Goal: Task Accomplishment & Management: Use online tool/utility

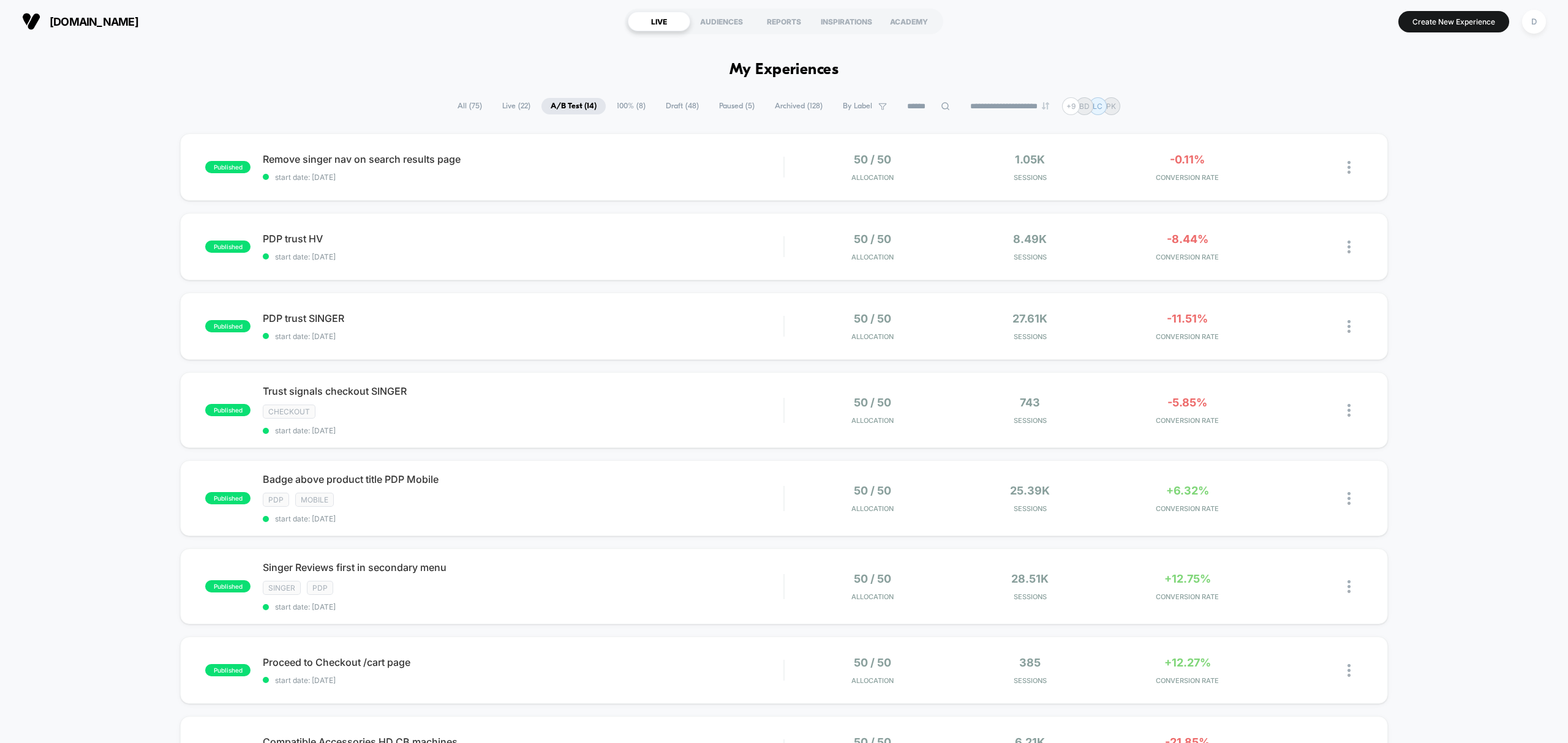
click at [657, 102] on span "Draft ( 48 )" at bounding box center [682, 106] width 52 height 17
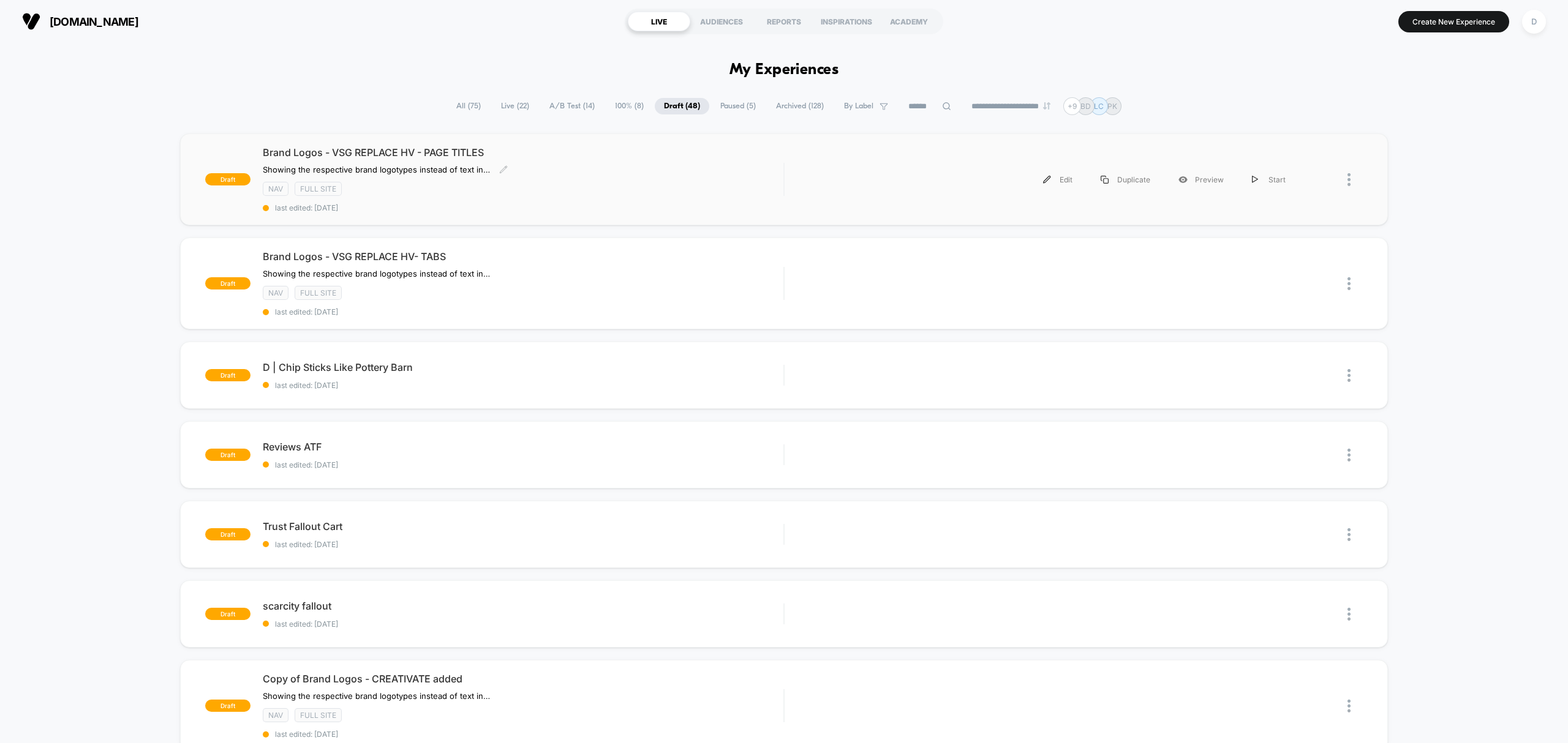
click at [660, 180] on div "Brand Logos - VSG REPLACE HV - PAGE TITLES ﻿Showing the respective brand logoty…" at bounding box center [523, 179] width 521 height 66
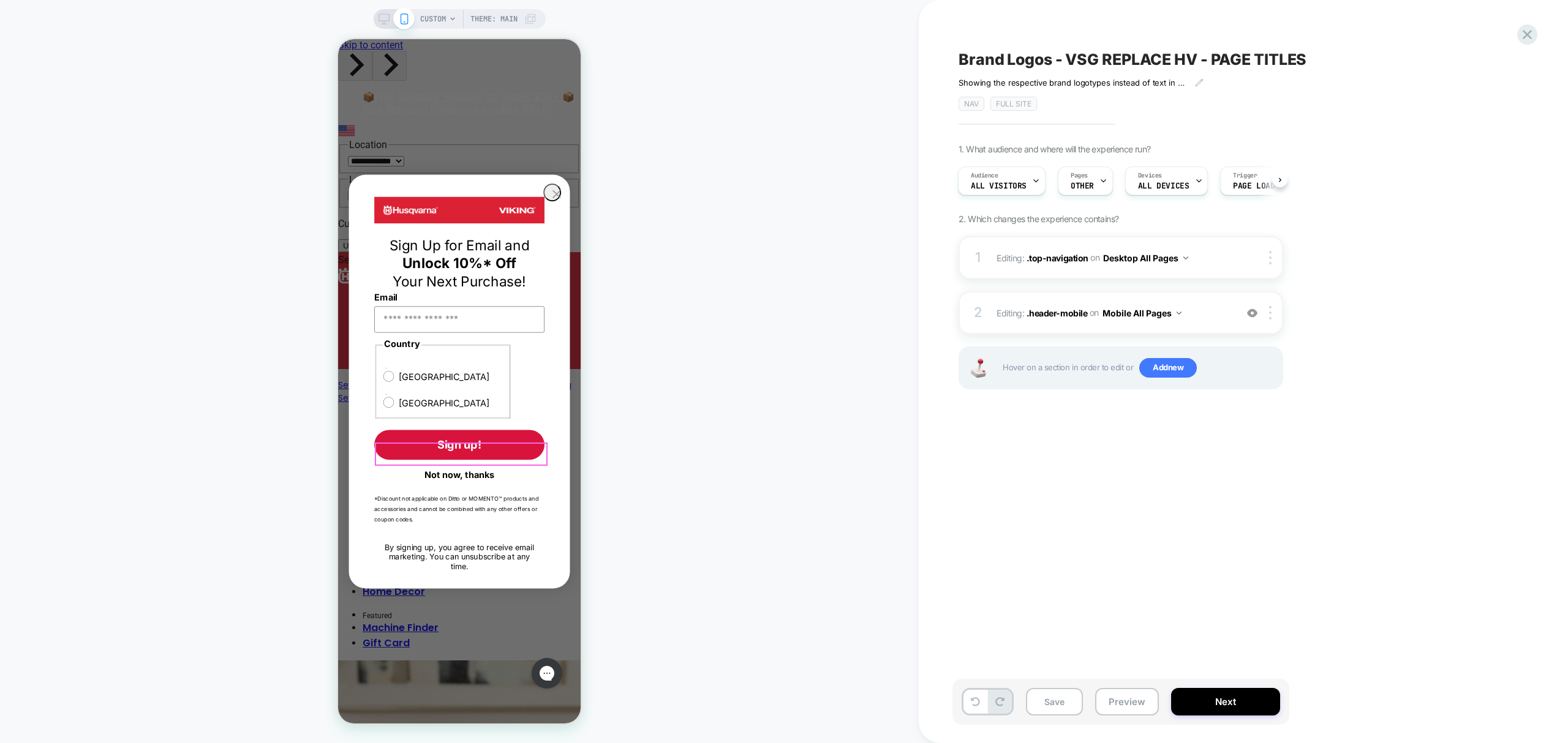
click at [470, 464] on button "Not now, thanks" at bounding box center [459, 474] width 170 height 21
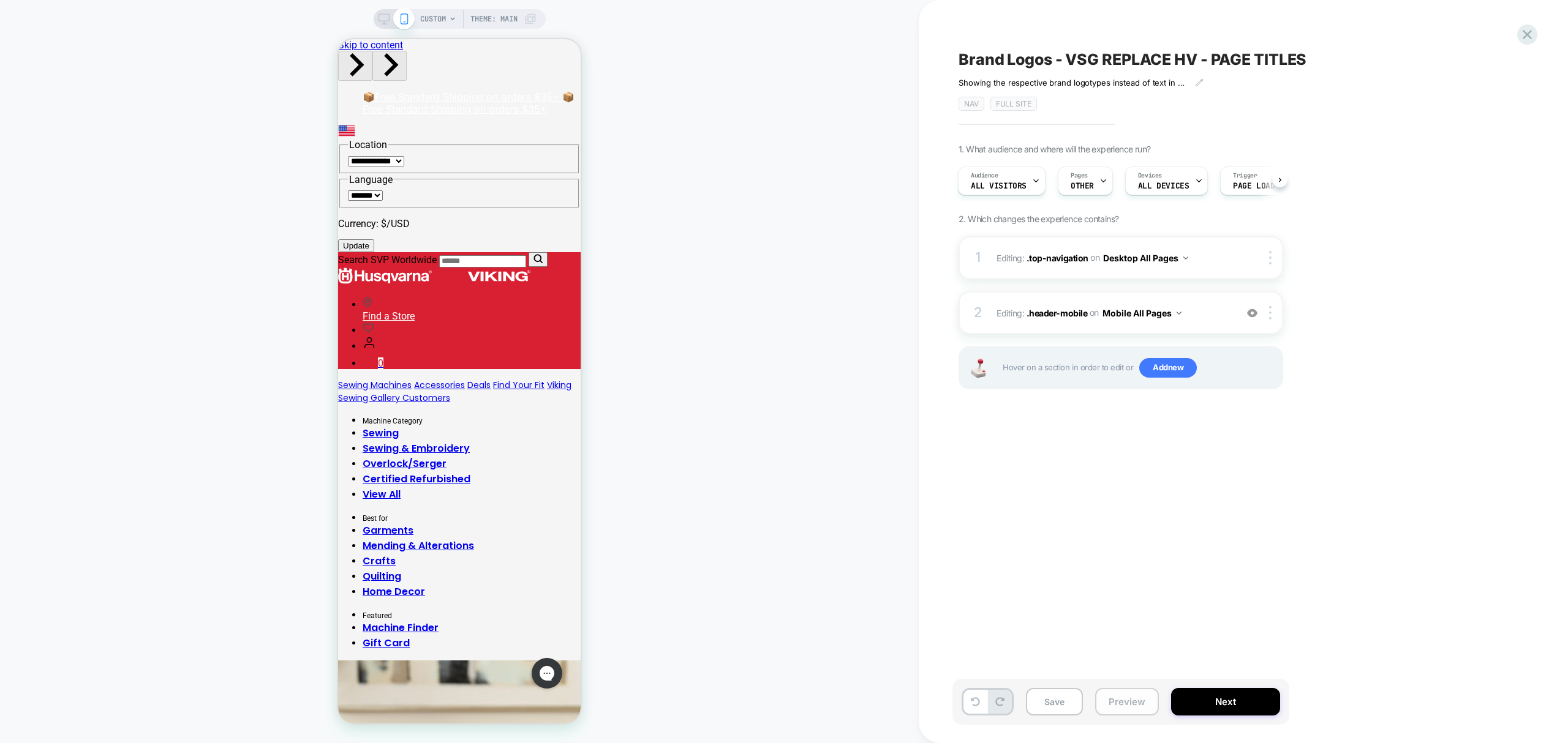
click at [1128, 700] on button "Preview" at bounding box center [1127, 701] width 64 height 27
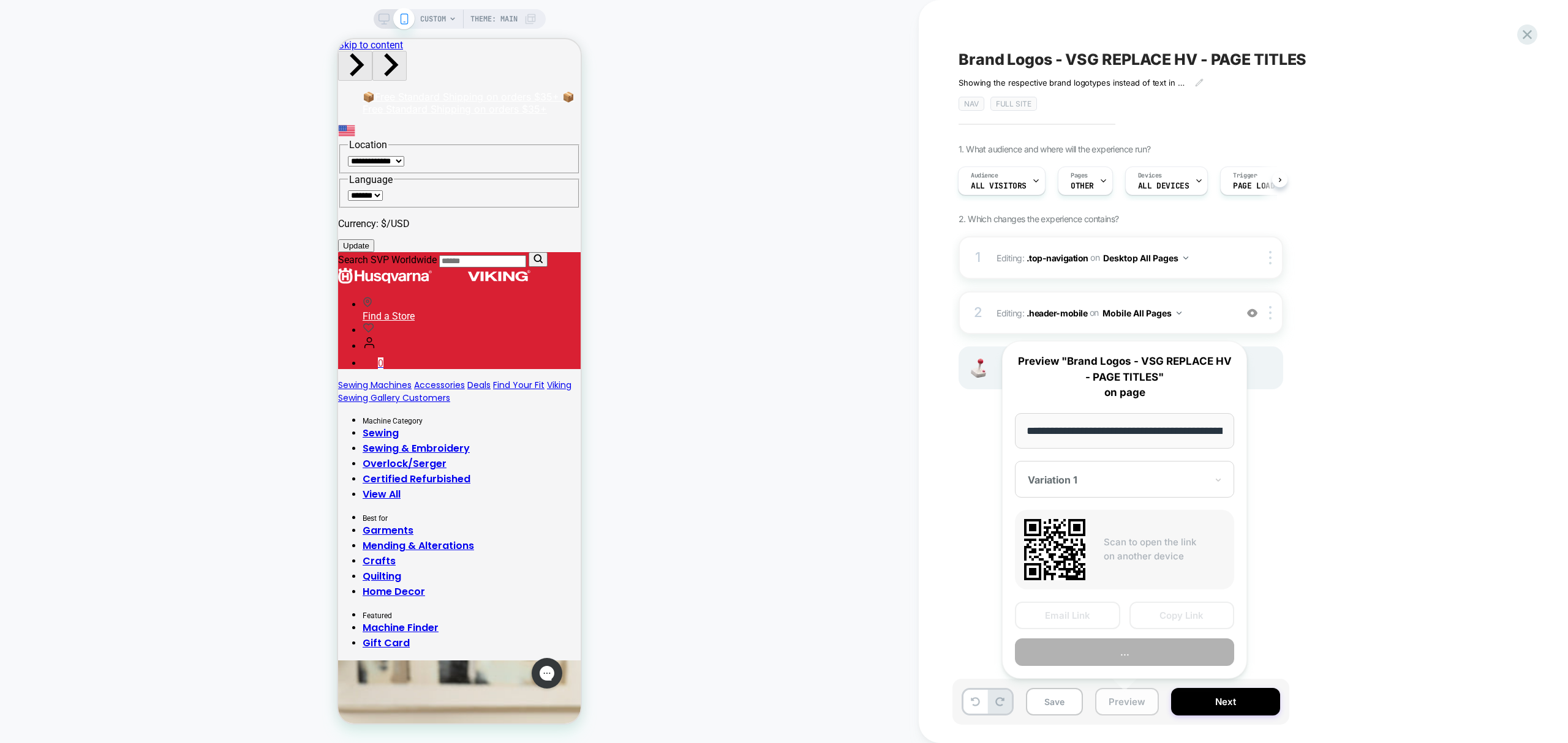
scroll to position [0, 135]
click at [1167, 622] on button "Copy Link" at bounding box center [1182, 615] width 105 height 27
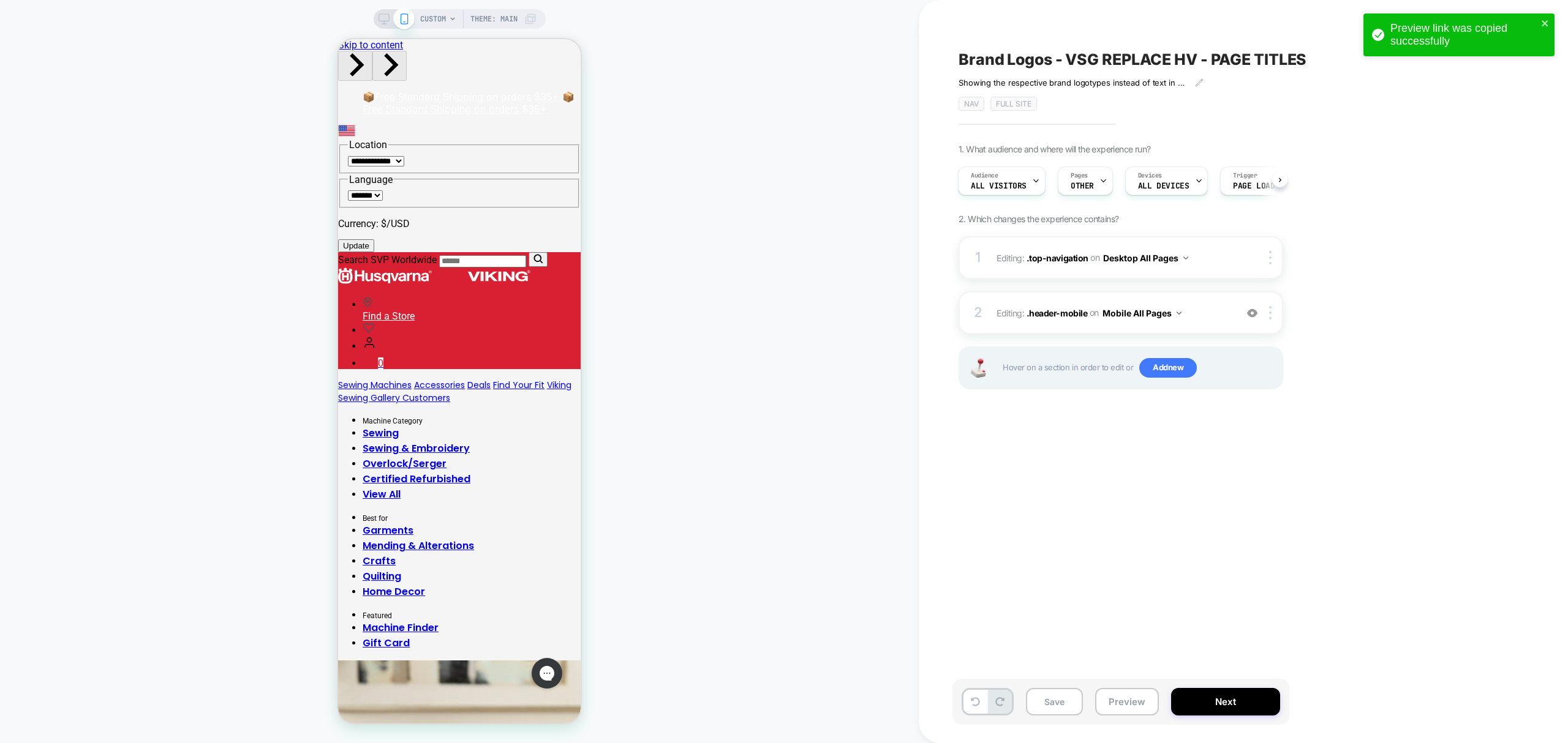
click at [1140, 718] on div "Save Preview Next" at bounding box center [1121, 701] width 337 height 46
click at [1128, 699] on button "Preview" at bounding box center [1127, 701] width 64 height 27
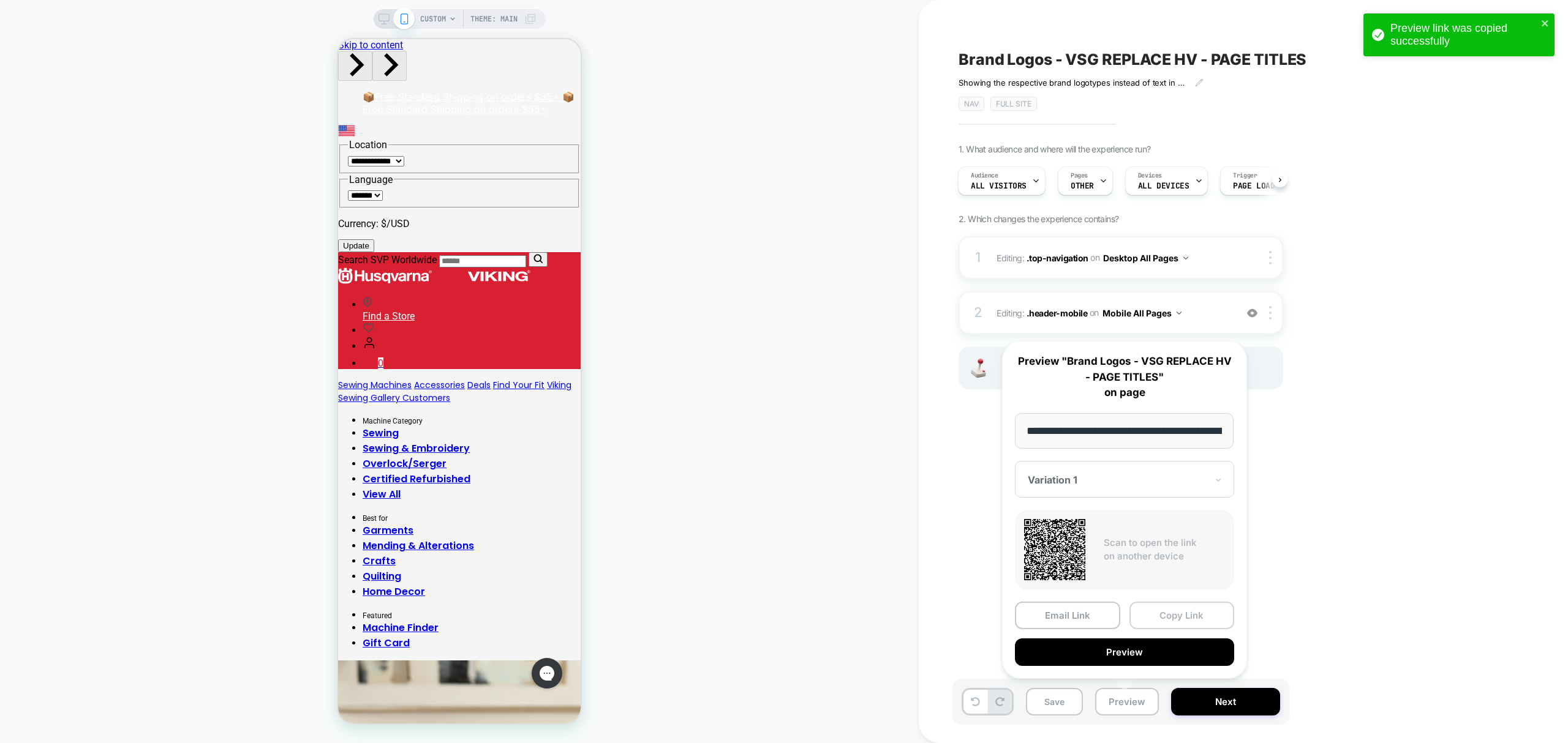
click at [1158, 622] on button "Copy Link" at bounding box center [1182, 615] width 105 height 27
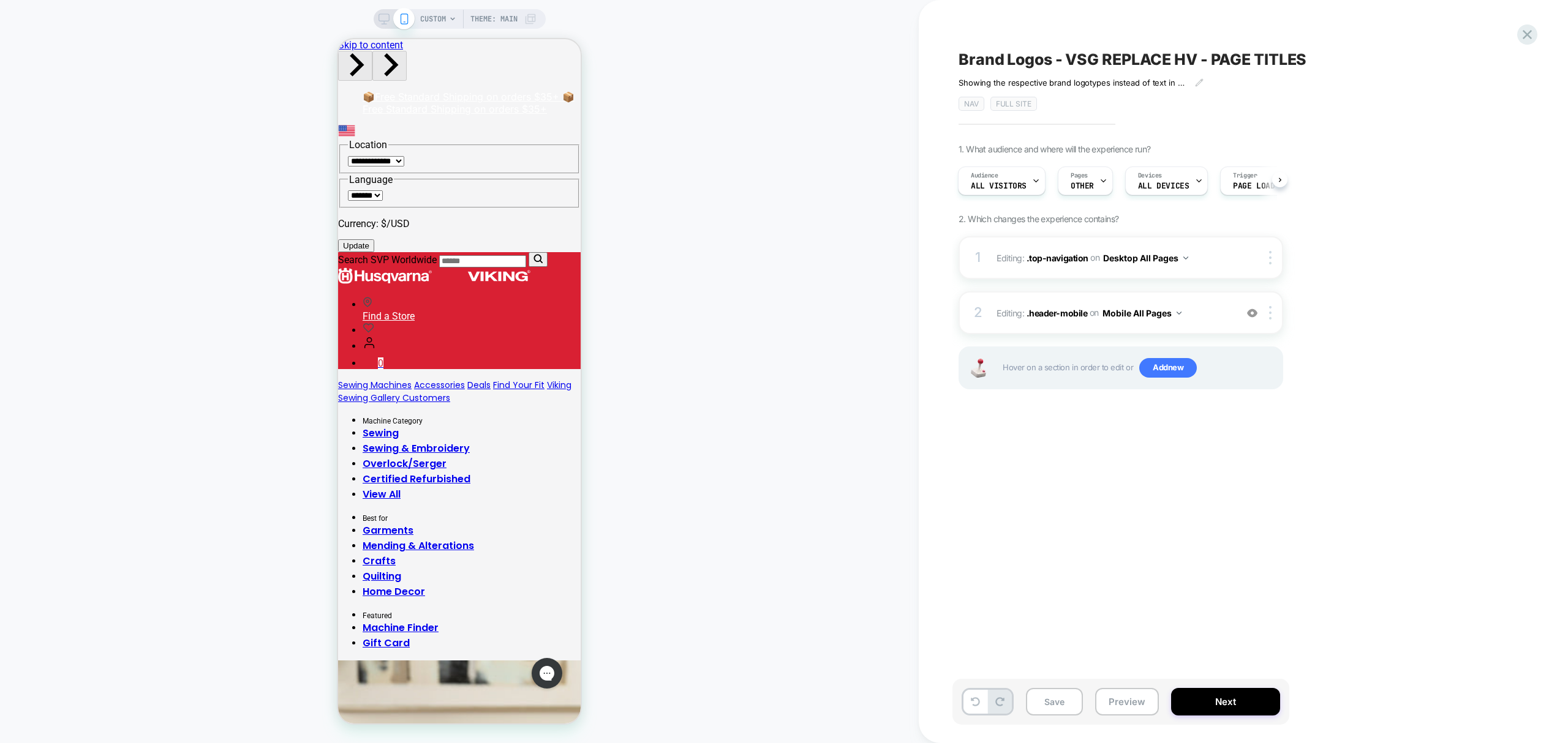
click at [382, 10] on div "CUSTOM Theme: MAIN" at bounding box center [459, 19] width 172 height 19
click at [379, 18] on icon at bounding box center [384, 19] width 11 height 11
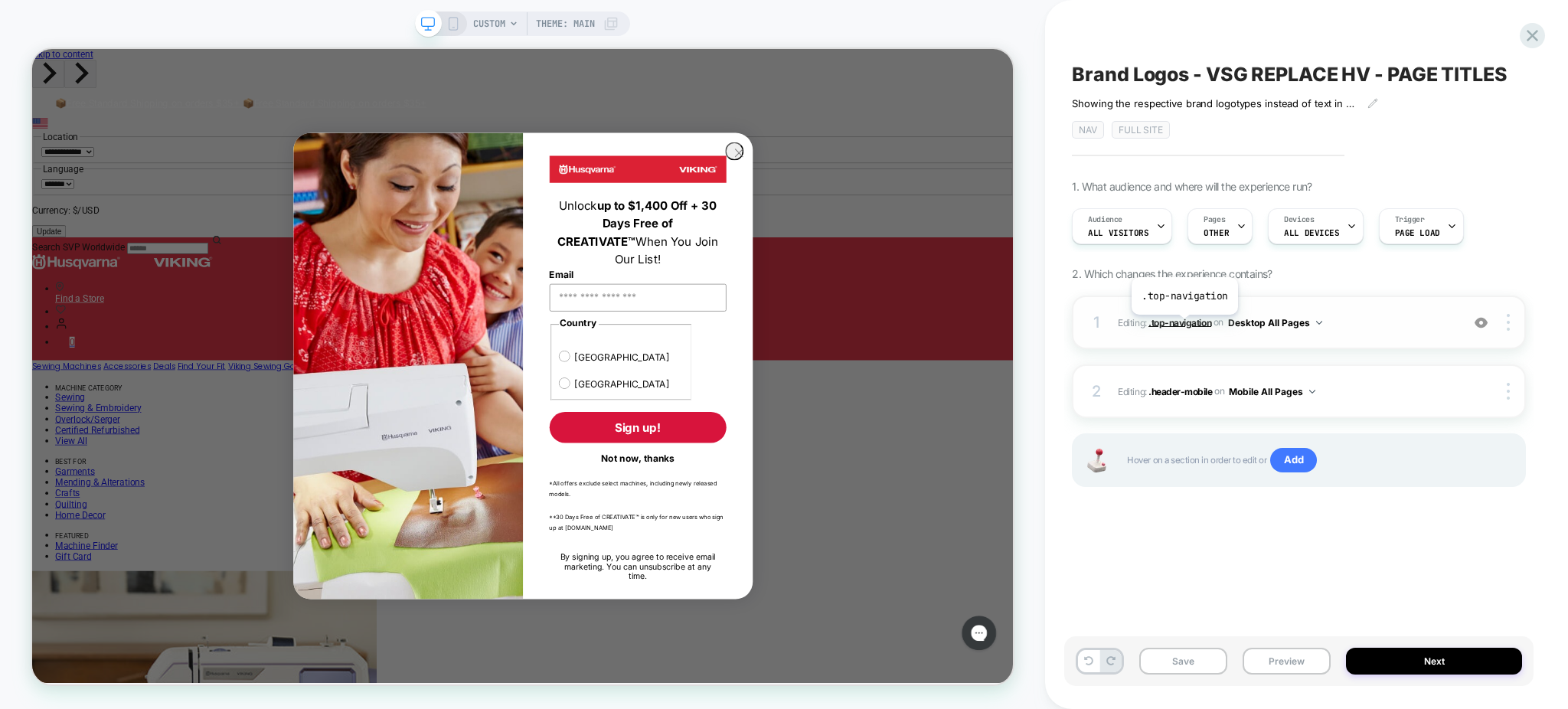
click at [1184, 326] on span ".top-navigation" at bounding box center [1180, 322] width 63 height 12
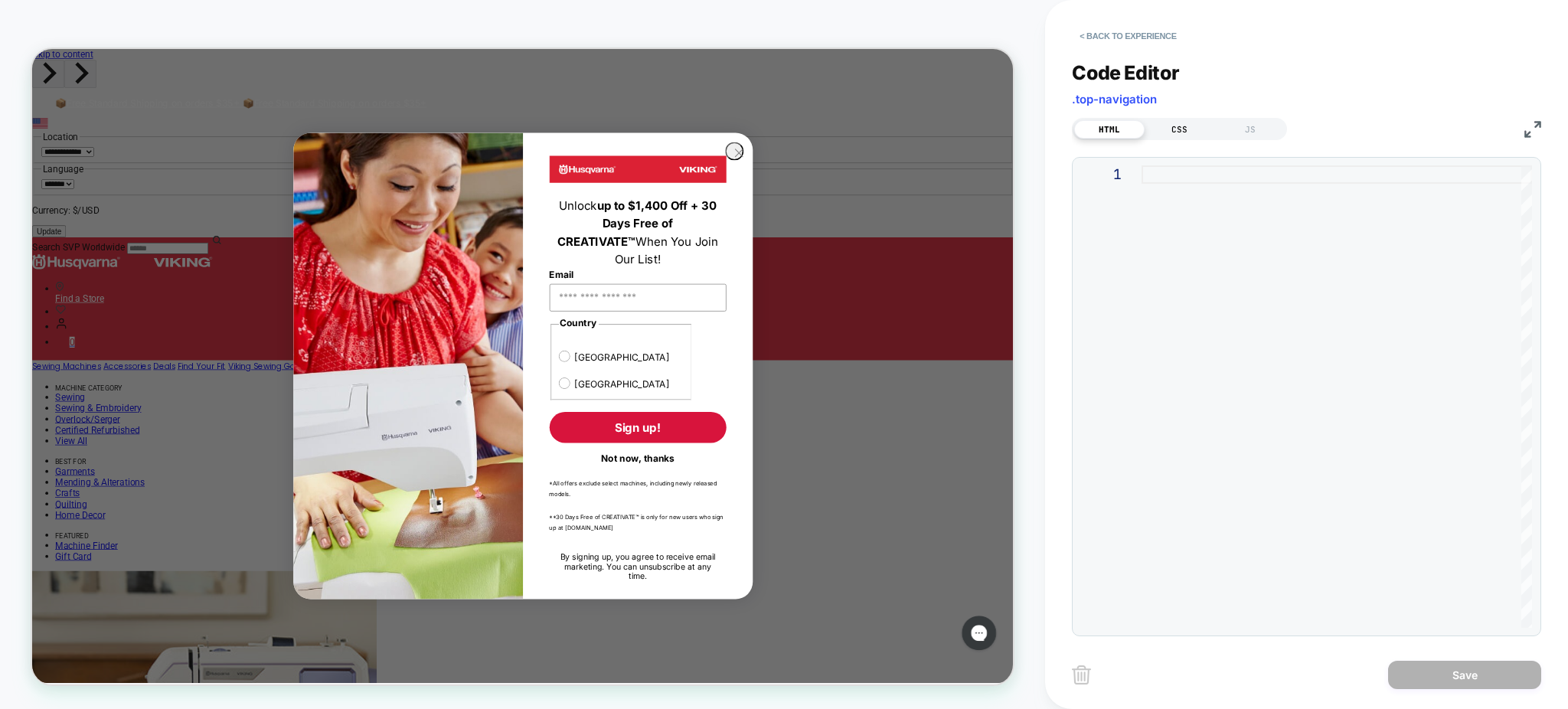
click at [1179, 127] on div "CSS" at bounding box center [1180, 129] width 70 height 18
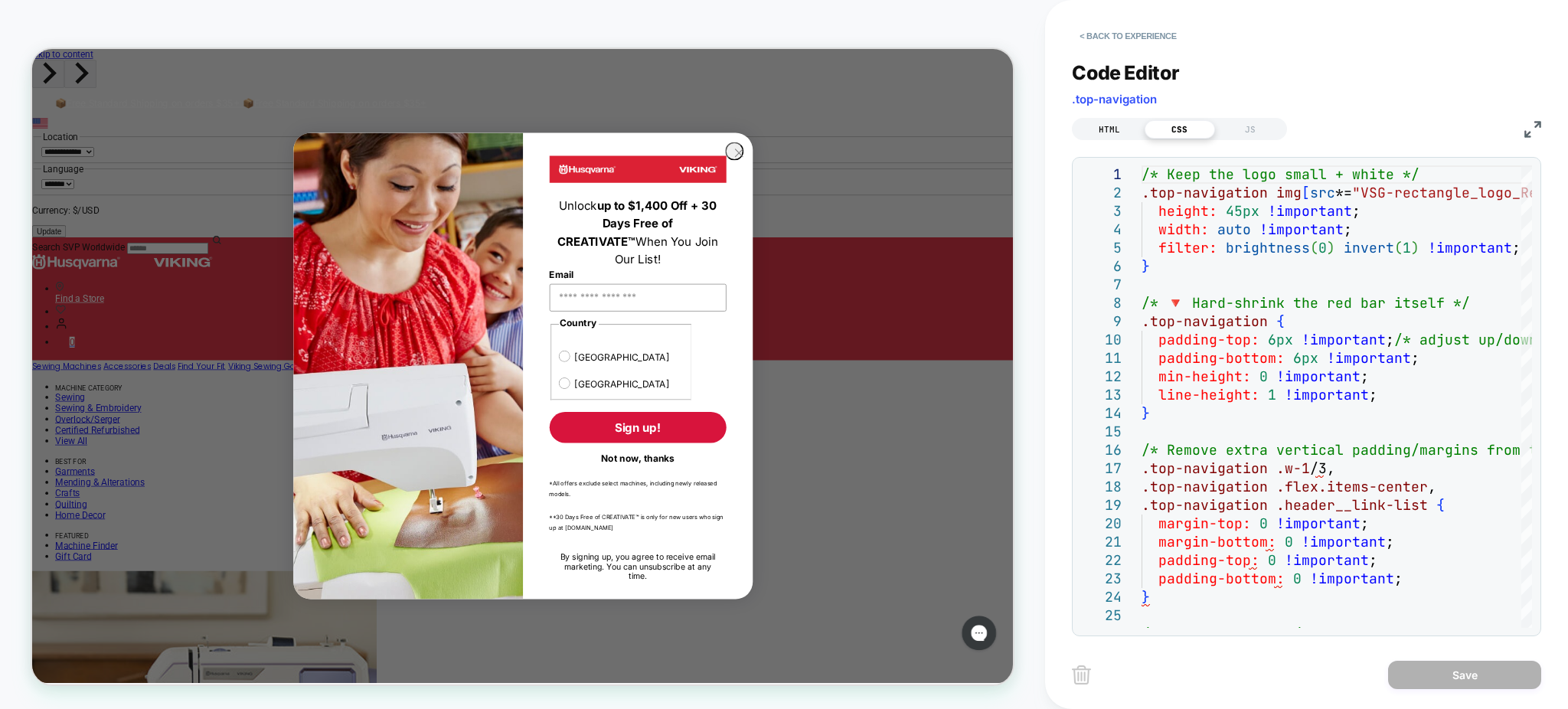
drag, startPoint x: 1126, startPoint y: 115, endPoint x: 1120, endPoint y: 122, distance: 9.2
click at [1125, 115] on div "HTML CSS JS" at bounding box center [1307, 127] width 469 height 26
click at [1118, 127] on div "HTML" at bounding box center [1110, 129] width 70 height 18
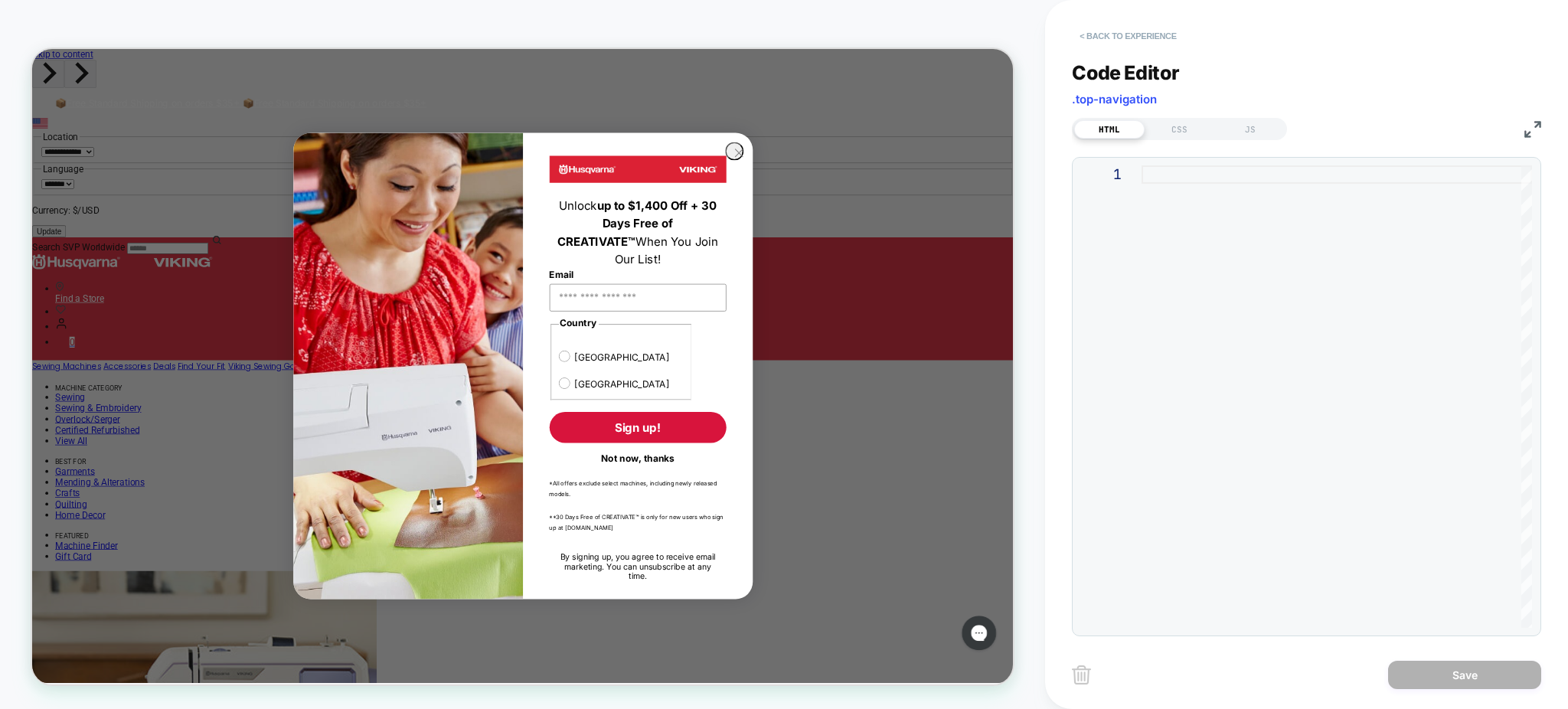
click at [1106, 42] on button "< Back to experience" at bounding box center [1127, 35] width 111 height 24
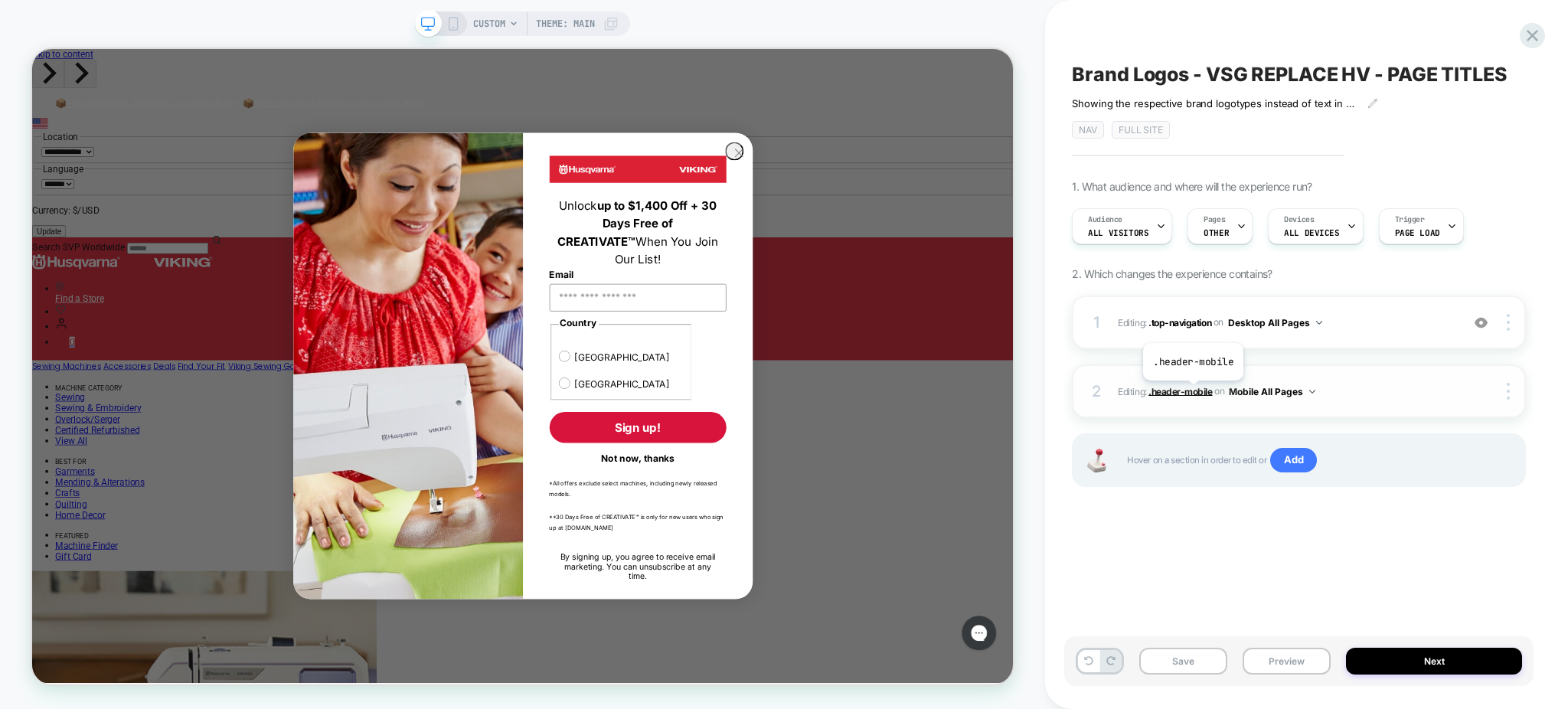
click at [1190, 388] on span ".header-mobile" at bounding box center [1181, 391] width 64 height 12
click at [1196, 396] on span ".header-mobile" at bounding box center [1181, 391] width 64 height 12
click at [1188, 389] on span ".header-mobile" at bounding box center [1181, 391] width 64 height 12
click at [456, 34] on div "CUSTOM Theme: MAIN" at bounding box center [522, 23] width 215 height 24
click at [454, 18] on icon at bounding box center [453, 23] width 13 height 13
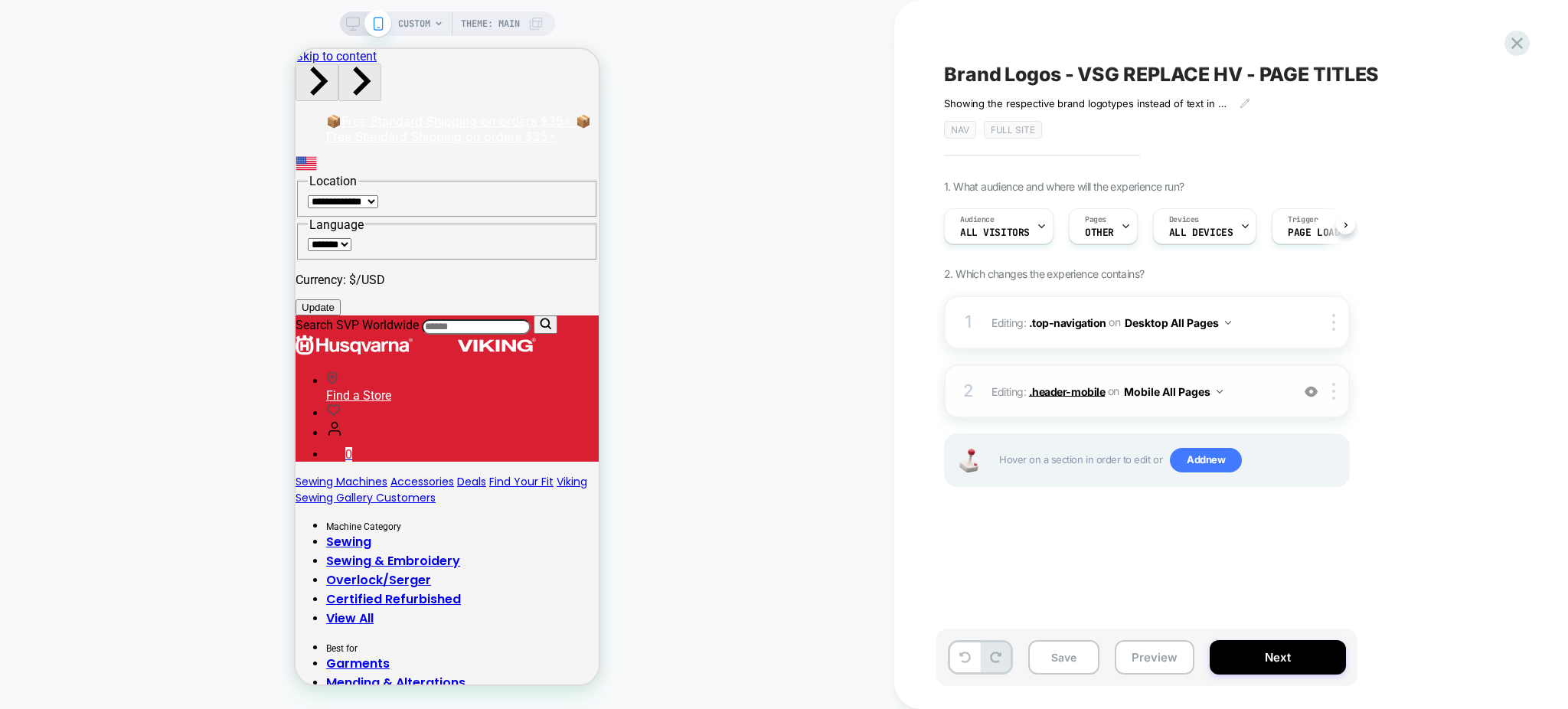
click at [1077, 394] on span ".header-mobile" at bounding box center [1067, 391] width 75 height 13
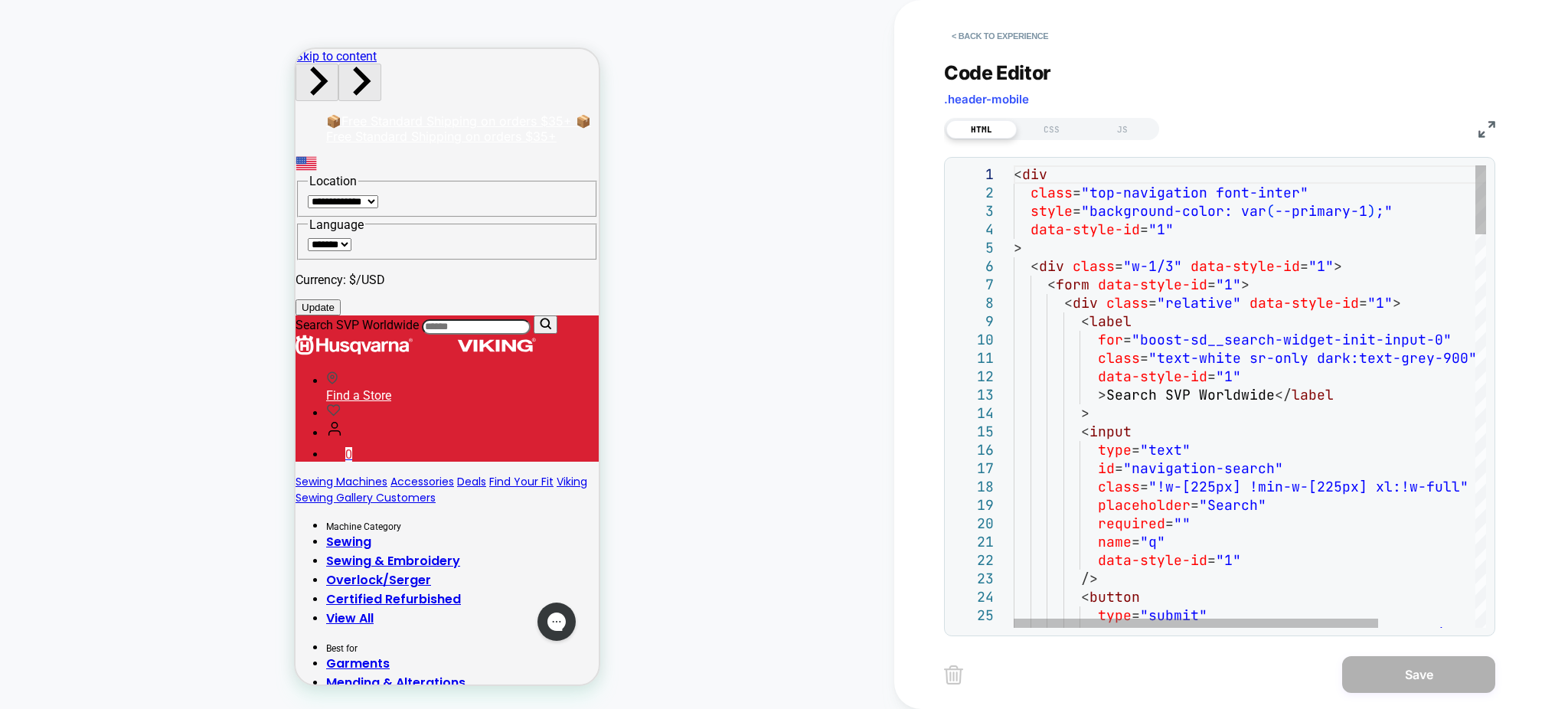
click at [1015, 169] on div "1 2 3 4 5 6 7 8 9 10 11 12 13 14 15 16 17 18 19 20 21 22 23 24 25 26 < div clas…" at bounding box center [1219, 396] width 534 height 463
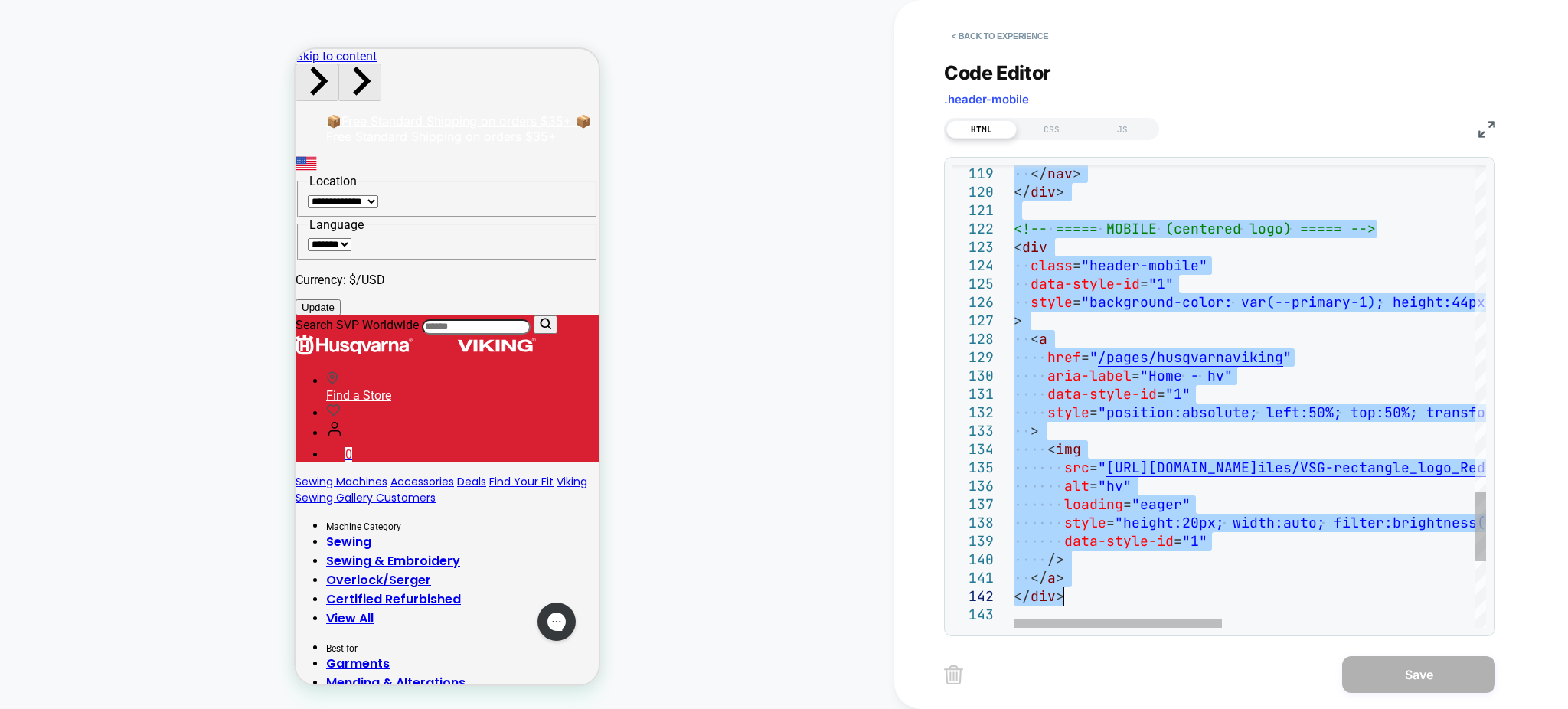
drag, startPoint x: 1017, startPoint y: 173, endPoint x: 1296, endPoint y: 575, distance: 489.3
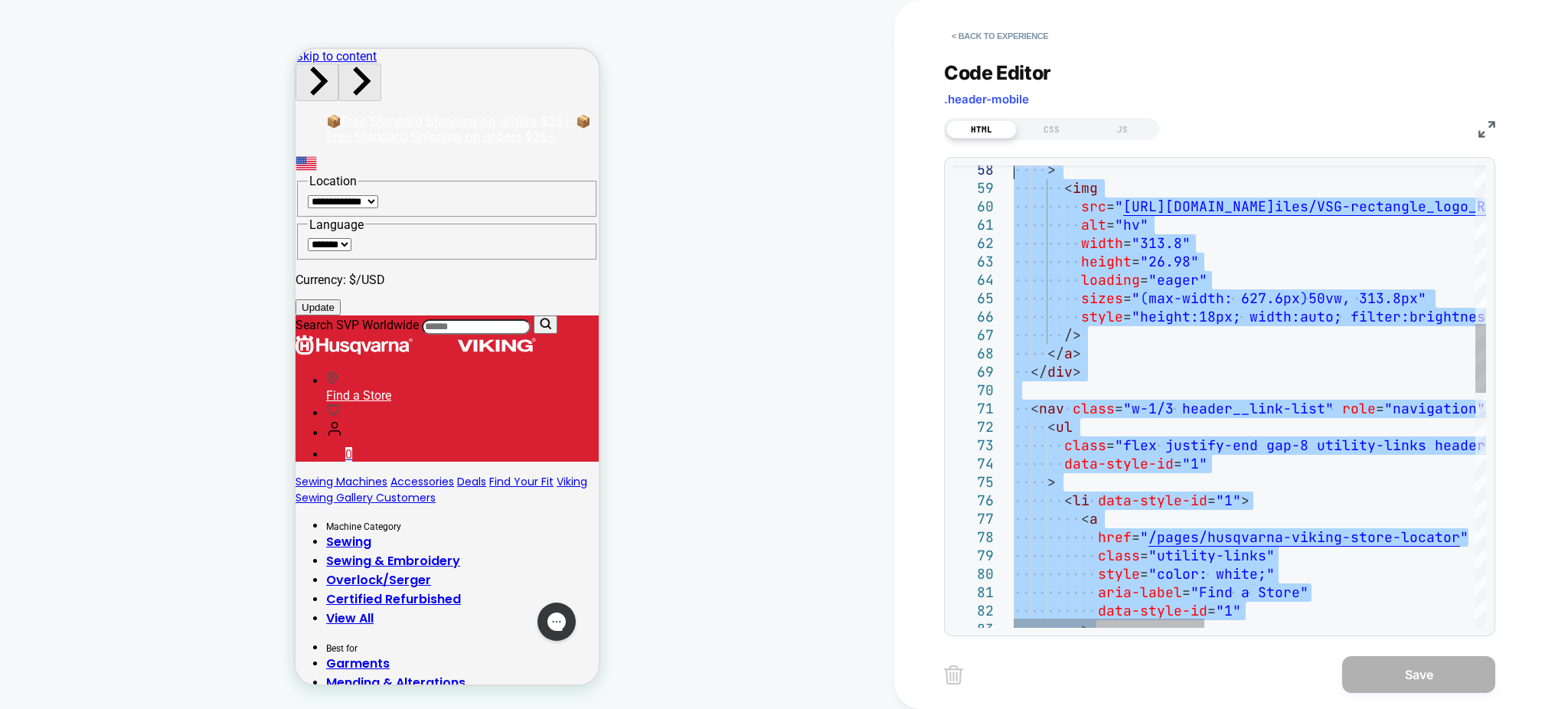
type textarea "**********"
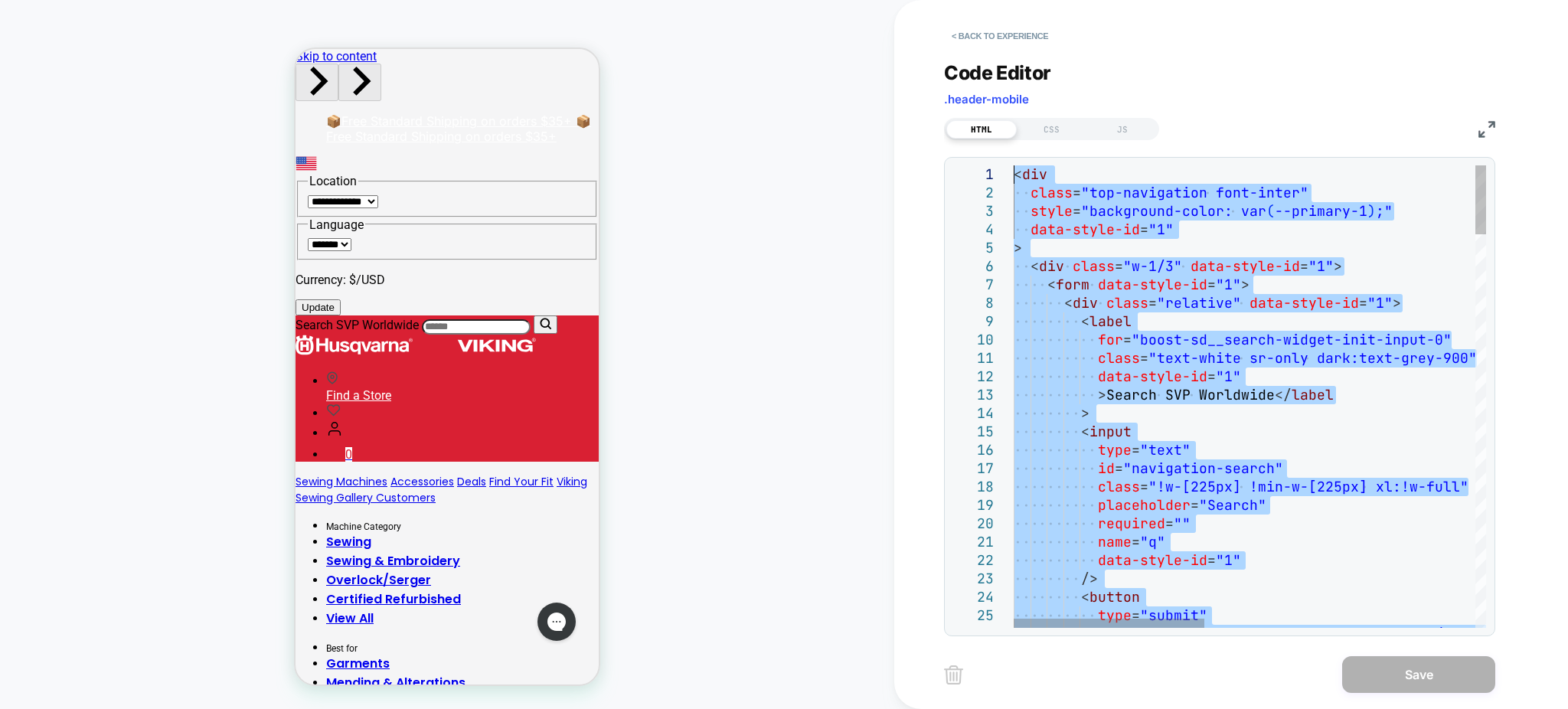
drag, startPoint x: 1120, startPoint y: 602, endPoint x: 875, endPoint y: -5, distance: 654.6
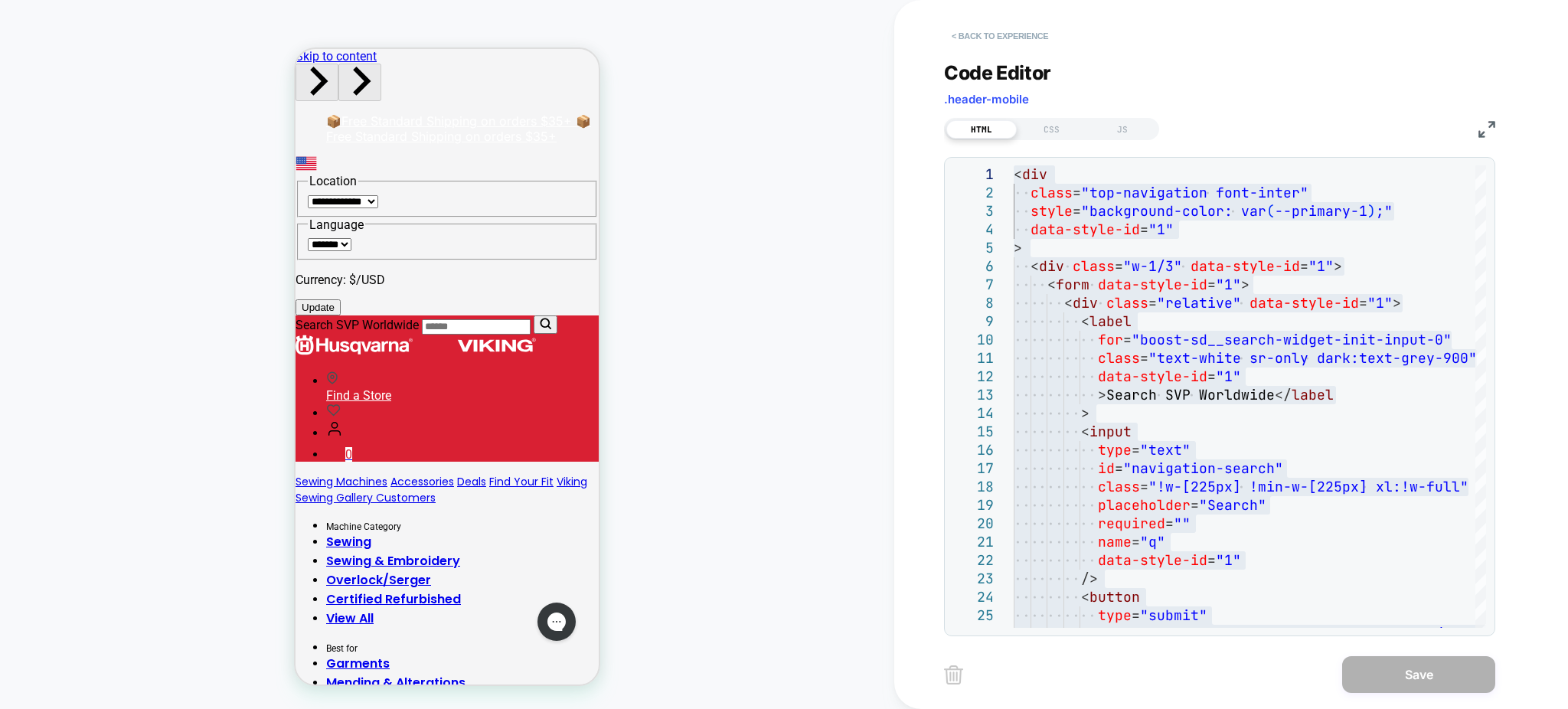
click at [1001, 37] on button "< Back to experience" at bounding box center [1000, 35] width 111 height 24
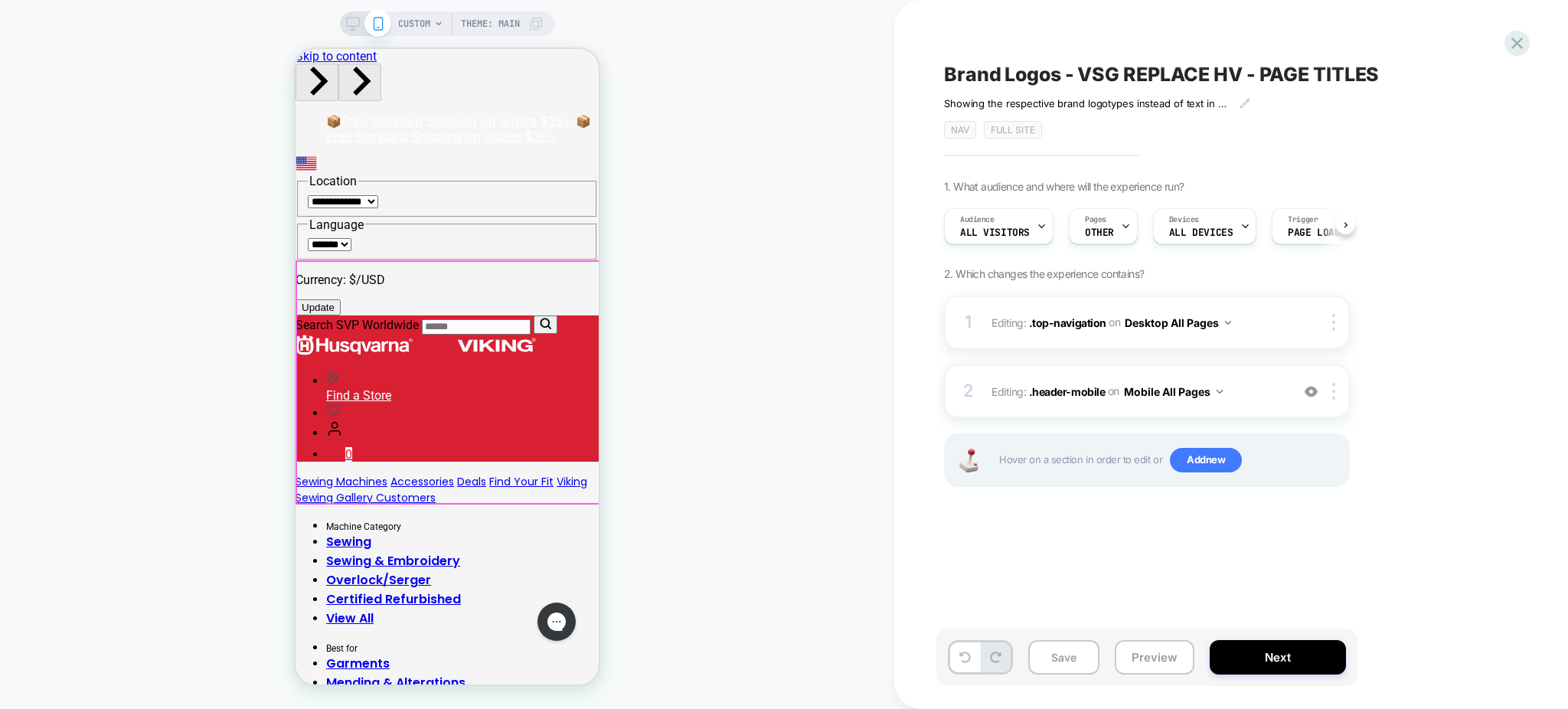
scroll to position [0, 1]
click at [1332, 319] on div at bounding box center [1337, 323] width 25 height 17
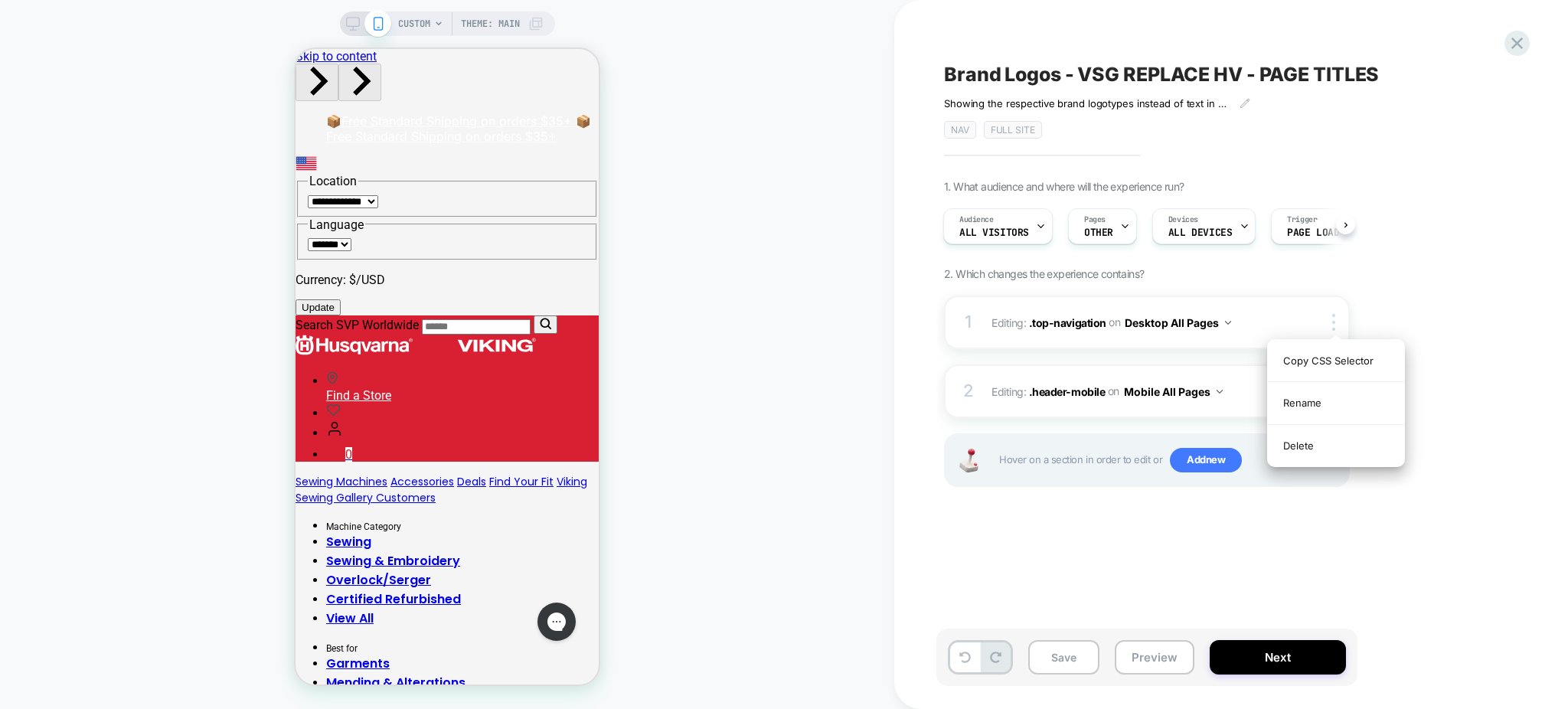
drag, startPoint x: 1344, startPoint y: 449, endPoint x: 1332, endPoint y: 442, distance: 13.9
click at [1341, 448] on div "Delete" at bounding box center [1336, 445] width 137 height 41
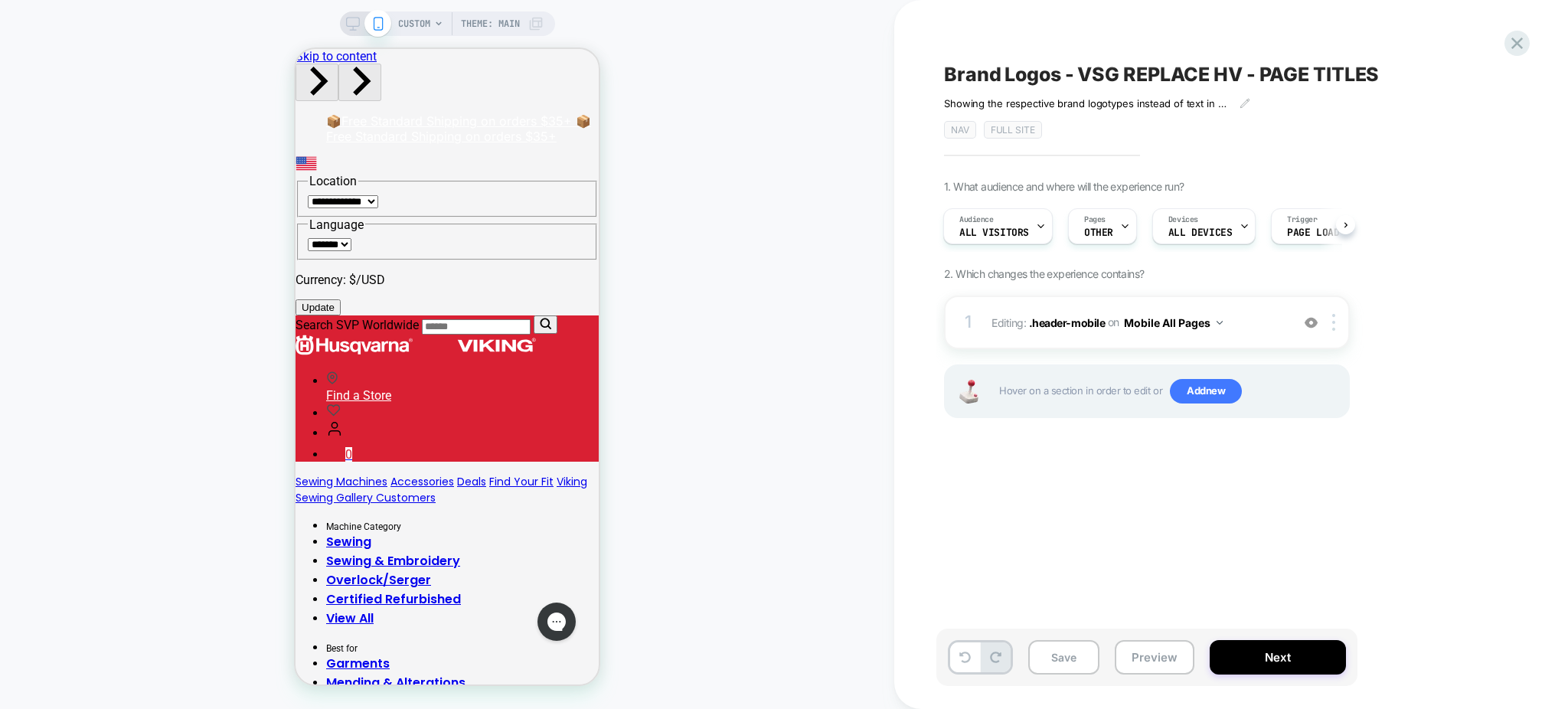
drag, startPoint x: 337, startPoint y: 23, endPoint x: 346, endPoint y: 23, distance: 9.0
click at [343, 23] on div "CUSTOM Theme: MAIN" at bounding box center [447, 354] width 894 height 679
click at [348, 23] on icon at bounding box center [353, 23] width 13 height 13
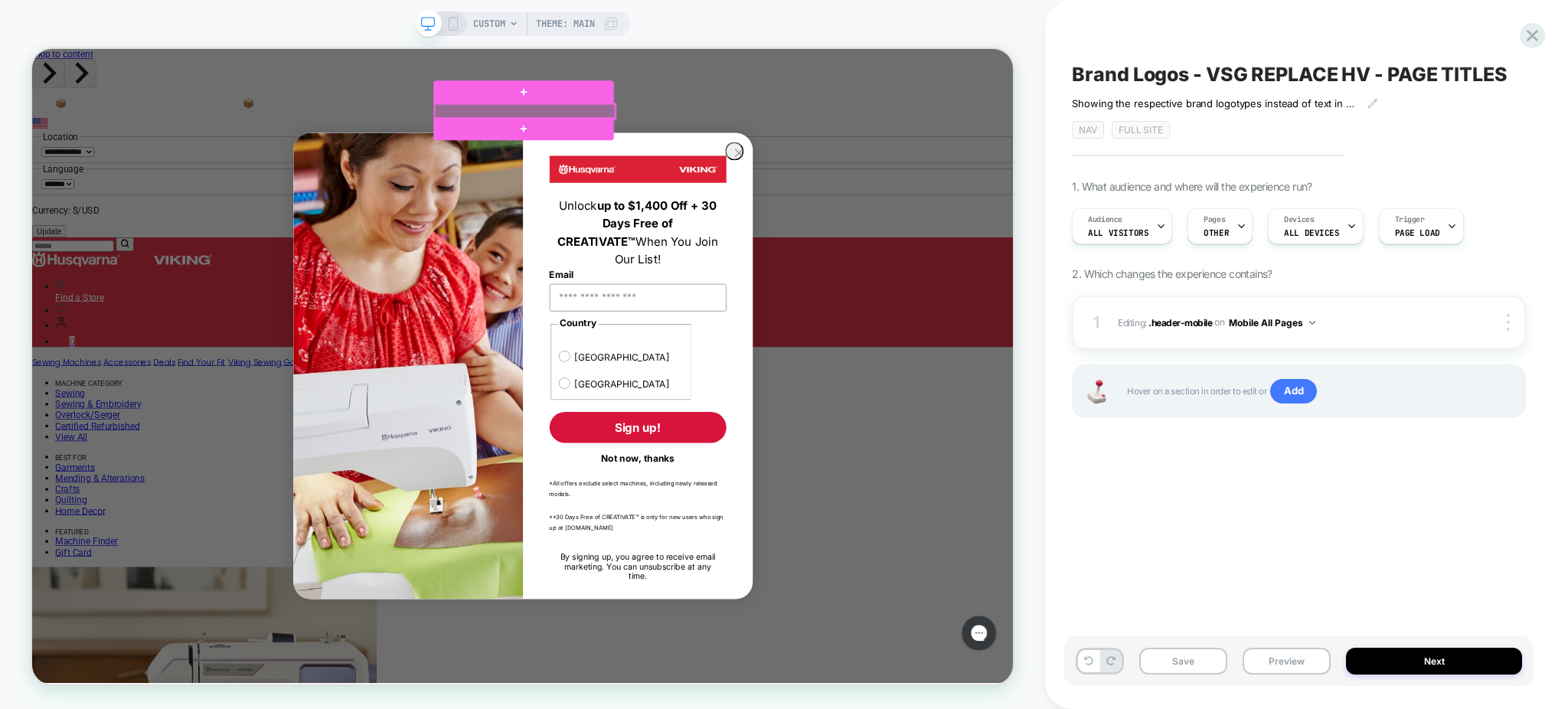
drag, startPoint x: 591, startPoint y: 127, endPoint x: 976, endPoint y: 214, distance: 394.7
click at [976, 199] on icon "Close dialog" at bounding box center [975, 187] width 24 height 24
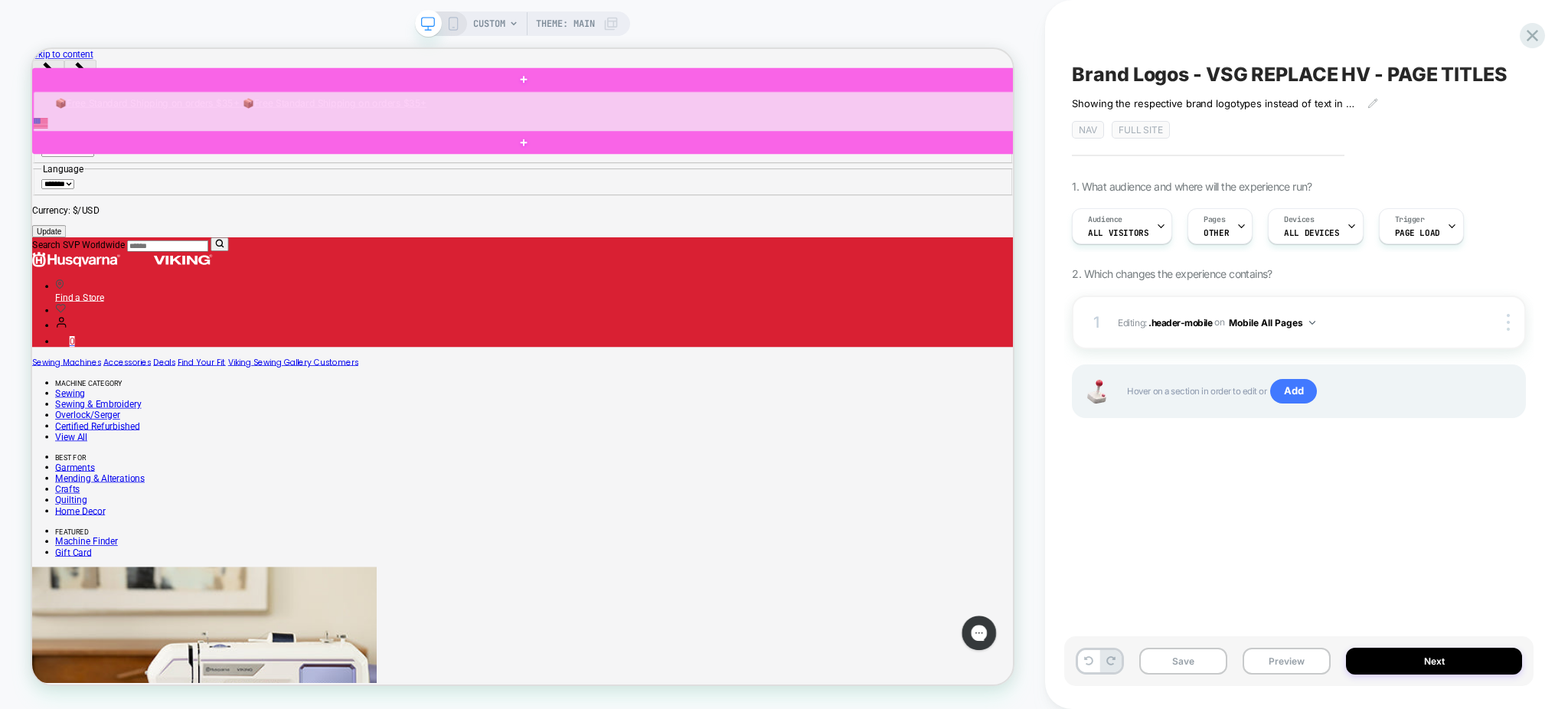
drag, startPoint x: 862, startPoint y: 125, endPoint x: 756, endPoint y: 129, distance: 106.1
click at [756, 129] on div at bounding box center [689, 133] width 1311 height 55
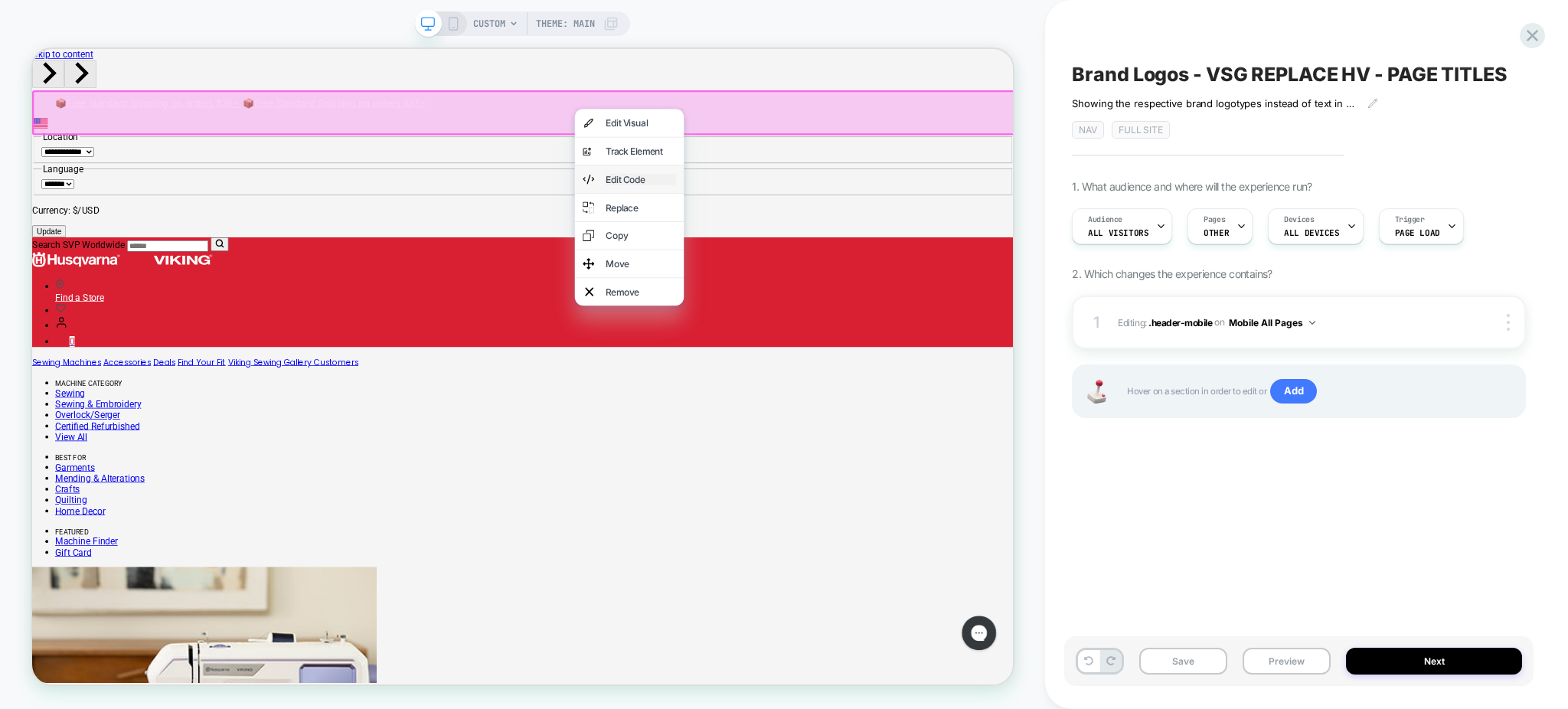
click at [834, 230] on div "Edit Code" at bounding box center [843, 223] width 93 height 15
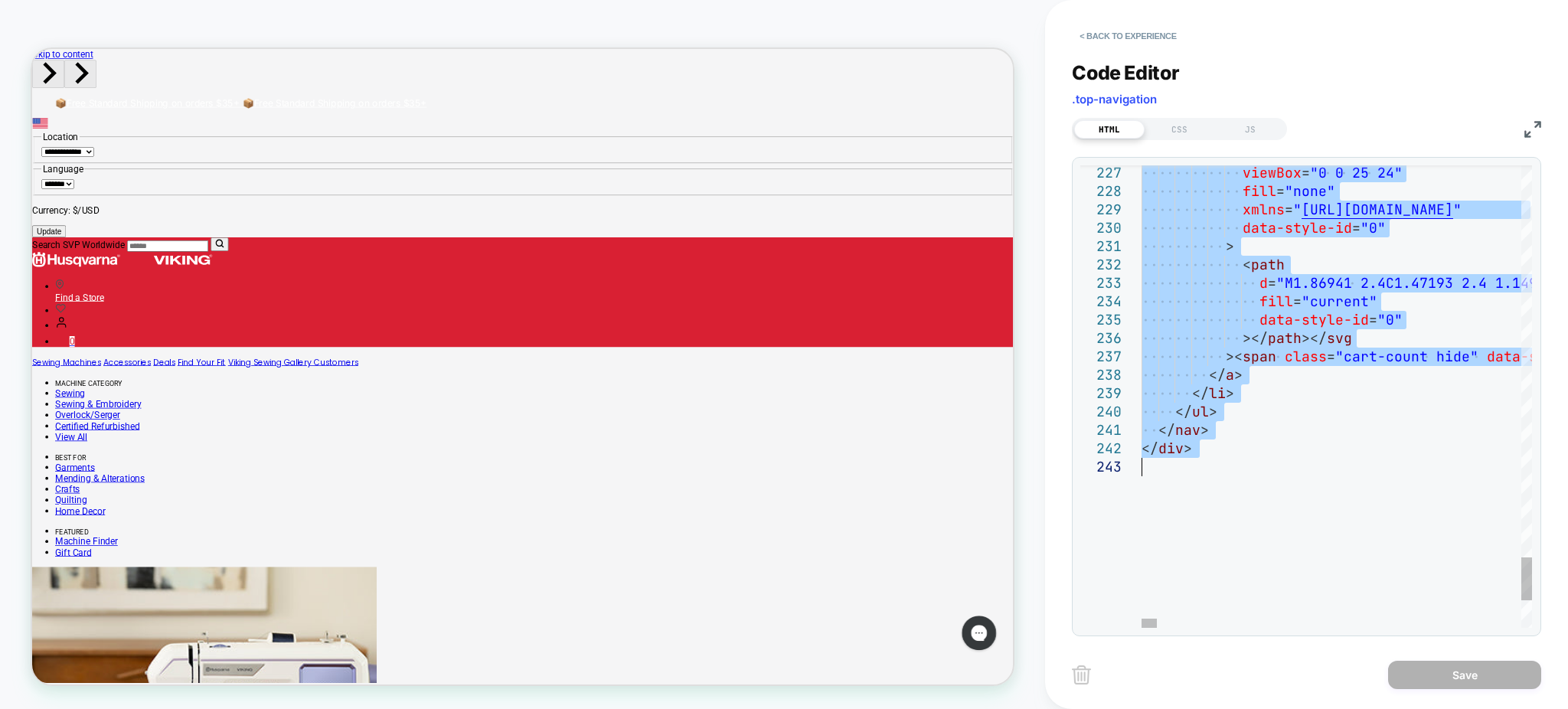
drag, startPoint x: 1144, startPoint y: 179, endPoint x: 1326, endPoint y: 567, distance: 428.6
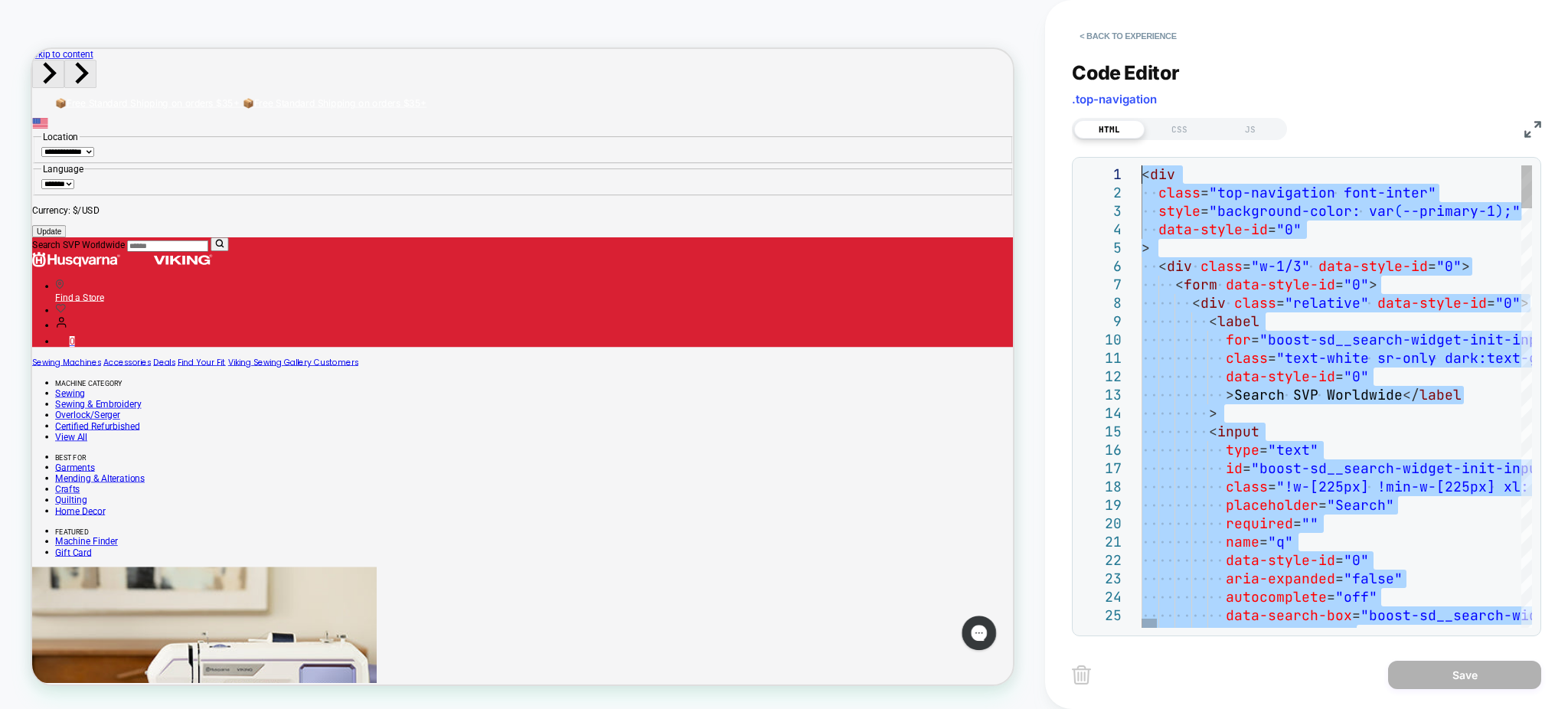
type textarea "**********"
drag, startPoint x: 1226, startPoint y: 451, endPoint x: 871, endPoint y: -124, distance: 675.8
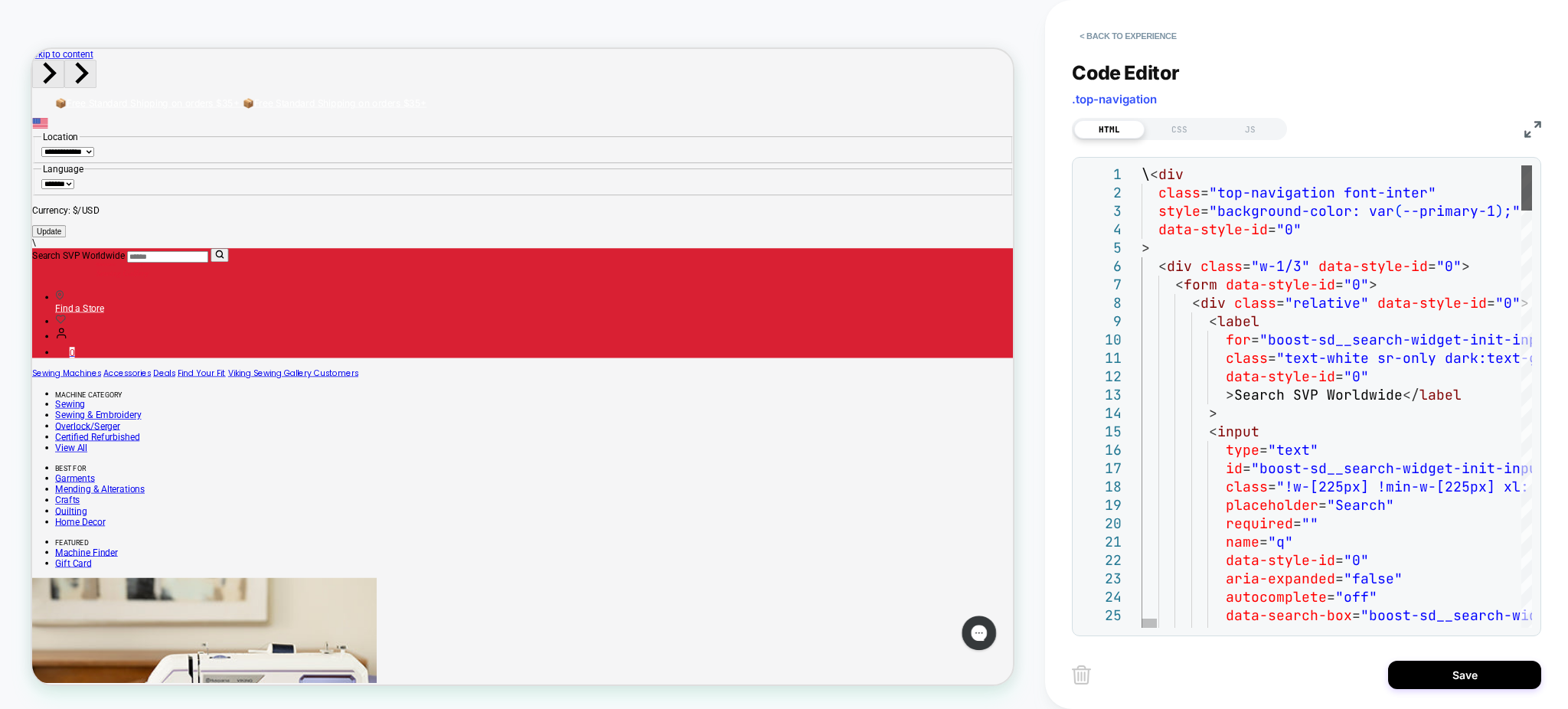
click at [1522, 165] on div at bounding box center [1527, 188] width 11 height 45
drag, startPoint x: 1141, startPoint y: 174, endPoint x: 1352, endPoint y: 581, distance: 458.4
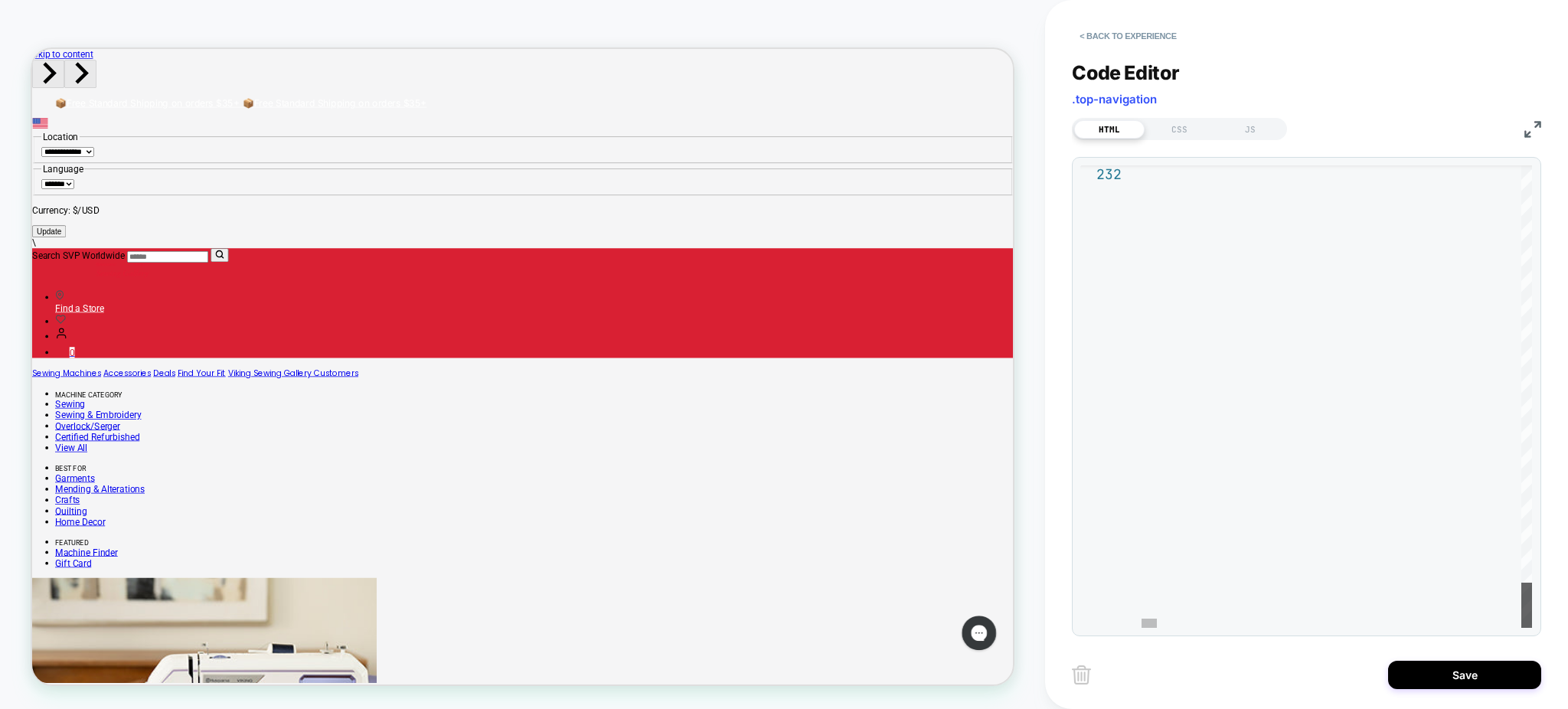
click at [1532, 628] on div at bounding box center [1527, 605] width 11 height 45
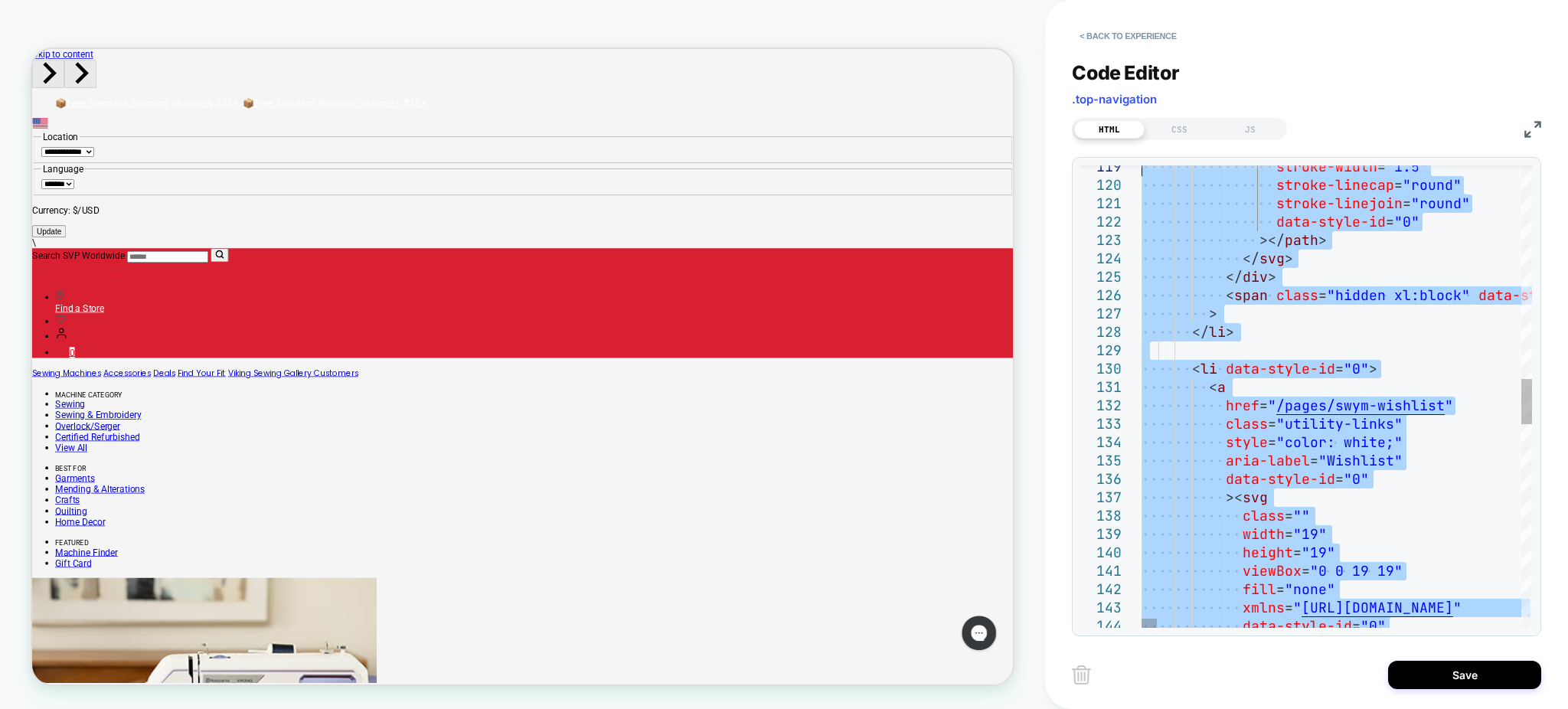
drag, startPoint x: 1211, startPoint y: 361, endPoint x: 1029, endPoint y: -86, distance: 482.6
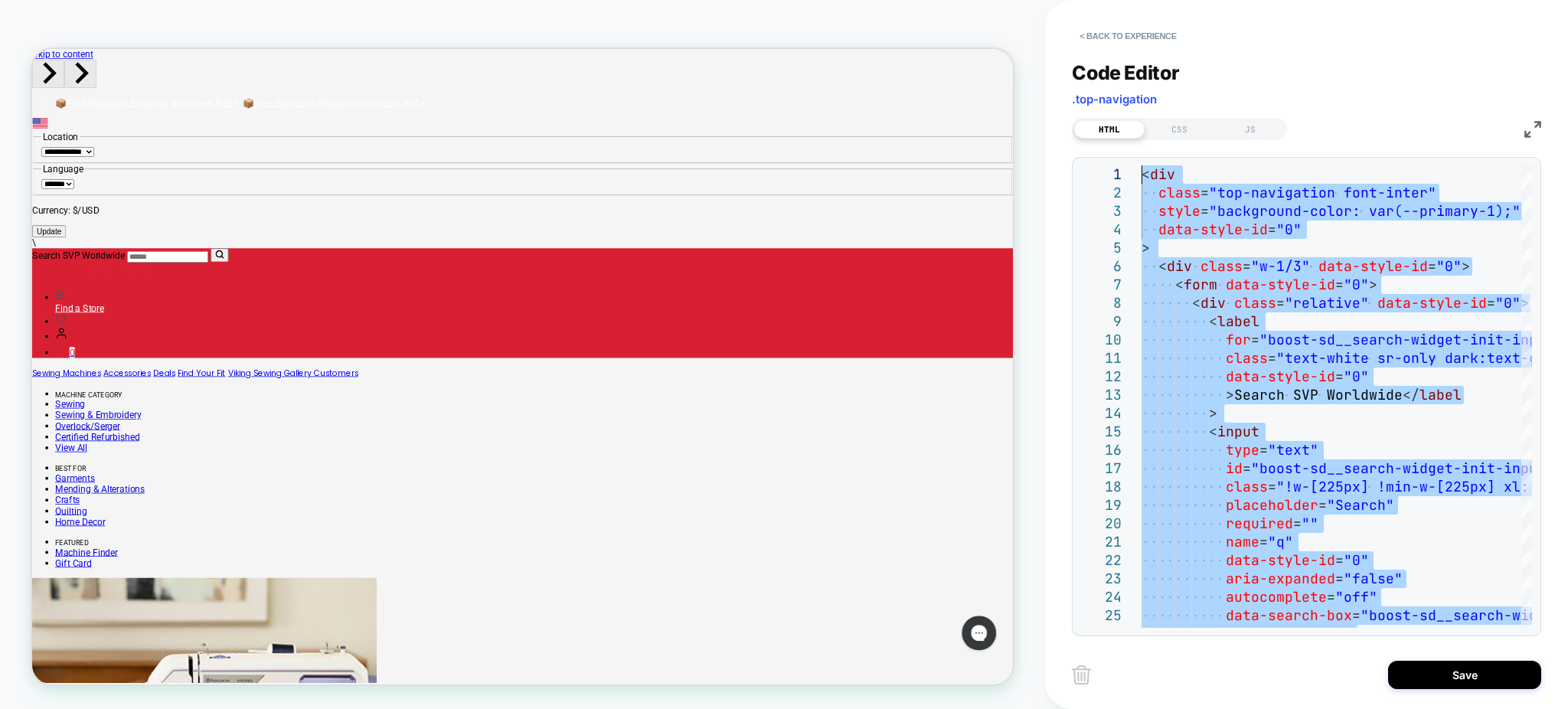
type textarea "**********"
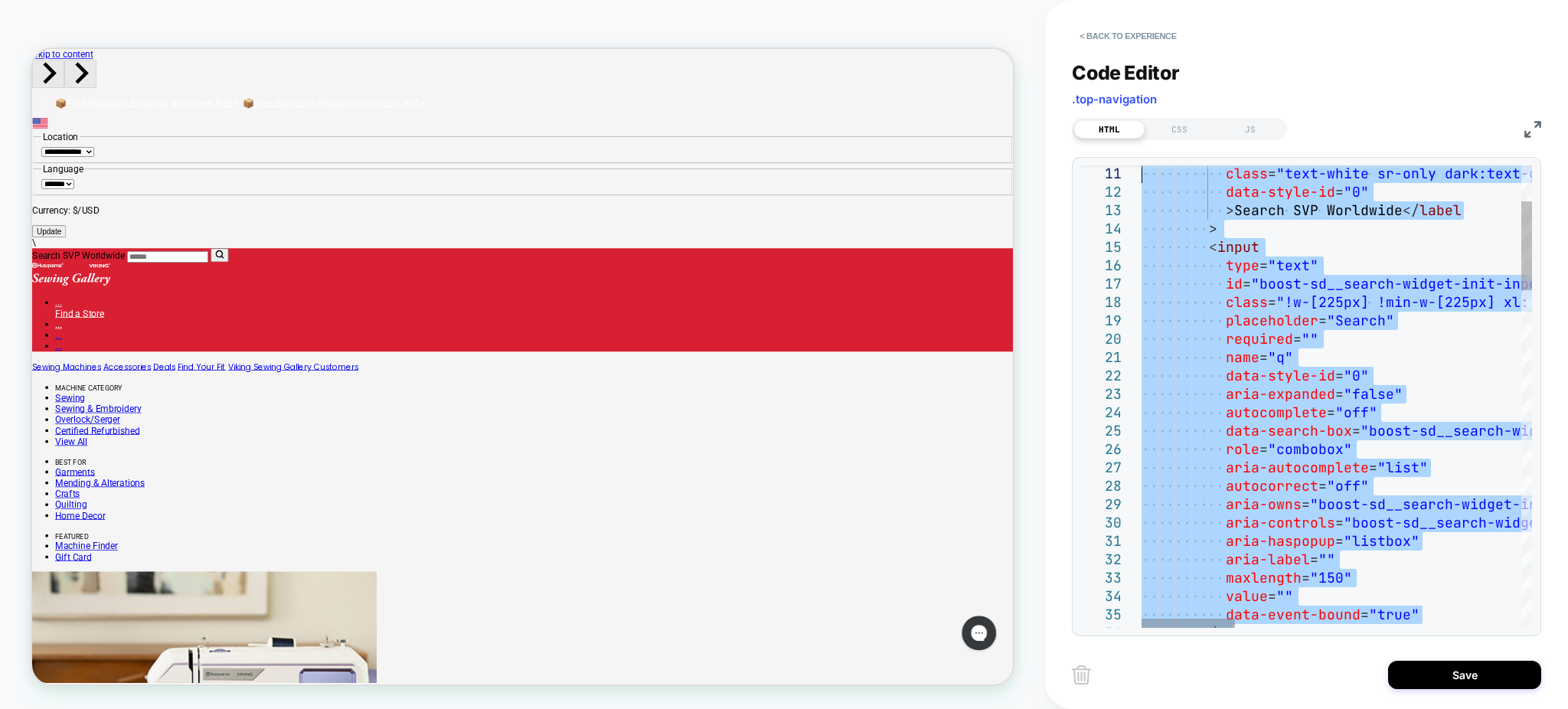
type textarea "**********"
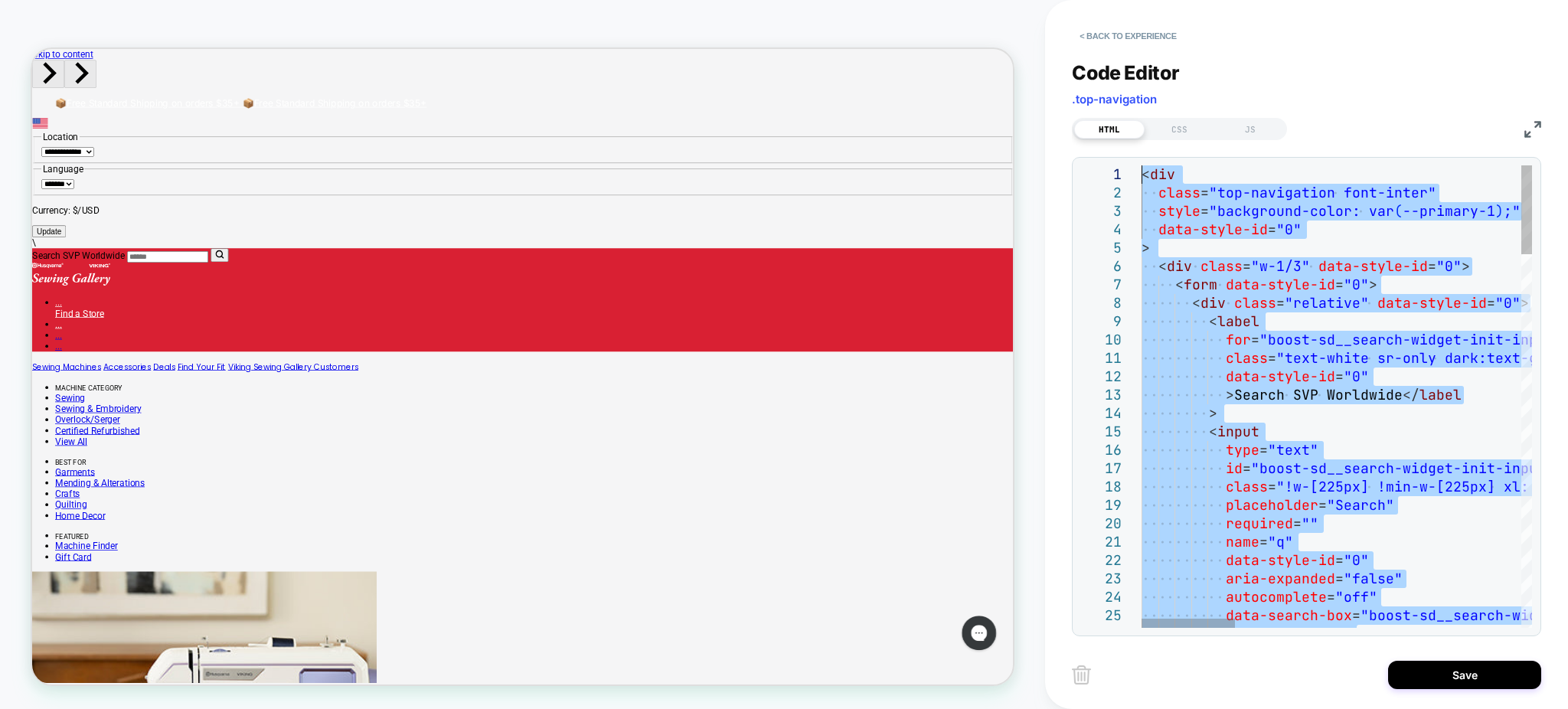
drag, startPoint x: 1214, startPoint y: 274, endPoint x: 881, endPoint y: -124, distance: 518.9
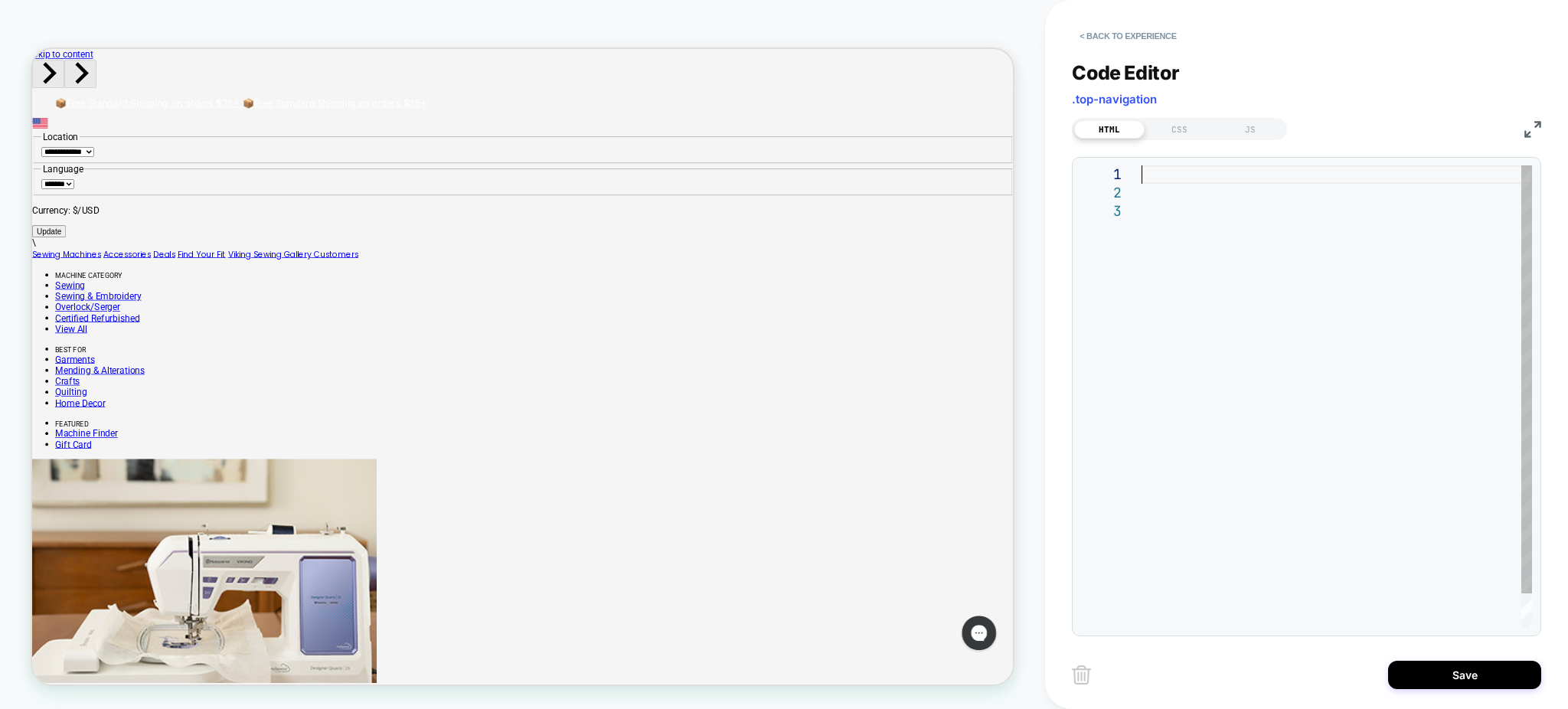
click at [1177, 180] on div at bounding box center [1337, 415] width 391 height 499
type textarea "***** ******** ******"
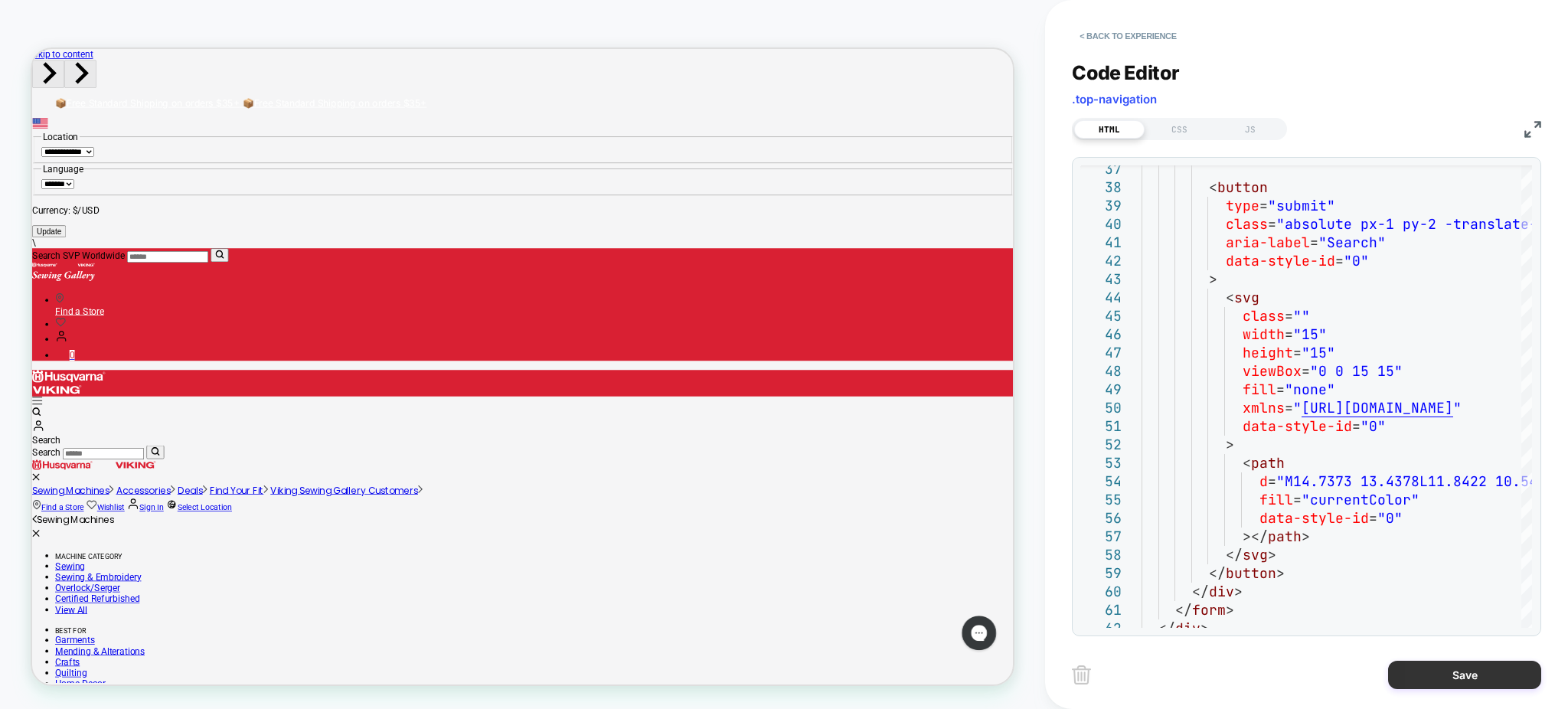
click at [1490, 670] on button "Save" at bounding box center [1465, 675] width 153 height 28
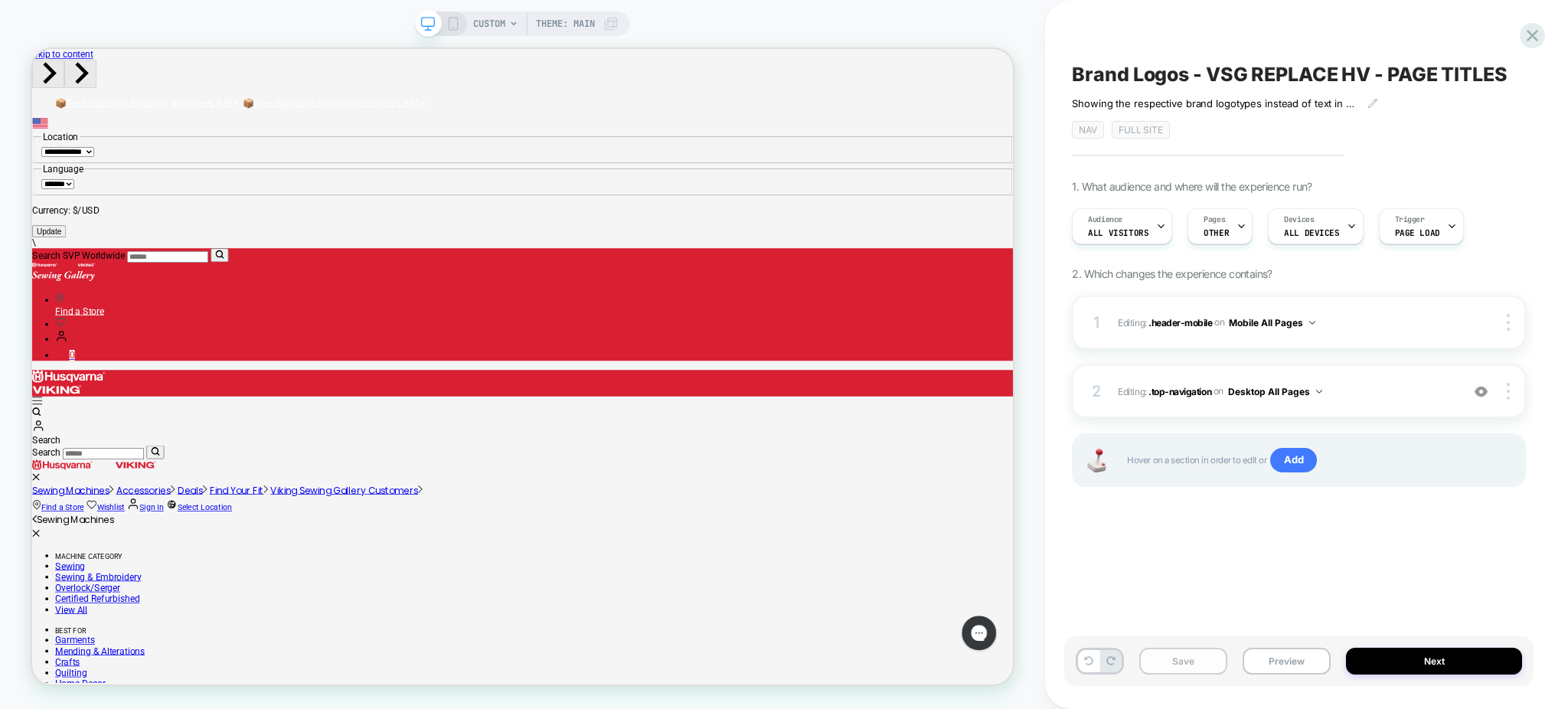
click at [1190, 670] on button "Save" at bounding box center [1183, 661] width 88 height 27
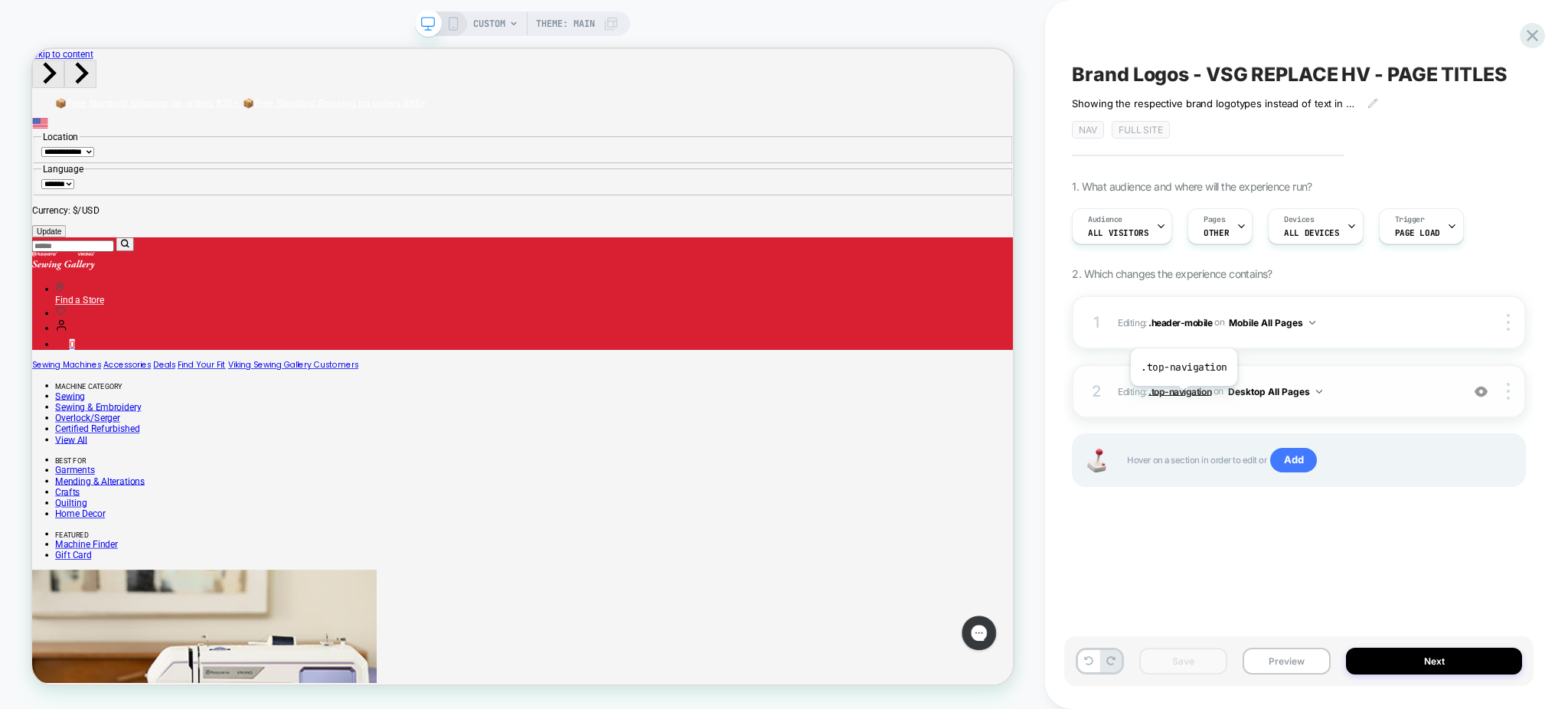
click at [1183, 396] on span ".top-navigation" at bounding box center [1180, 391] width 63 height 12
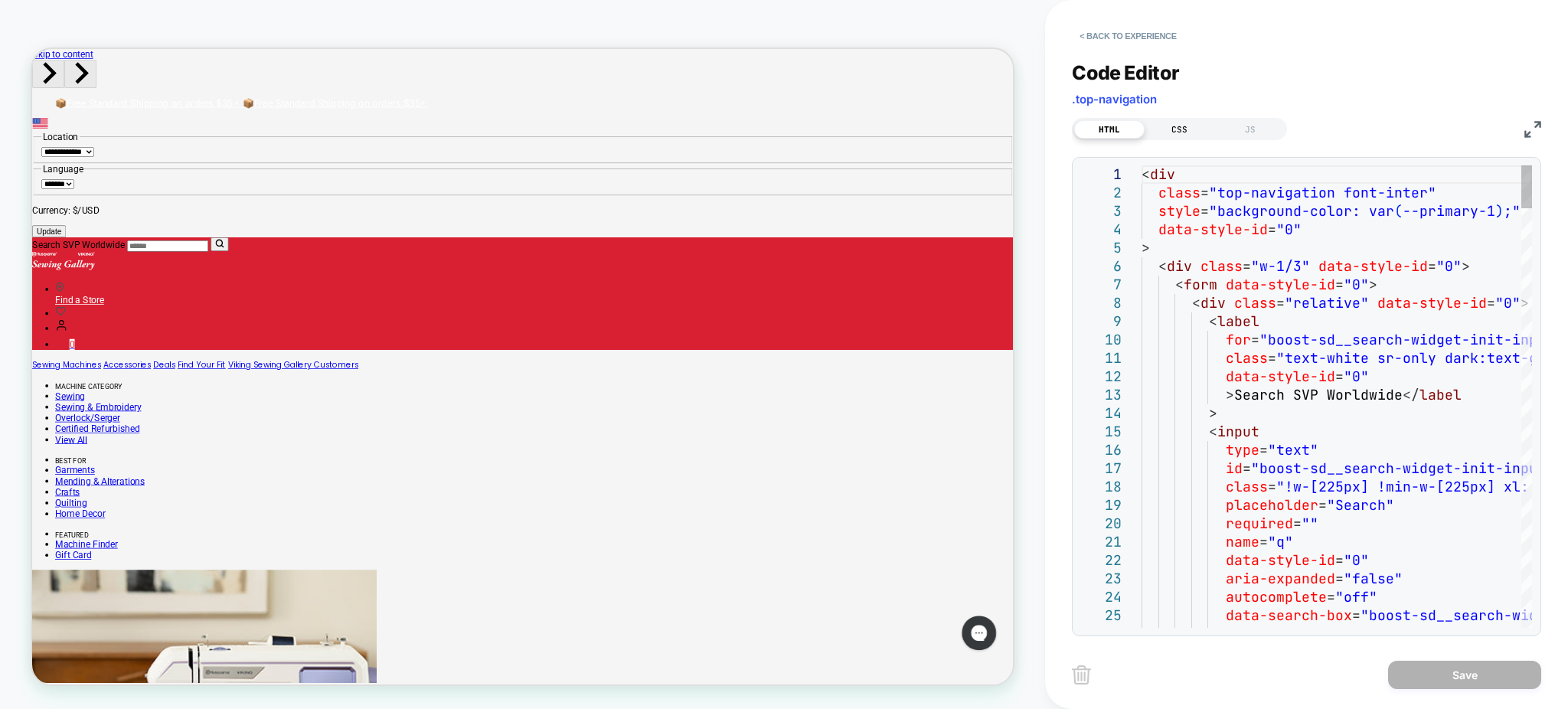
click at [1177, 126] on div "CSS" at bounding box center [1180, 129] width 70 height 18
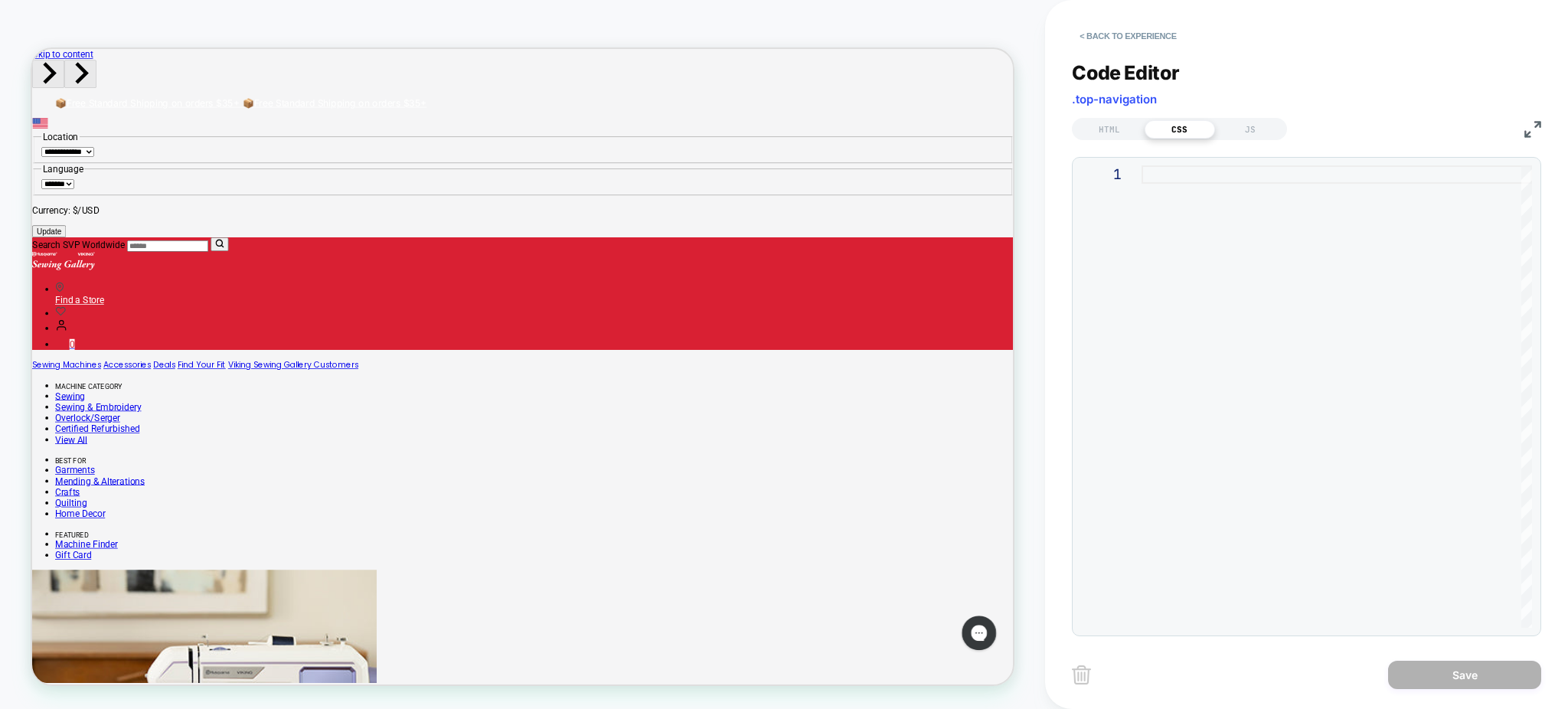
click at [1155, 168] on div at bounding box center [1337, 396] width 391 height 463
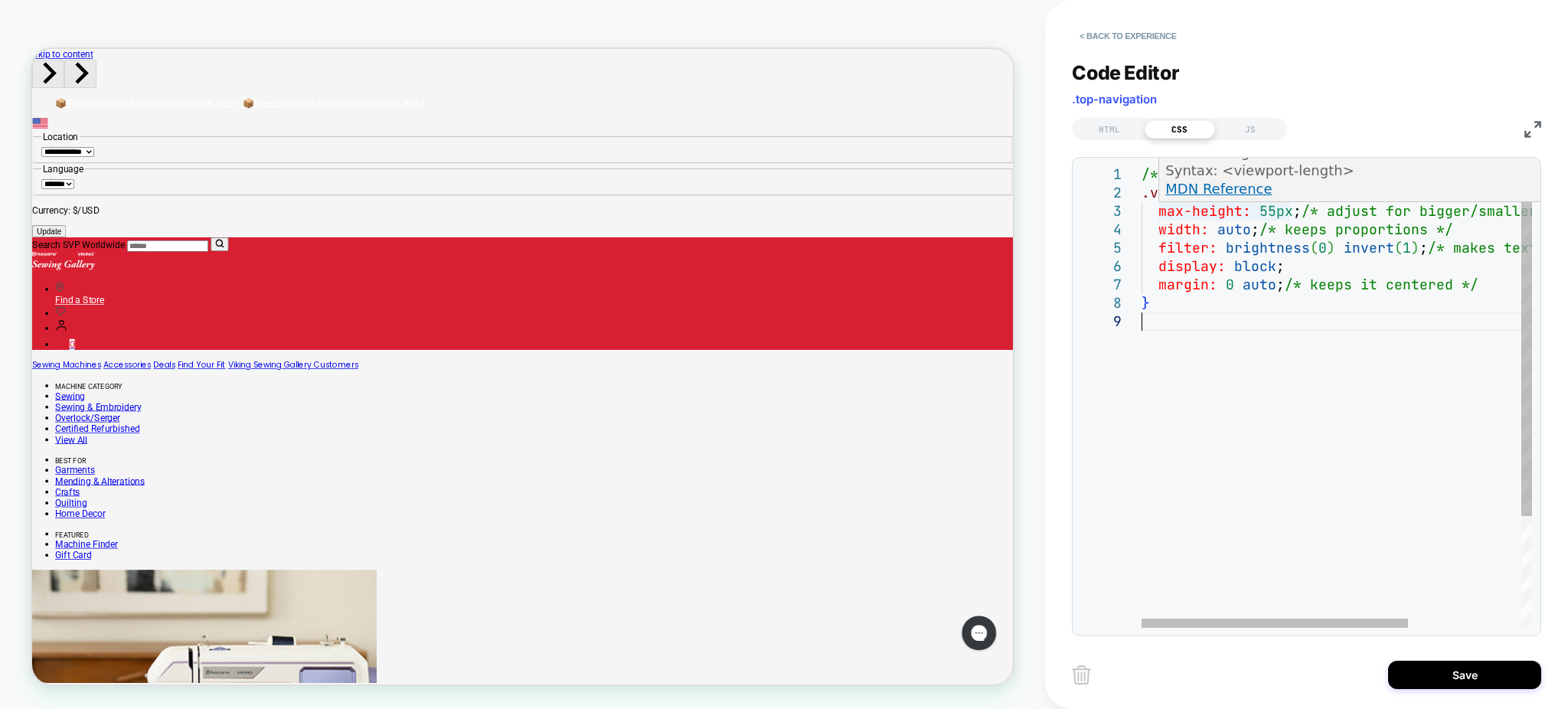
click at [1271, 216] on div "/* ✅ VSG Logo Styling */ .vsg-logo { max-height: 55px ; /* adjust for bigger/sm…" at bounding box center [1419, 469] width 556 height 609
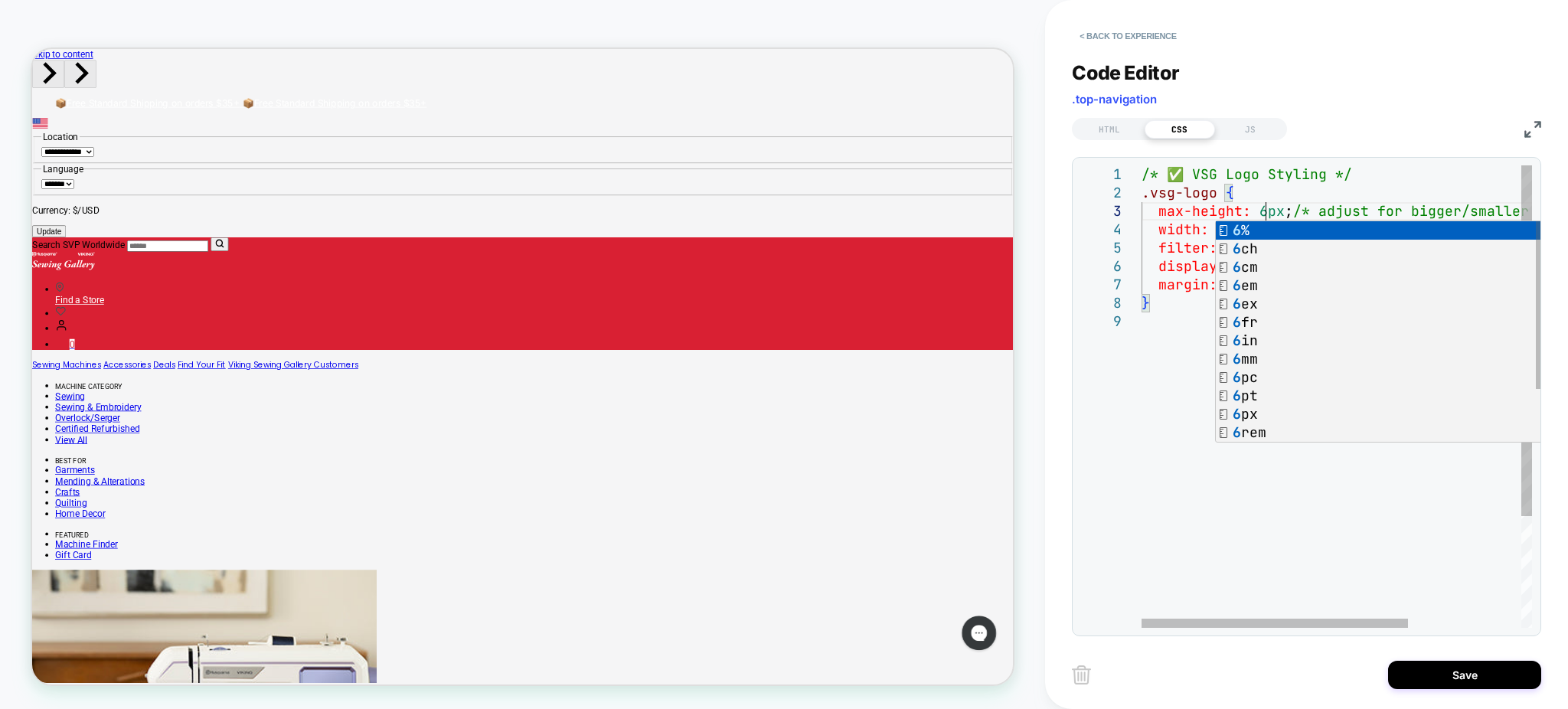
scroll to position [35, 131]
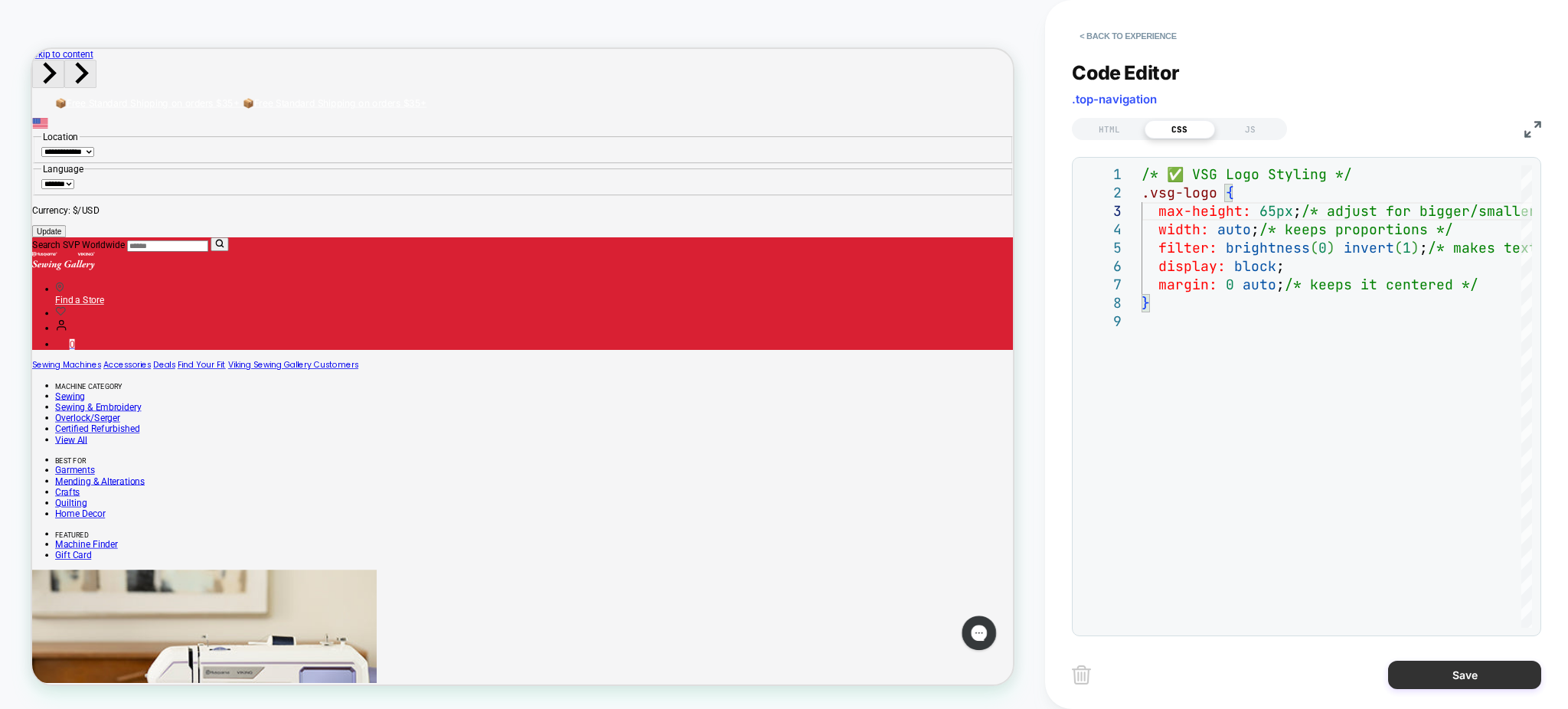
type textarea "**********"
click at [1450, 668] on button "Save" at bounding box center [1465, 675] width 153 height 28
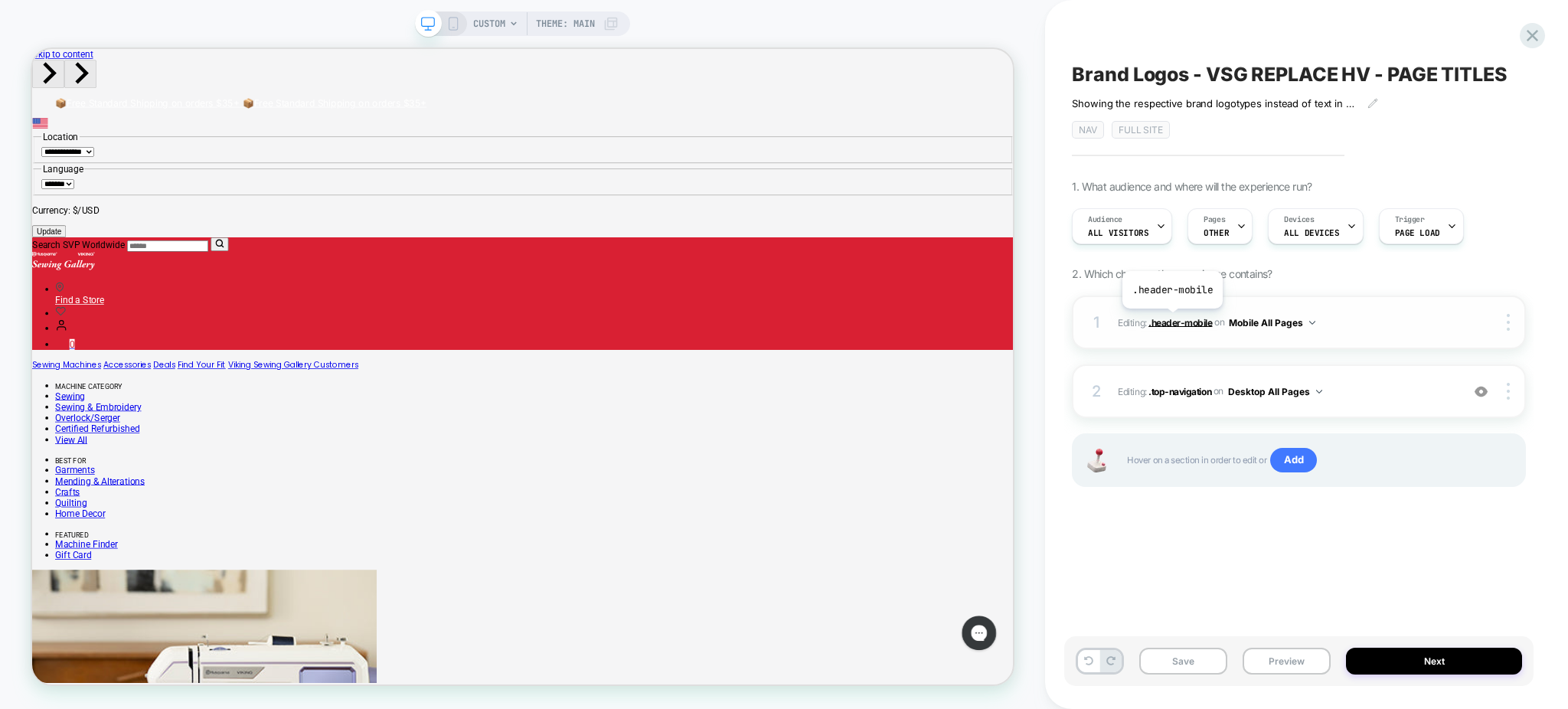
click at [1172, 320] on span ".header-mobile" at bounding box center [1181, 322] width 64 height 12
click at [1178, 396] on span ".top-navigation" at bounding box center [1180, 391] width 63 height 12
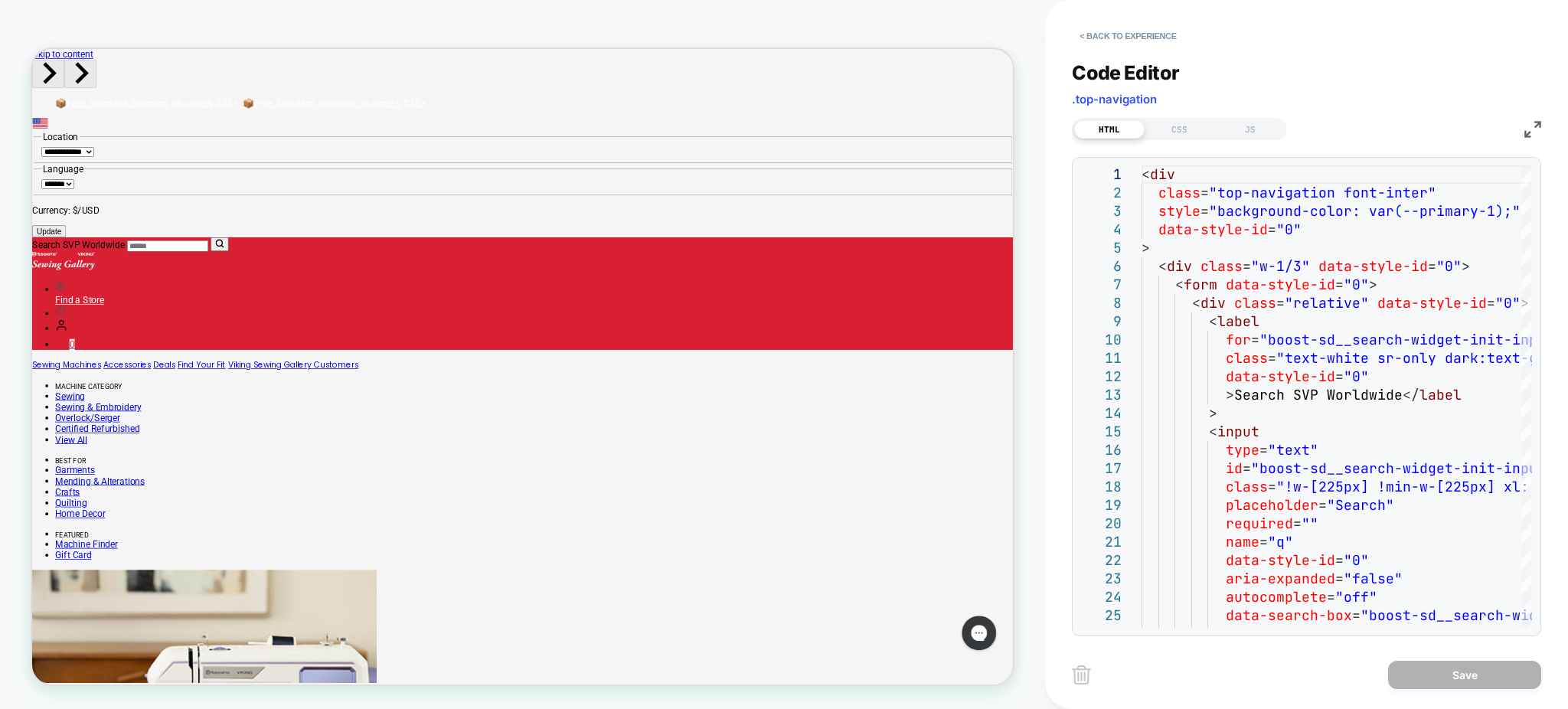
click at [1188, 141] on div "Code Editor .top-navigation HTML CSS JS 1 2 3 4 5 6 7 8 9 10 11 12 13 14 15 16 …" at bounding box center [1307, 339] width 469 height 594
click at [1183, 126] on div "CSS" at bounding box center [1180, 129] width 70 height 18
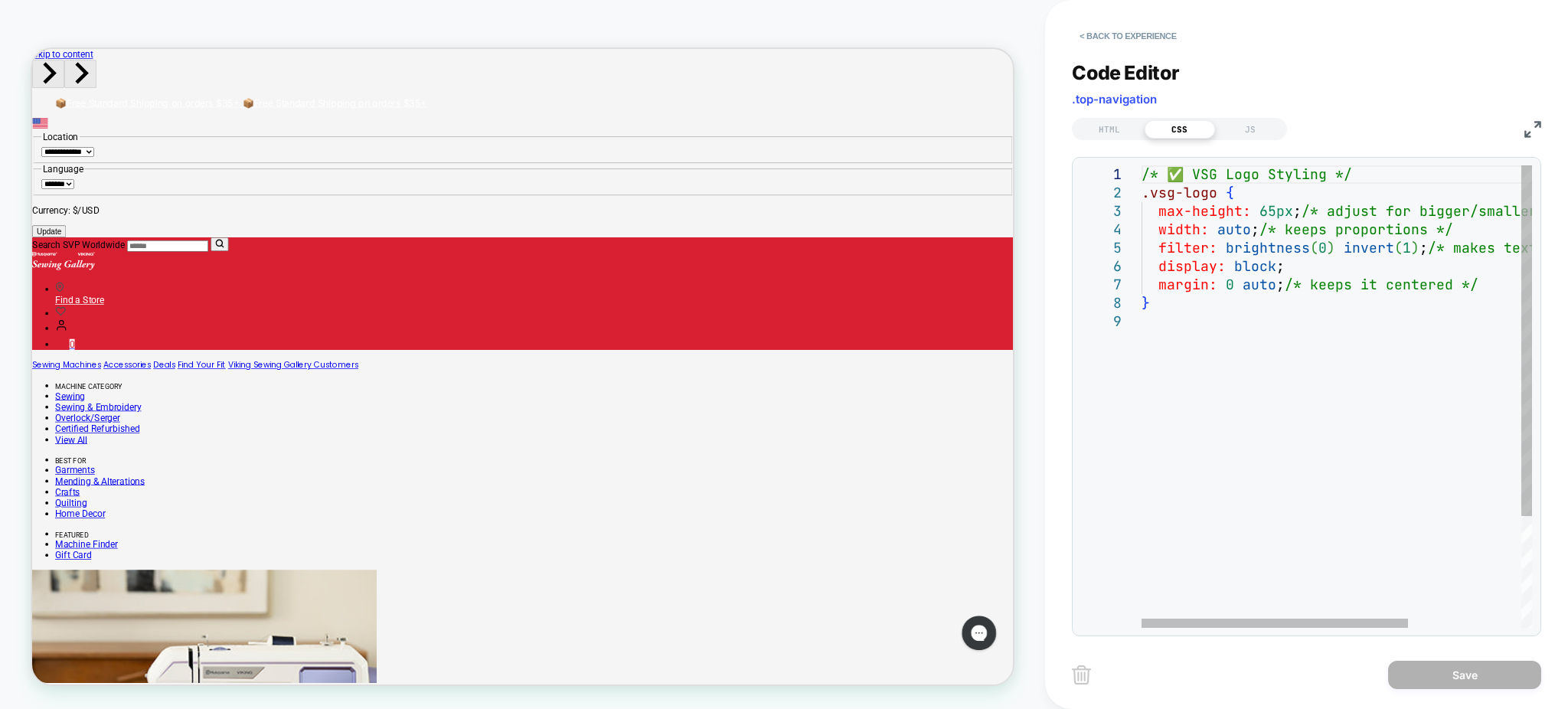
scroll to position [0, 0]
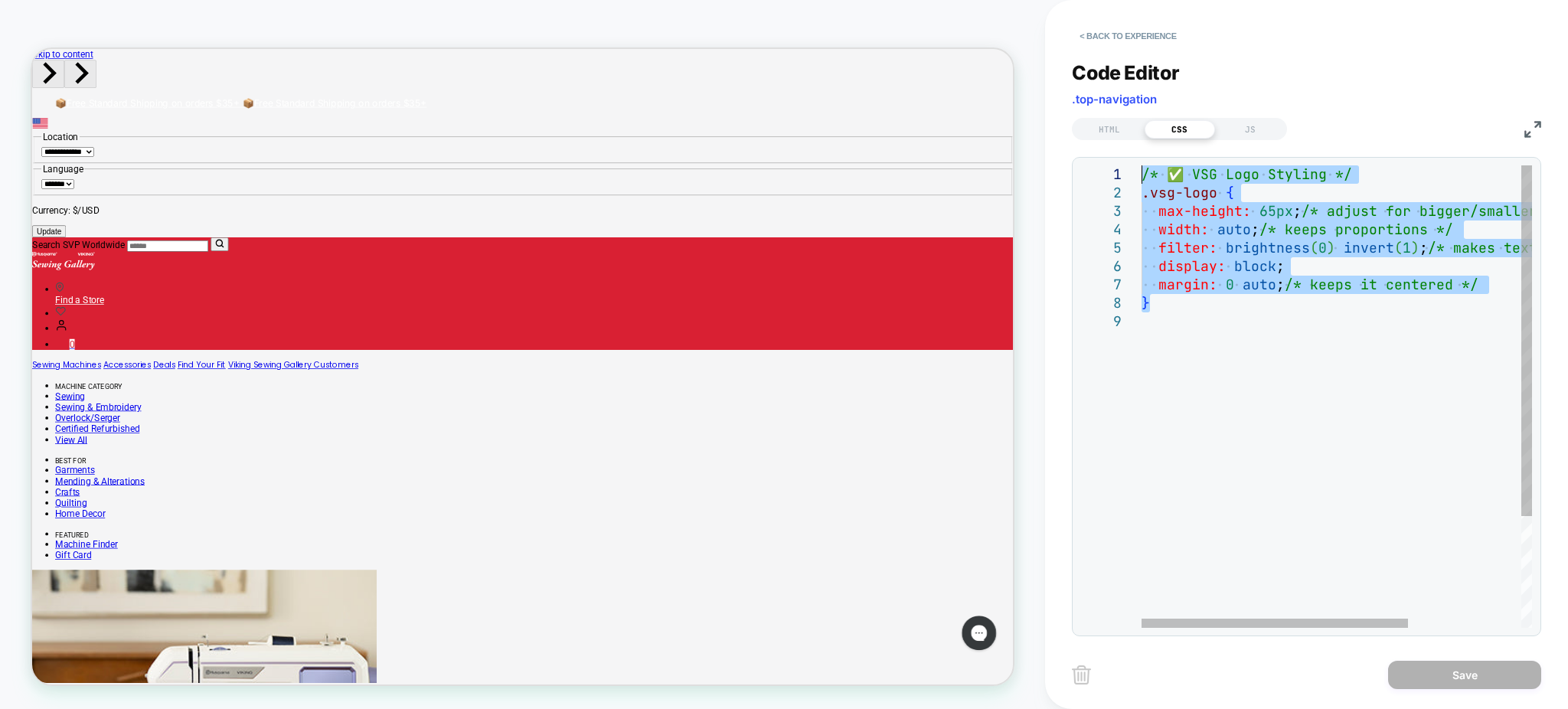
drag, startPoint x: 1235, startPoint y: 312, endPoint x: 1017, endPoint y: 77, distance: 320.5
click at [1141, 165] on div "/* ✅ VSG Logo Styling */ .vsg-logo { max-height: 65px ; /* adjust for bigger/sm…" at bounding box center [1419, 469] width 556 height 609
type textarea "**********"
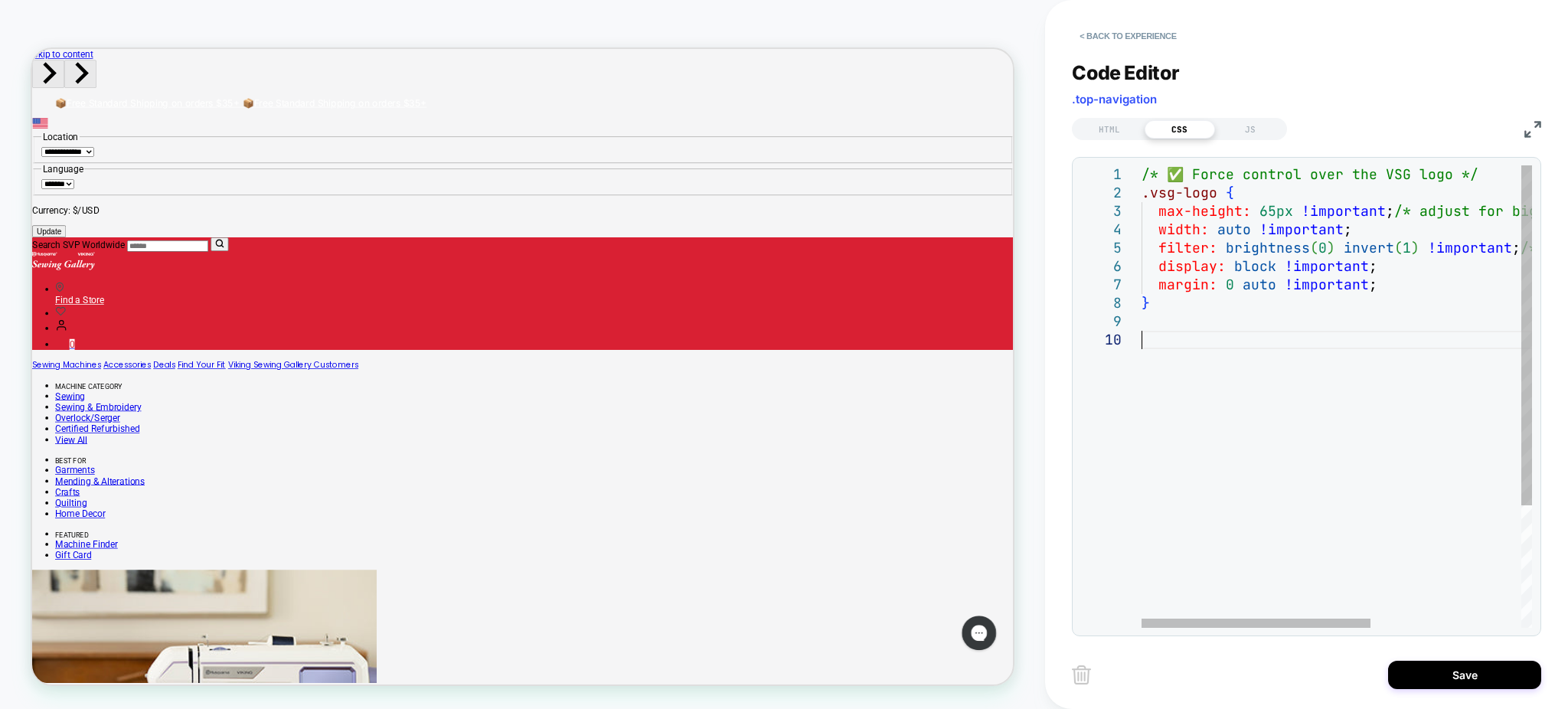
click at [1323, 352] on div "/* ✅ Force control over the VSG logo */ .vsg-logo { max-height: 65px !important…" at bounding box center [1465, 479] width 647 height 628
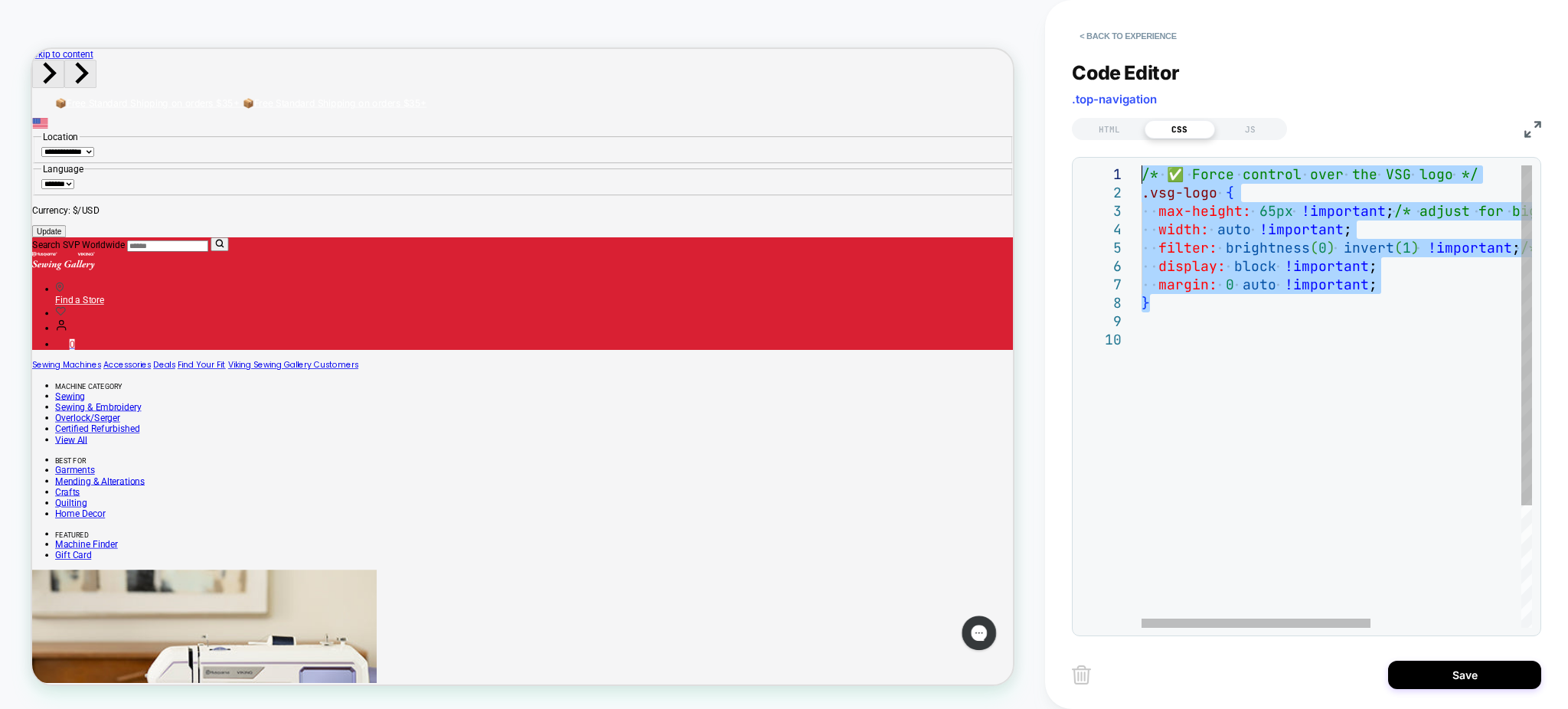
drag, startPoint x: 1230, startPoint y: 311, endPoint x: 1291, endPoint y: 101, distance: 218.7
click at [1141, 165] on div "/* ✅ Force control over the VSG logo */ .vsg-logo { max-height: 65px !important…" at bounding box center [1465, 479] width 647 height 628
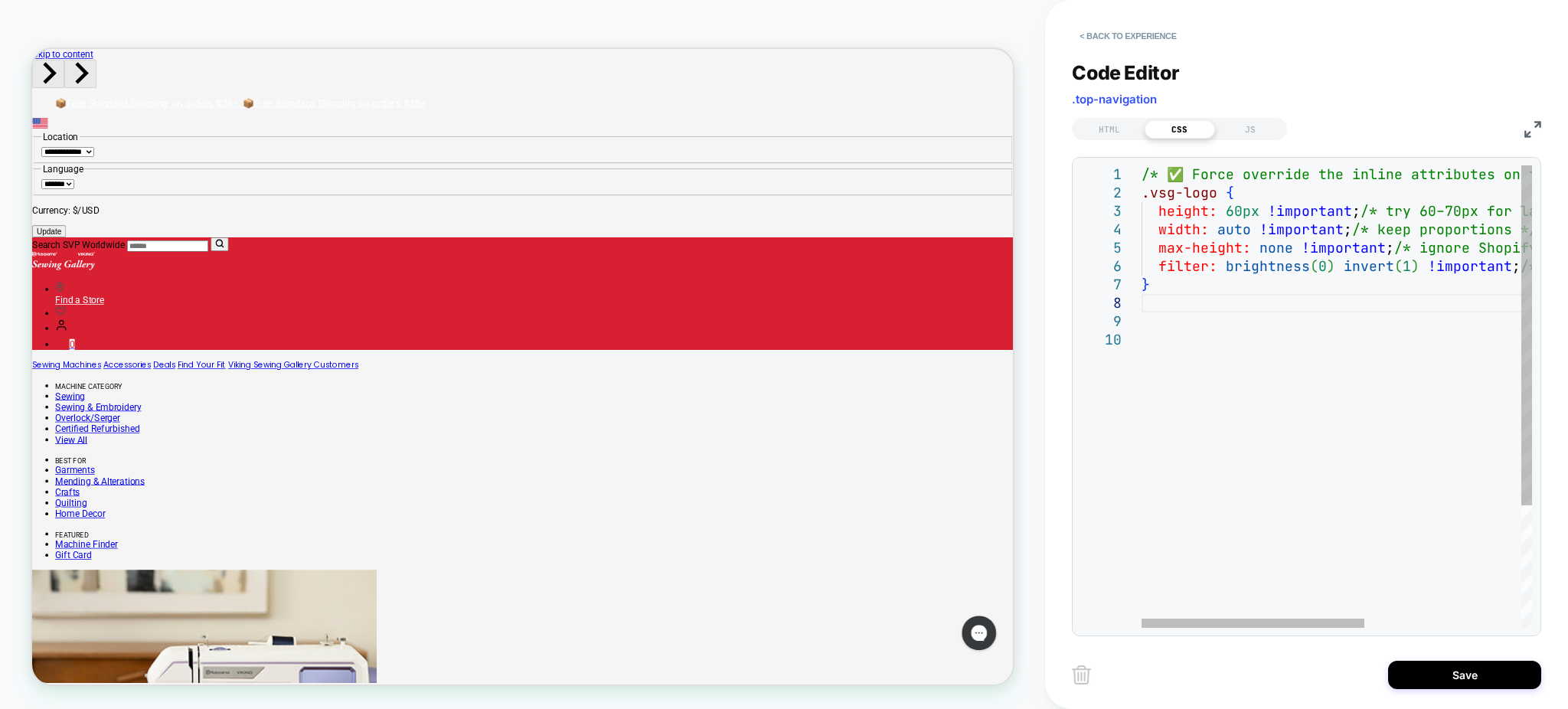
click at [1476, 360] on div "/* ✅ Force override the inline attributes on the logo */ .vsg-logo { height: 60…" at bounding box center [1473, 479] width 664 height 628
click at [1248, 216] on div "/* ✅ Force override the inline attributes on the logo */ .vsg-logo { height: 60…" at bounding box center [1473, 479] width 664 height 628
click at [1239, 215] on div "/* ✅ Force override the inline attributes on the logo */ .vsg-logo { height: 60…" at bounding box center [1473, 479] width 664 height 628
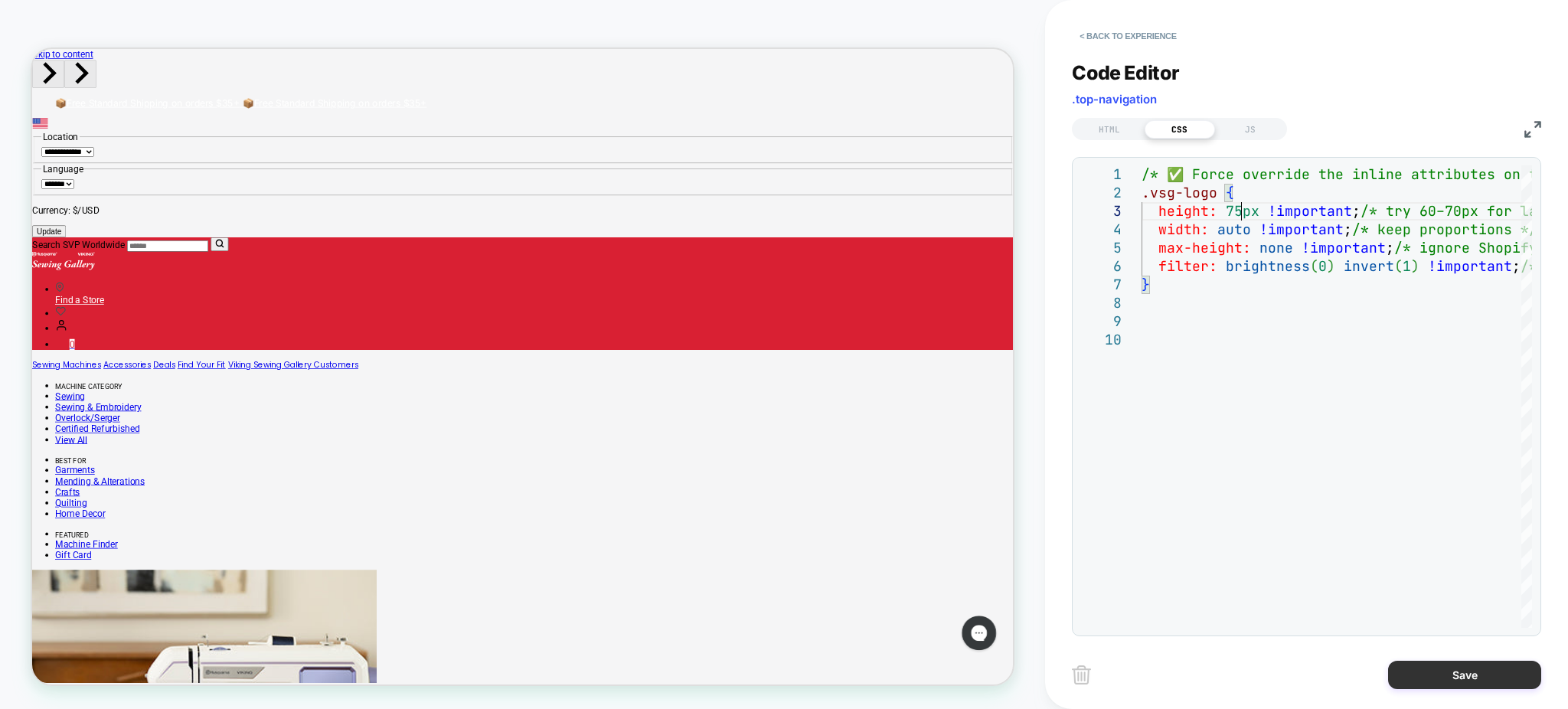
type textarea "**********"
click at [1483, 672] on button "Save" at bounding box center [1465, 675] width 153 height 28
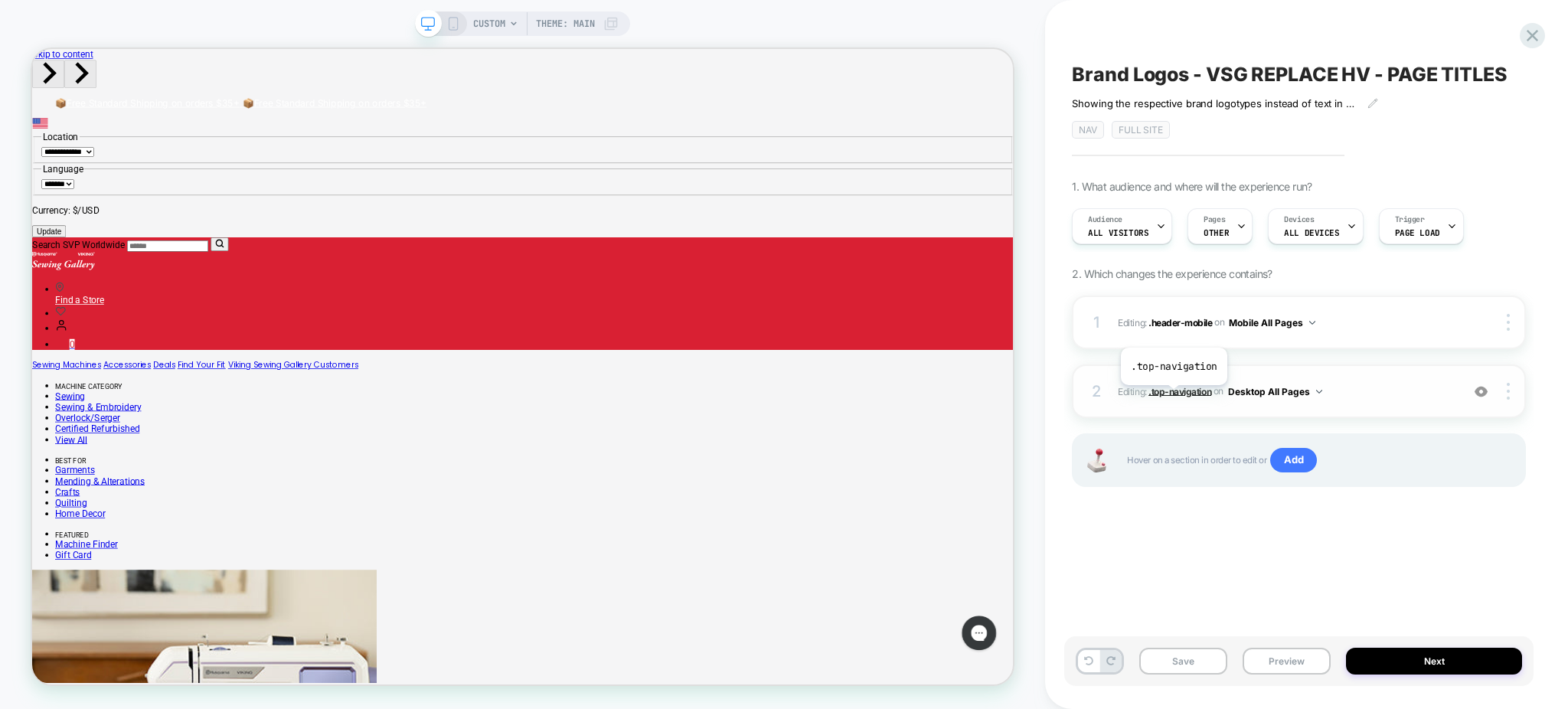
click at [1173, 396] on span ".top-navigation" at bounding box center [1180, 391] width 63 height 12
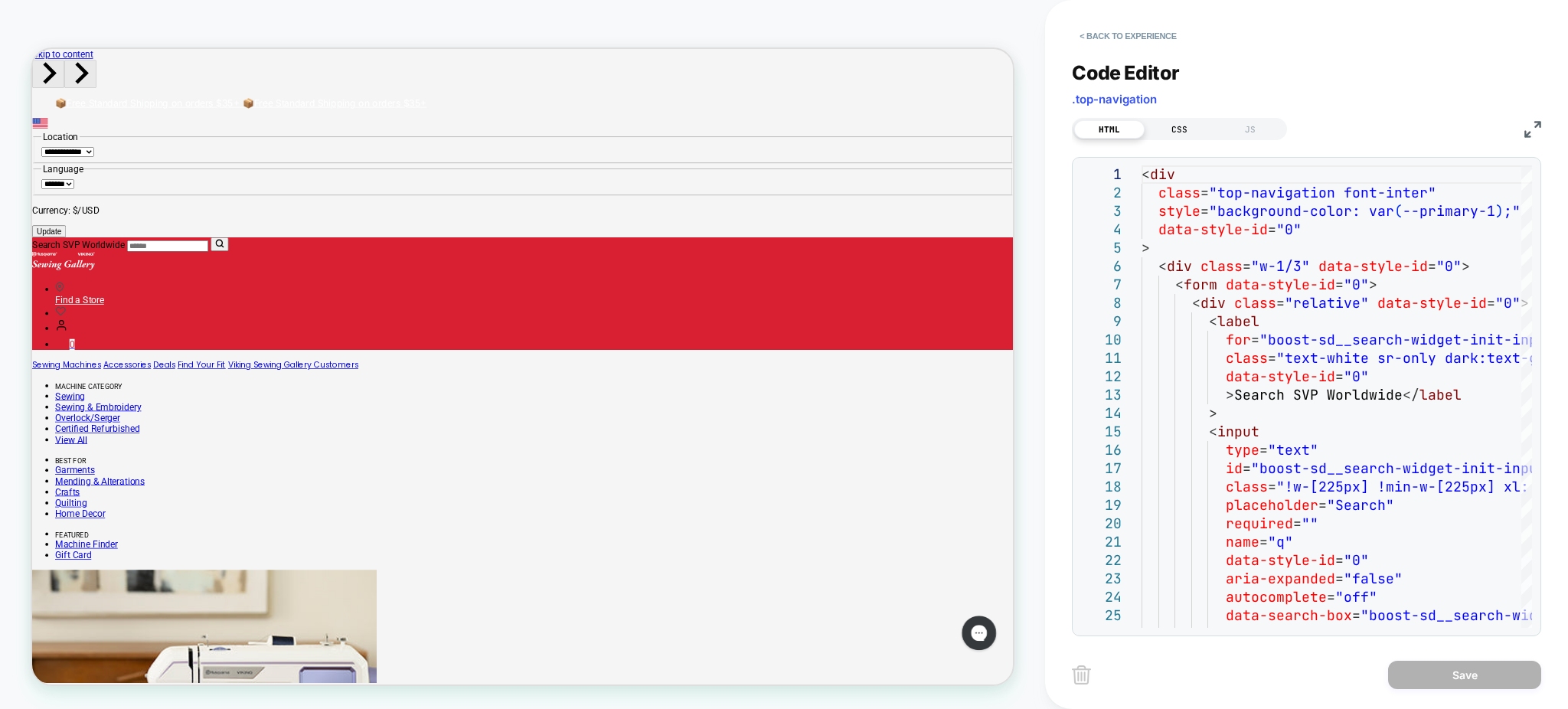
click at [1182, 124] on div "CSS" at bounding box center [1180, 129] width 70 height 18
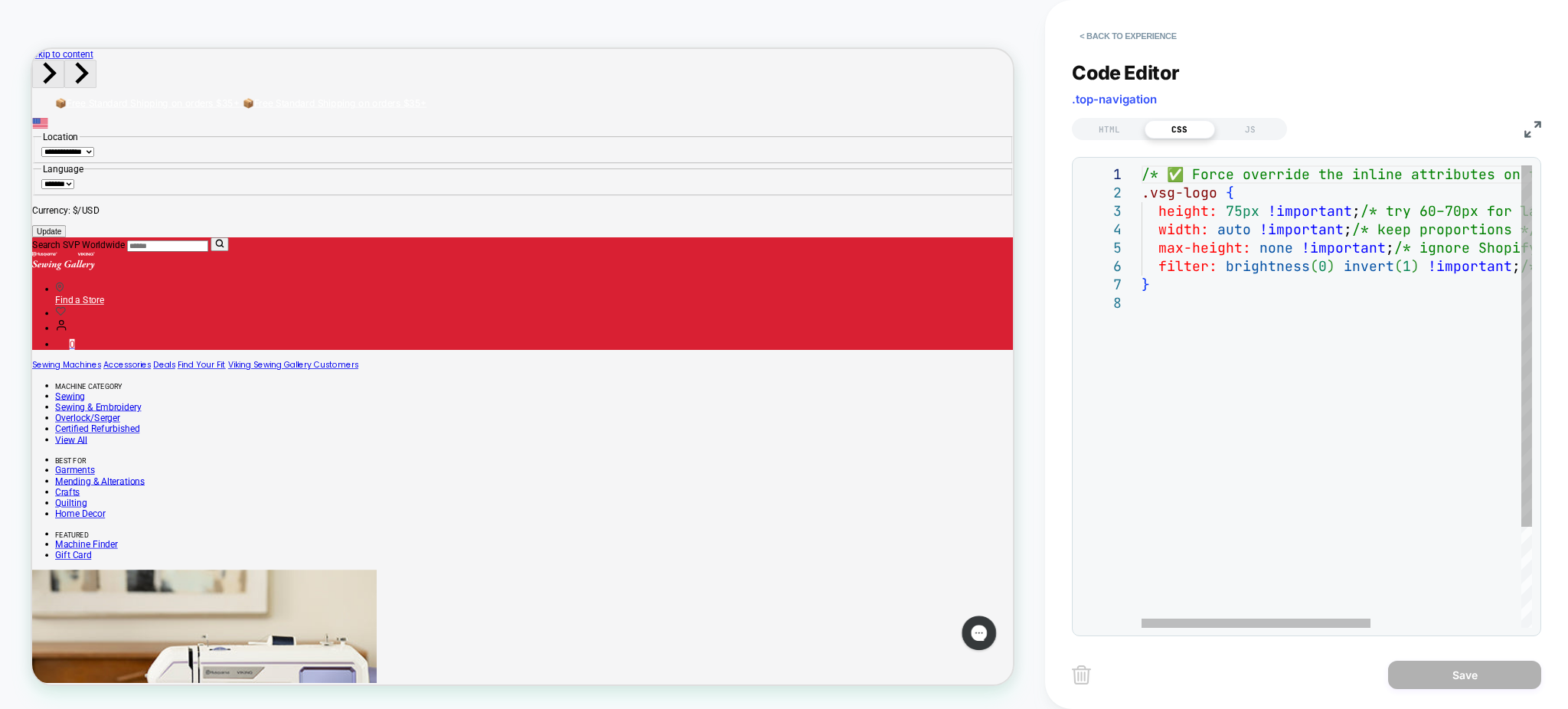
scroll to position [0, 0]
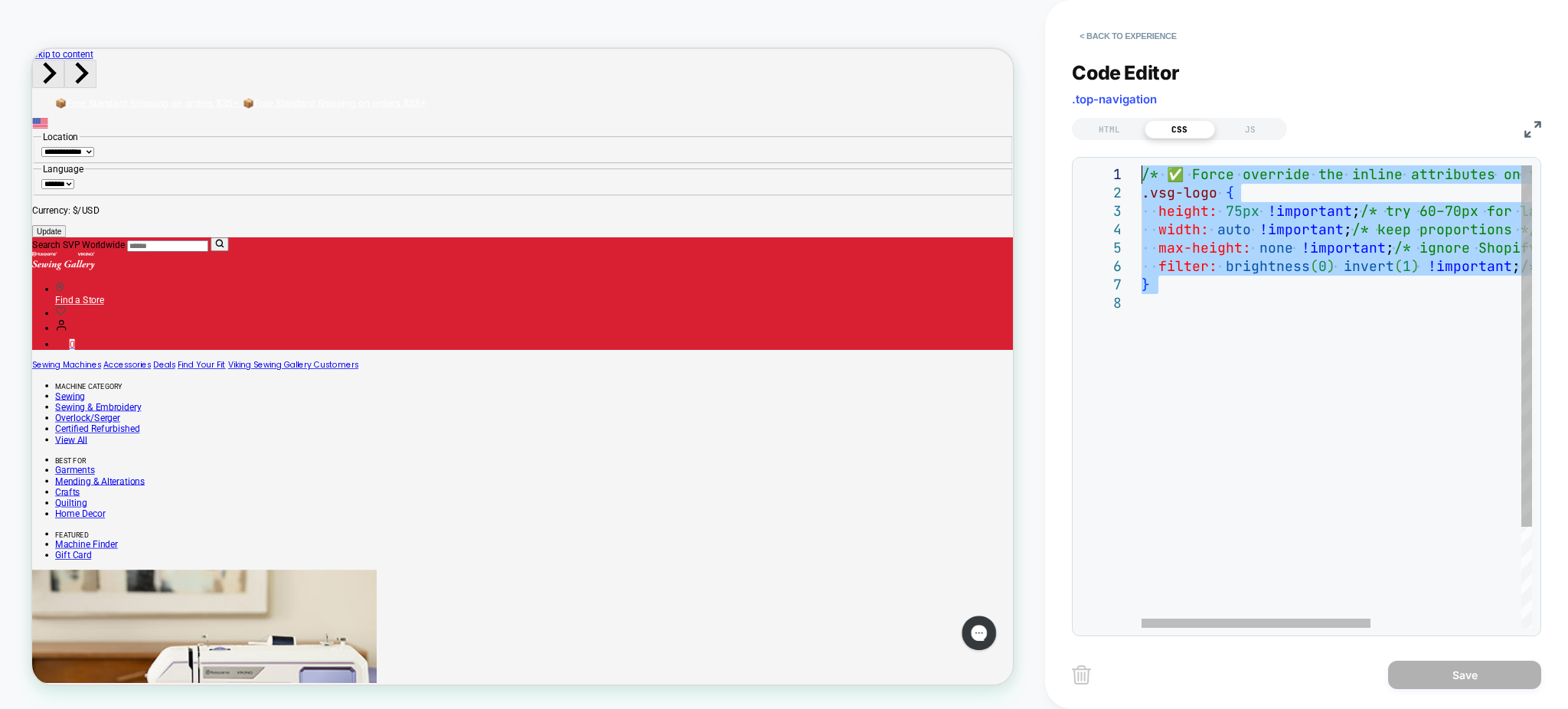
drag, startPoint x: 1279, startPoint y: 298, endPoint x: 1061, endPoint y: 23, distance: 350.9
click at [1141, 165] on div "/* ✅ Force override the inline attributes on the logo */ .vsg-logo { height: 75…" at bounding box center [1465, 460] width 647 height 591
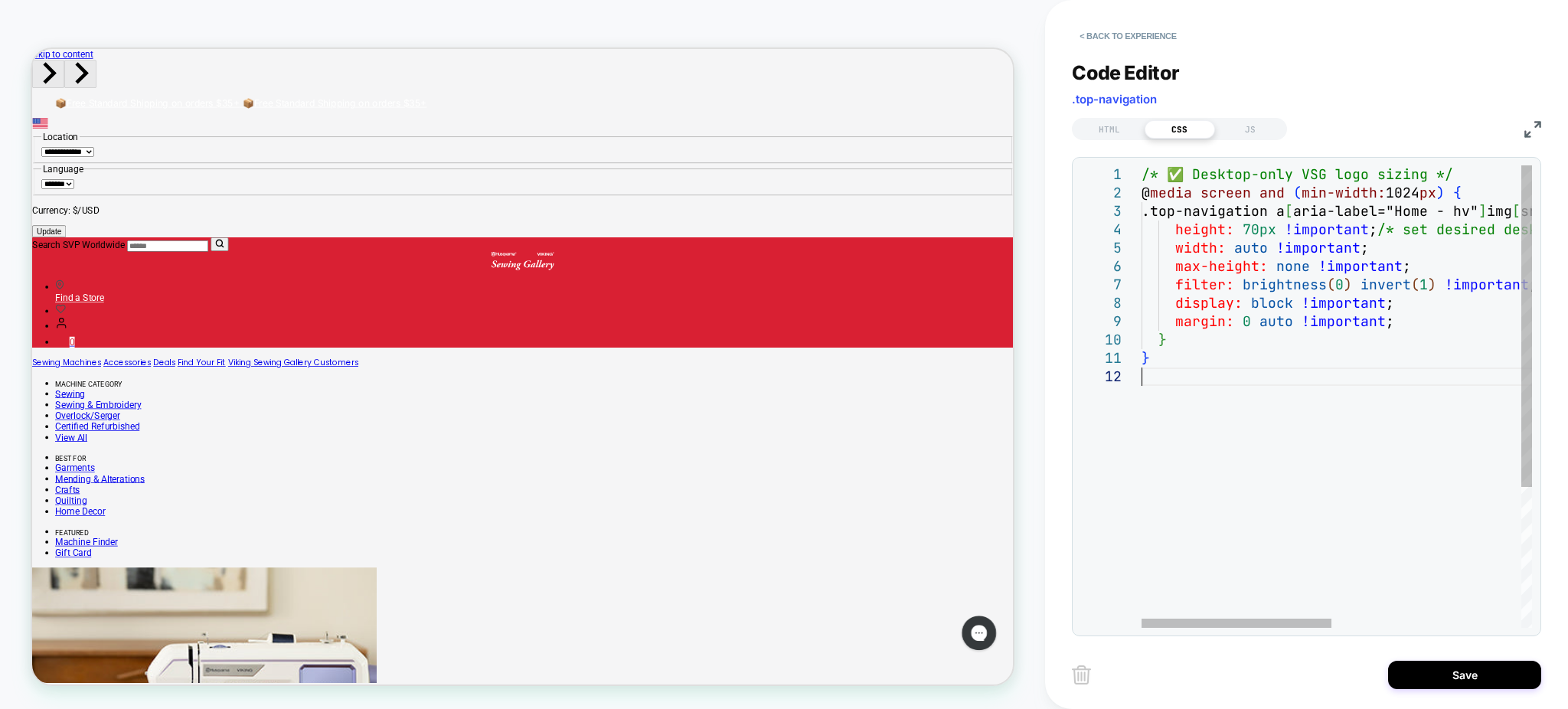
click at [1167, 458] on div "/* ✅ Desktop-only VSG logo sizing */ @ media screen and ( min-width: 1024 px ) …" at bounding box center [1531, 497] width 779 height 665
click at [1319, 365] on div "/* ✅ Desktop-only VSG logo sizing */ @ media screen and ( min-width: 1024 px ) …" at bounding box center [1531, 497] width 779 height 665
type textarea "**********"
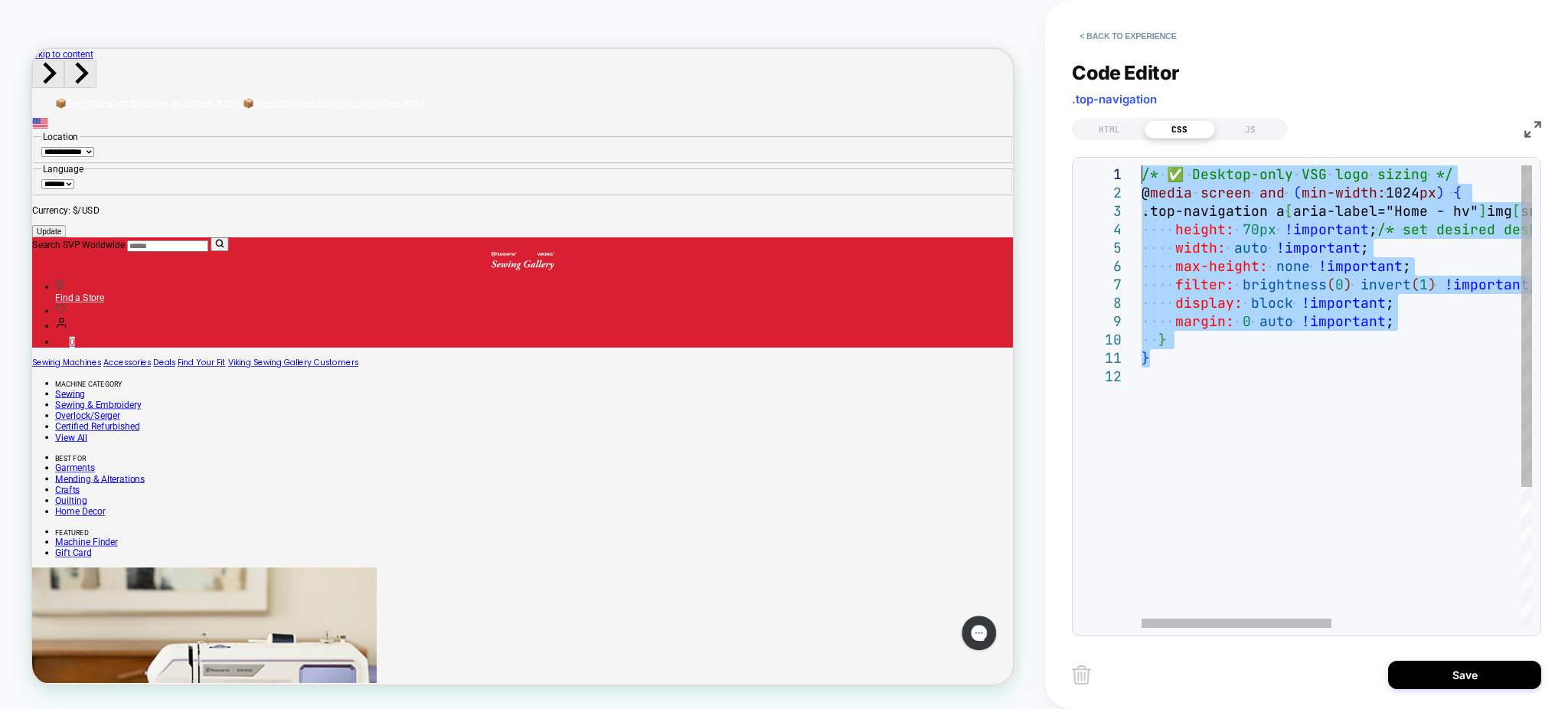
drag, startPoint x: 1193, startPoint y: 367, endPoint x: 1009, endPoint y: 173, distance: 267.4
click at [1141, 173] on div "/* ✅ Desktop-only VSG logo sizing */ @ media screen and ( min-width: 1024 px ) …" at bounding box center [1531, 497] width 779 height 665
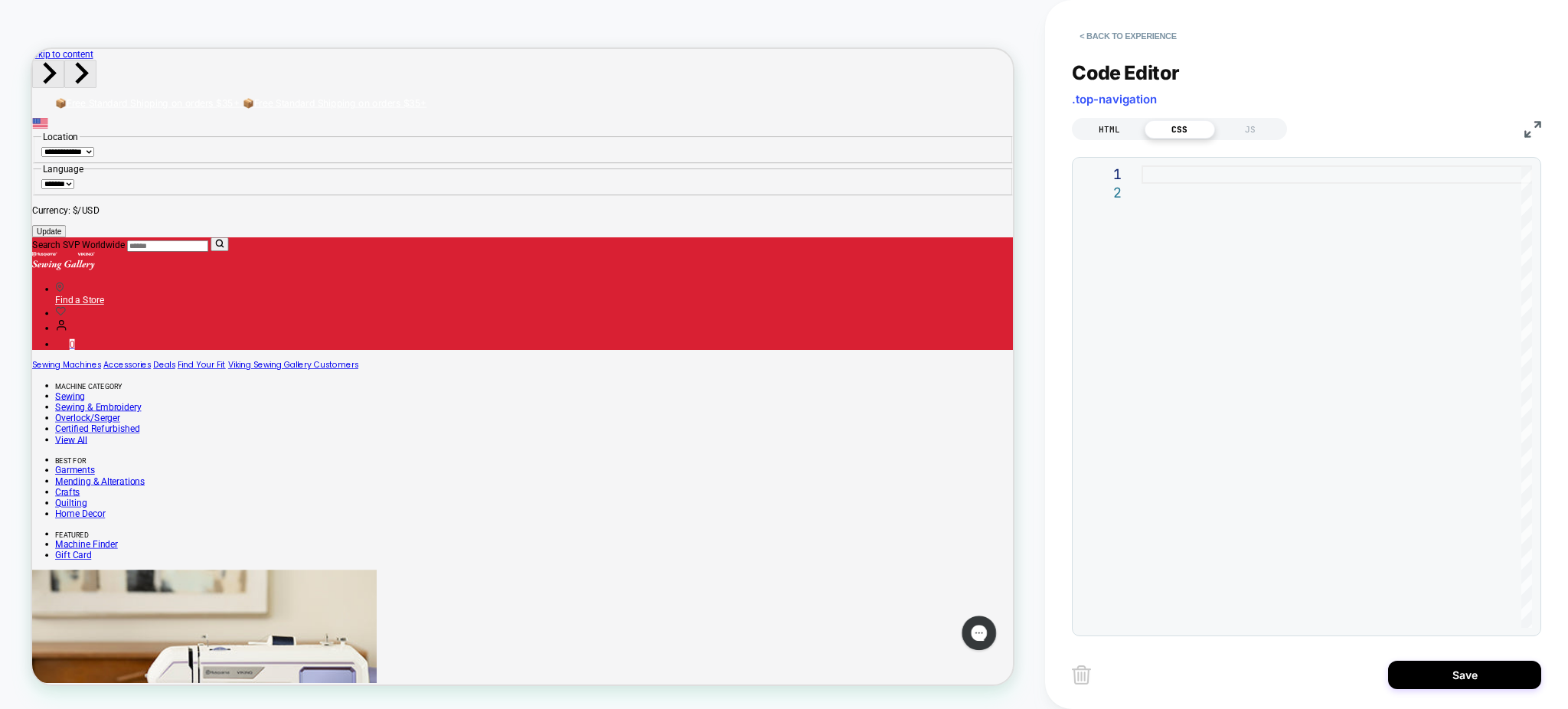
click at [1116, 132] on div "HTML" at bounding box center [1110, 129] width 70 height 18
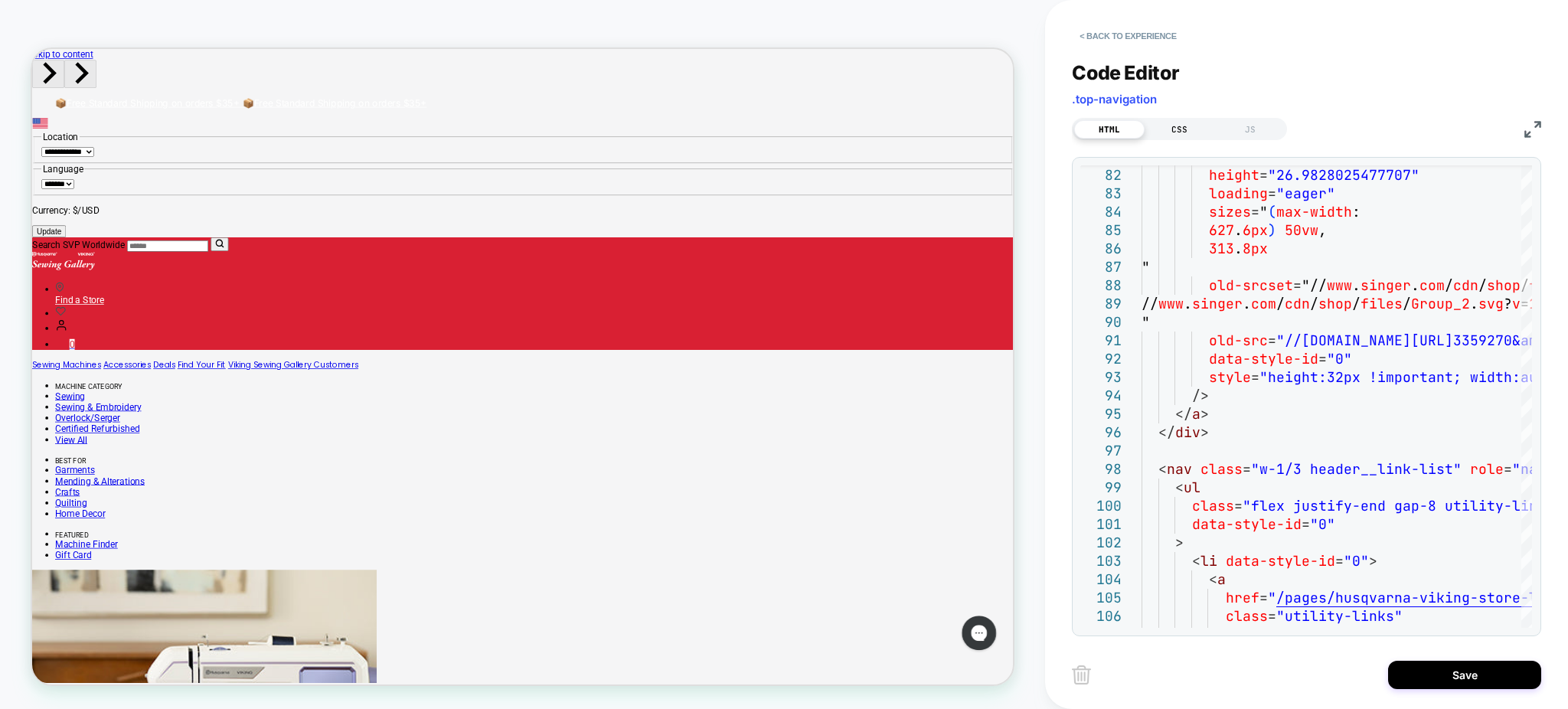
click at [1187, 130] on div "CSS" at bounding box center [1180, 129] width 70 height 18
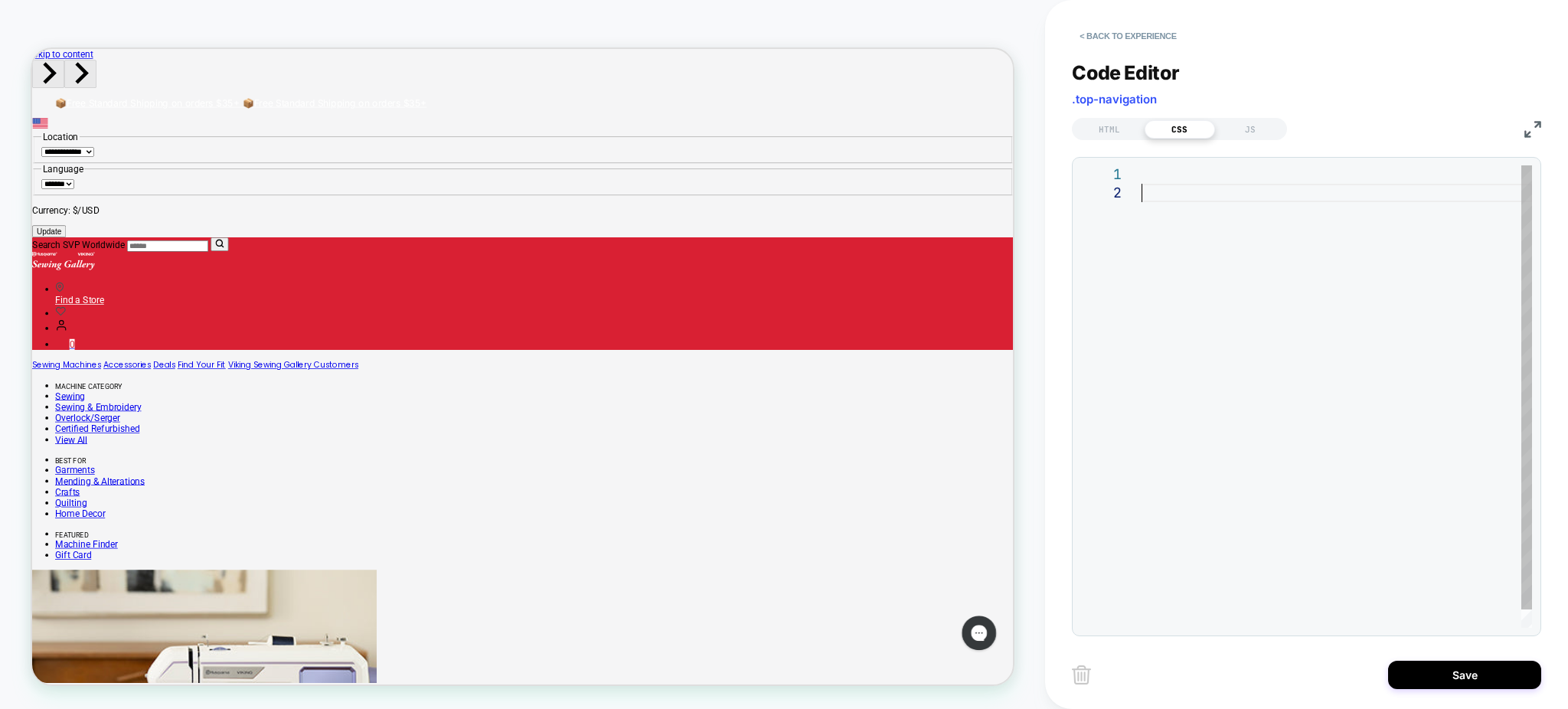
click at [1213, 185] on div at bounding box center [1337, 406] width 391 height 481
click at [1205, 174] on div at bounding box center [1337, 406] width 391 height 481
type textarea "**********"
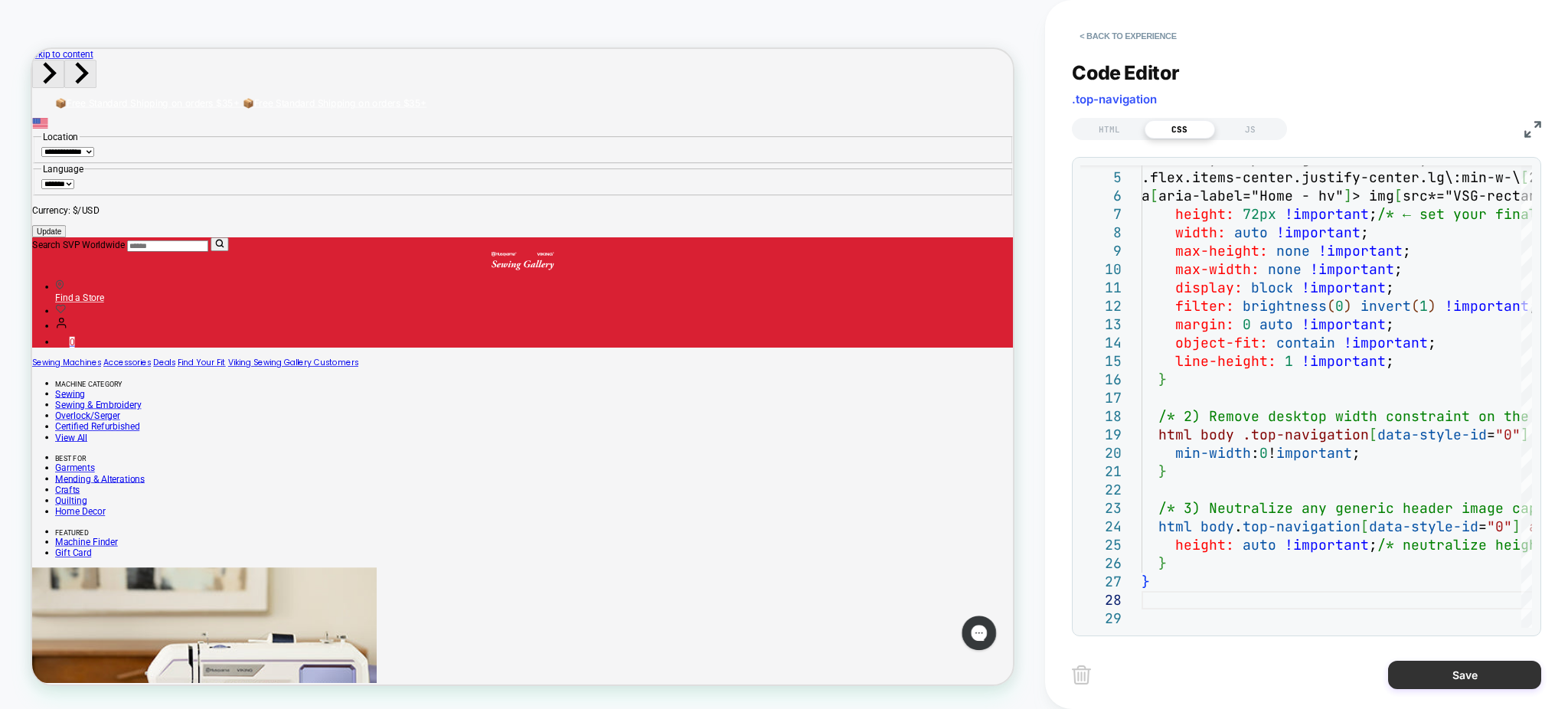
click at [1426, 673] on button "Save" at bounding box center [1465, 675] width 153 height 28
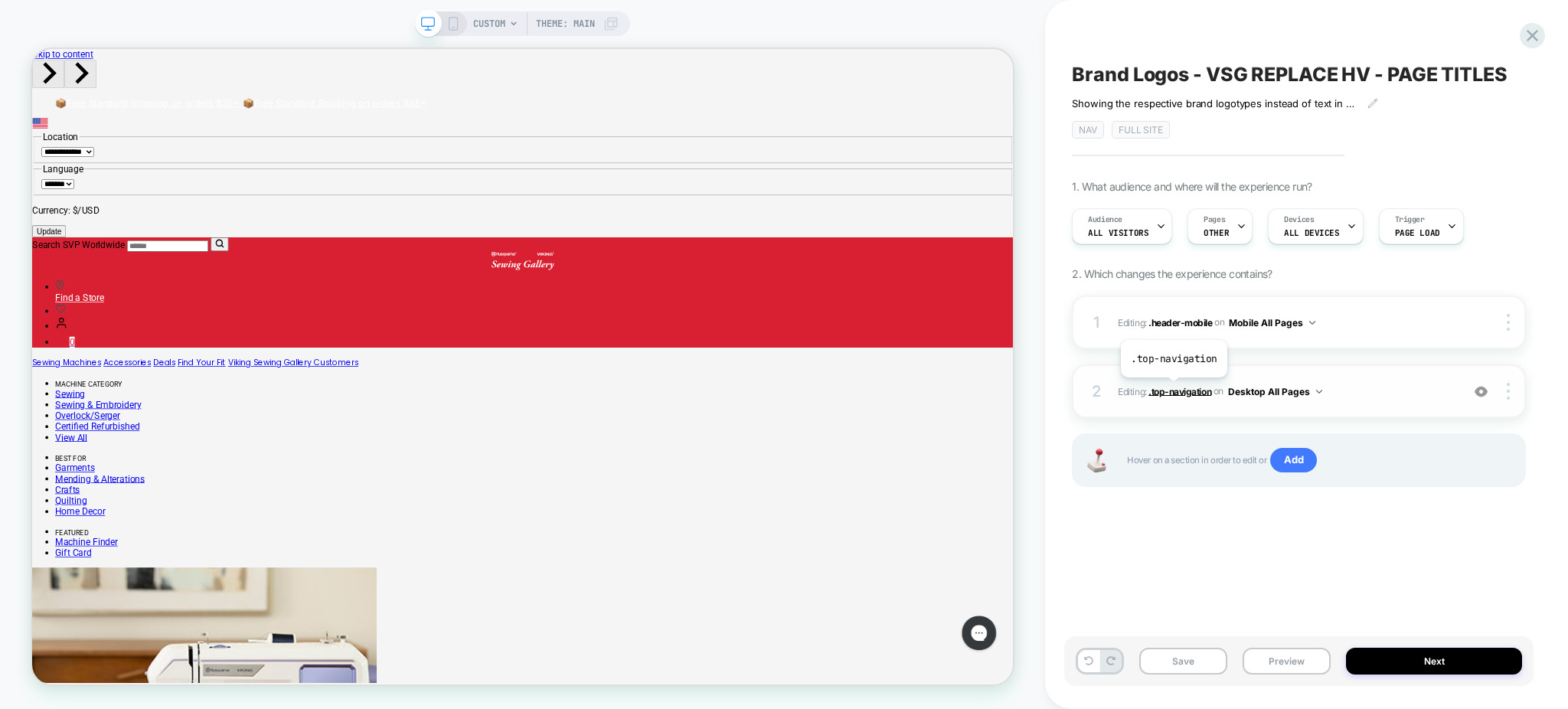
click at [1173, 389] on span ".top-navigation" at bounding box center [1180, 391] width 63 height 12
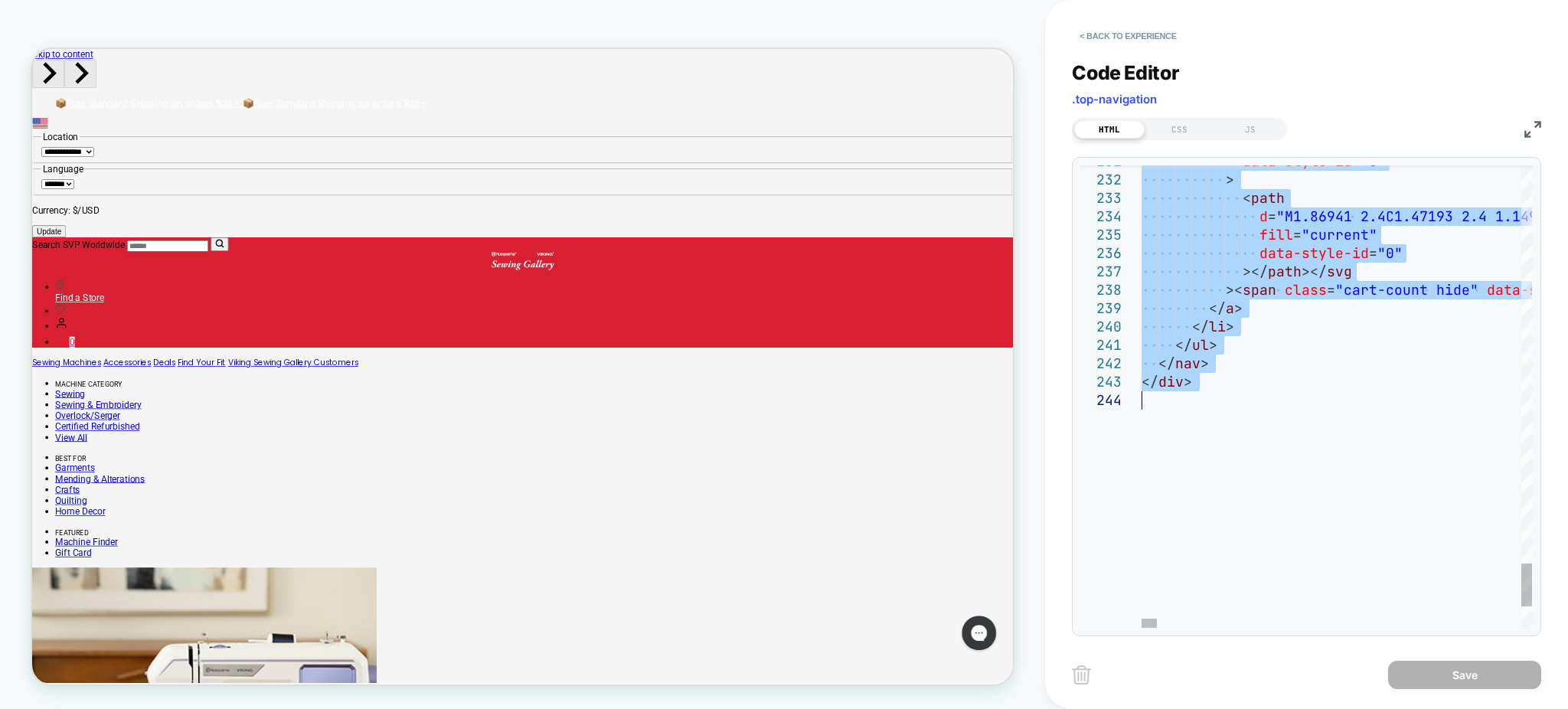
drag, startPoint x: 1142, startPoint y: 173, endPoint x: 1254, endPoint y: 399, distance: 252.2
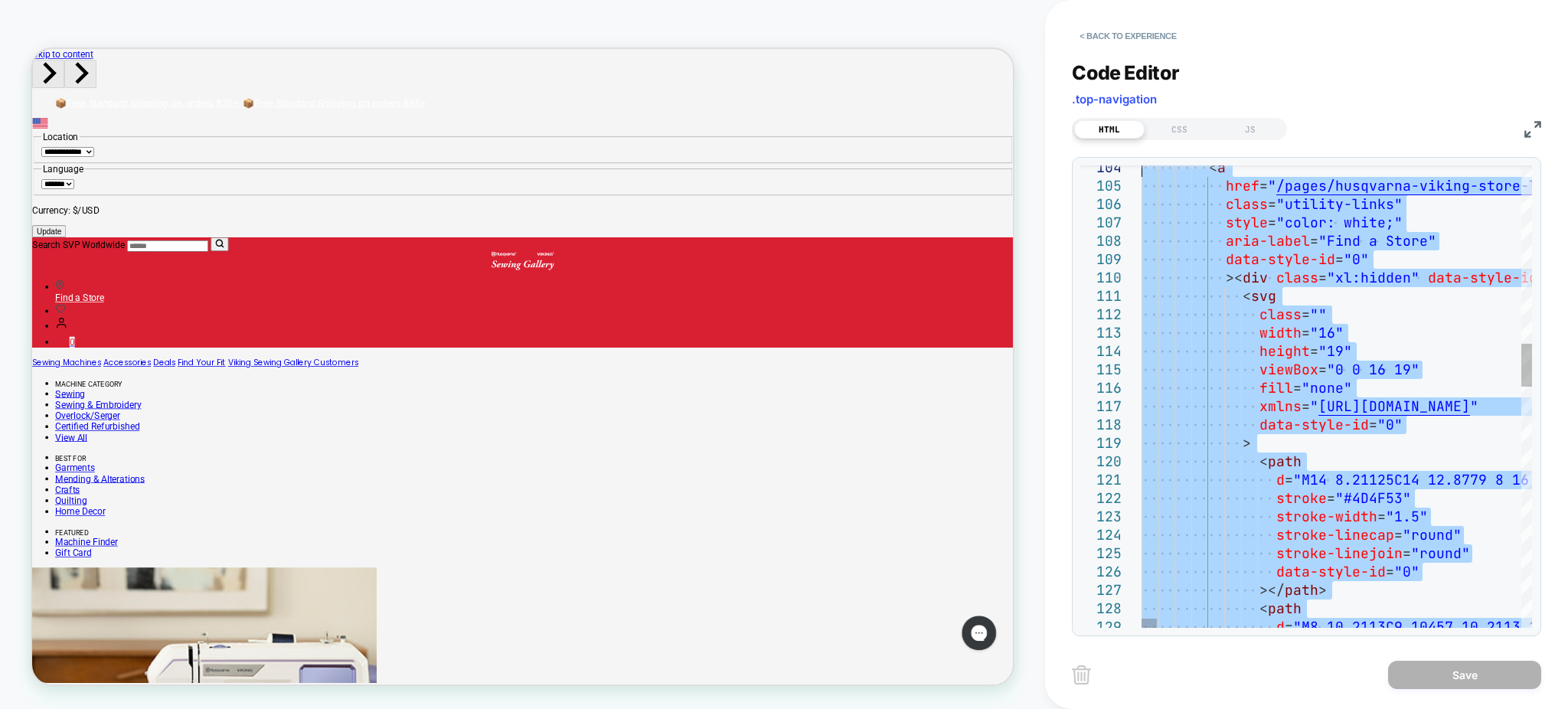
drag, startPoint x: 1243, startPoint y: 376, endPoint x: 1027, endPoint y: 102, distance: 348.9
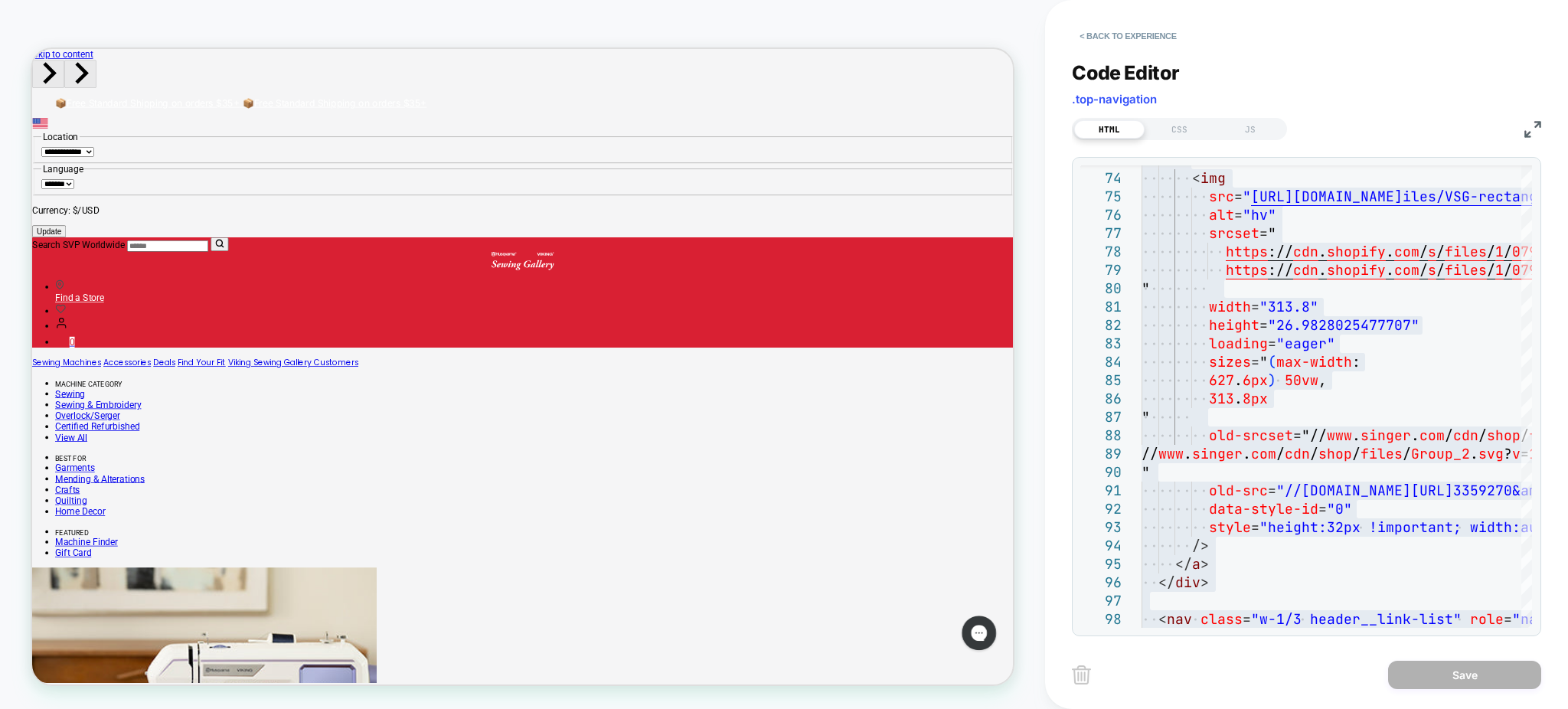
click at [1026, 100] on div "CUSTOM Theme: MAIN" at bounding box center [522, 354] width 1045 height 679
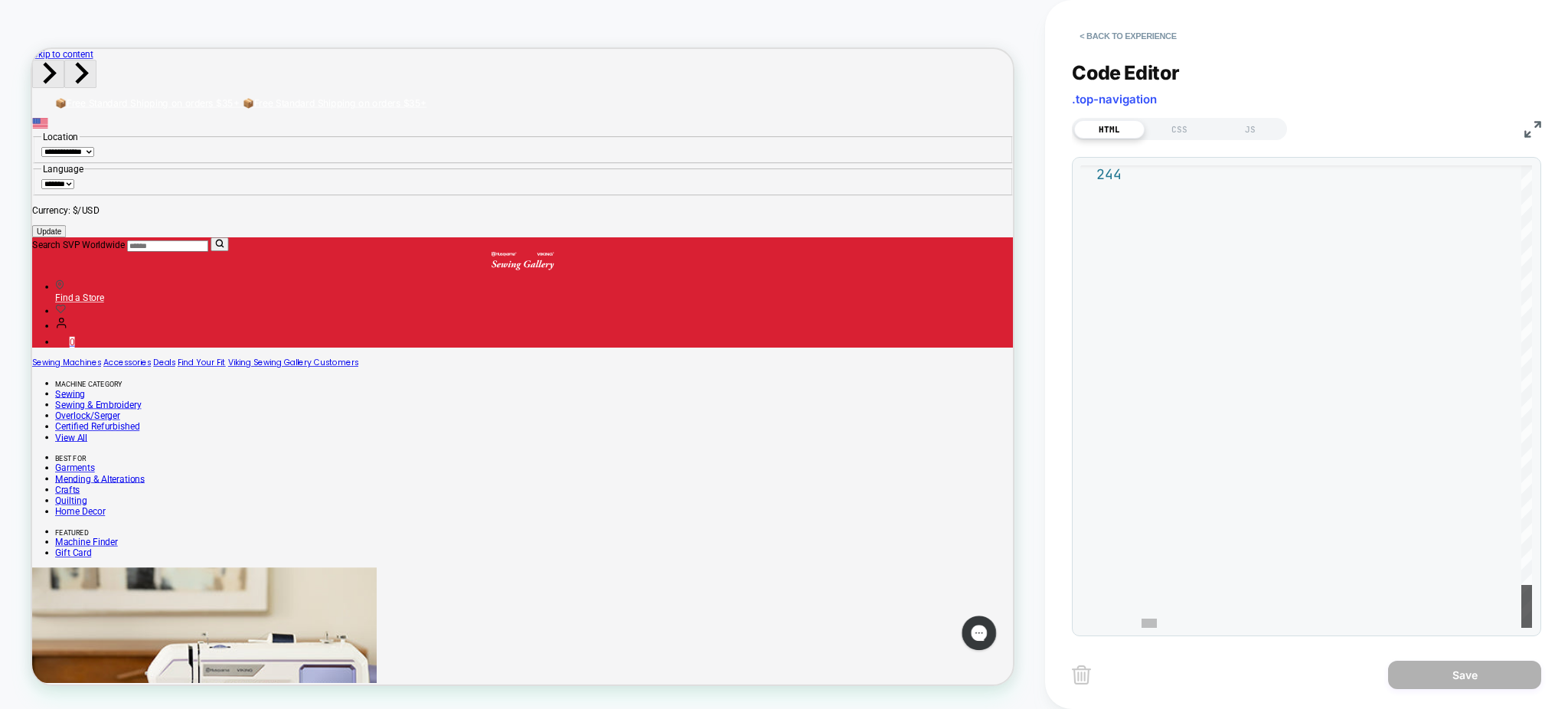
click at [1532, 628] on div at bounding box center [1527, 606] width 11 height 43
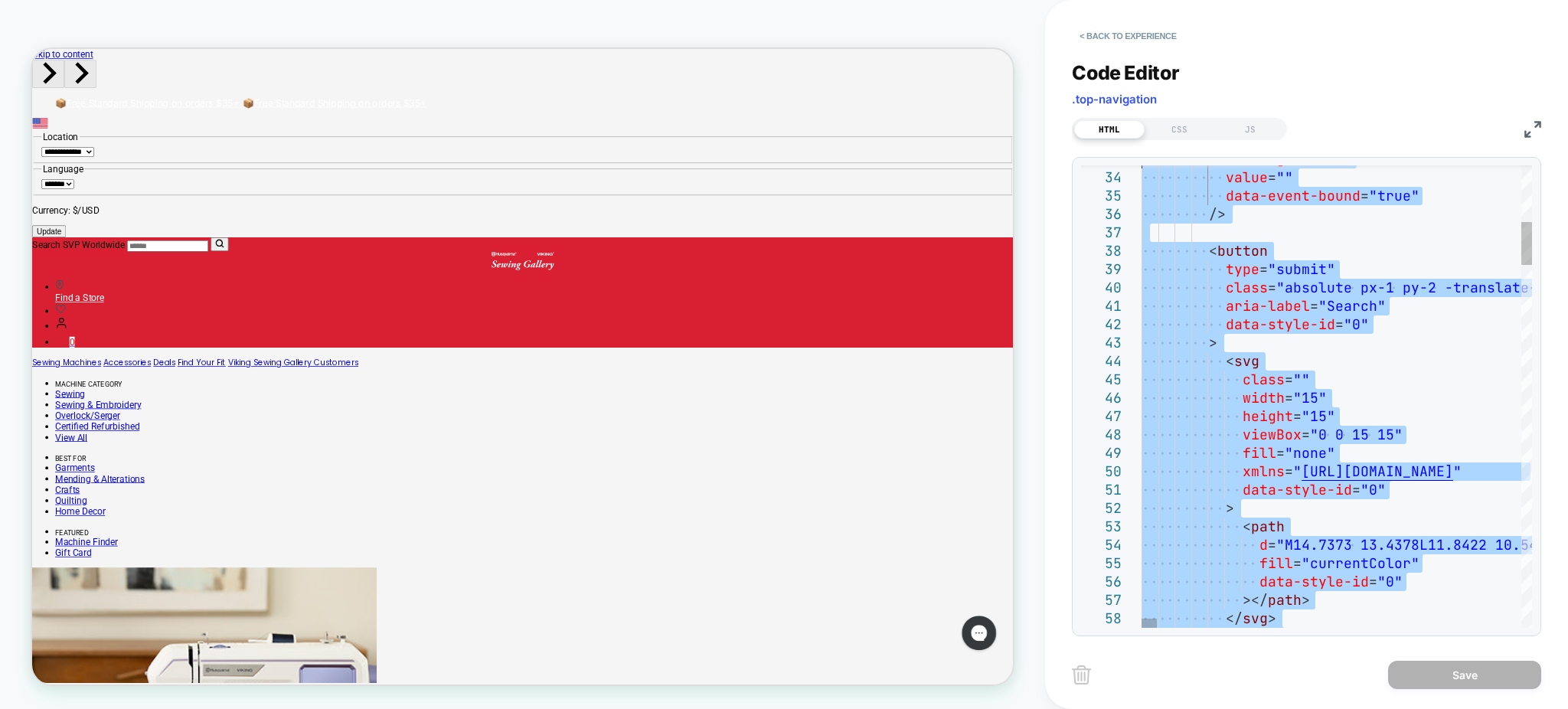
type textarea "**********"
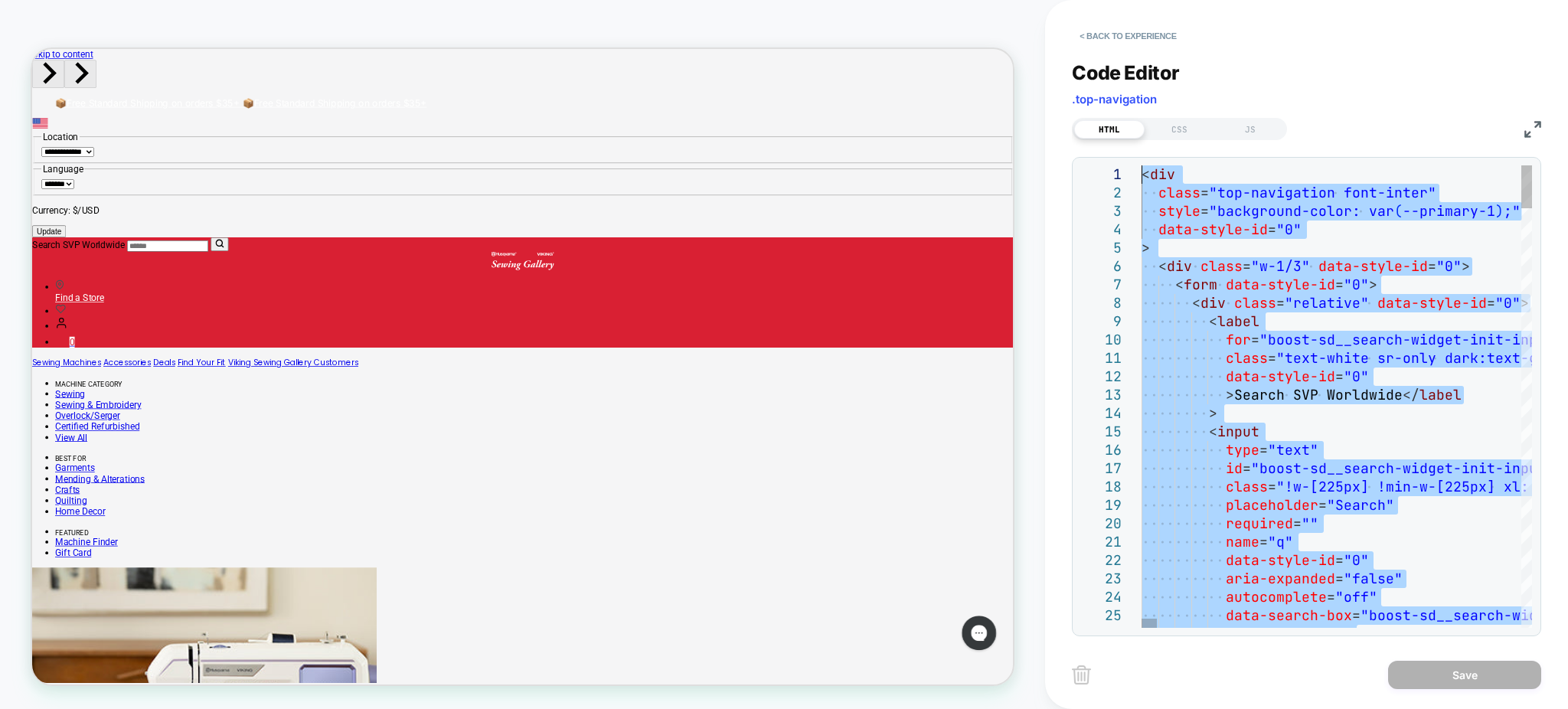
drag, startPoint x: 1232, startPoint y: 360, endPoint x: 1091, endPoint y: 58, distance: 333.3
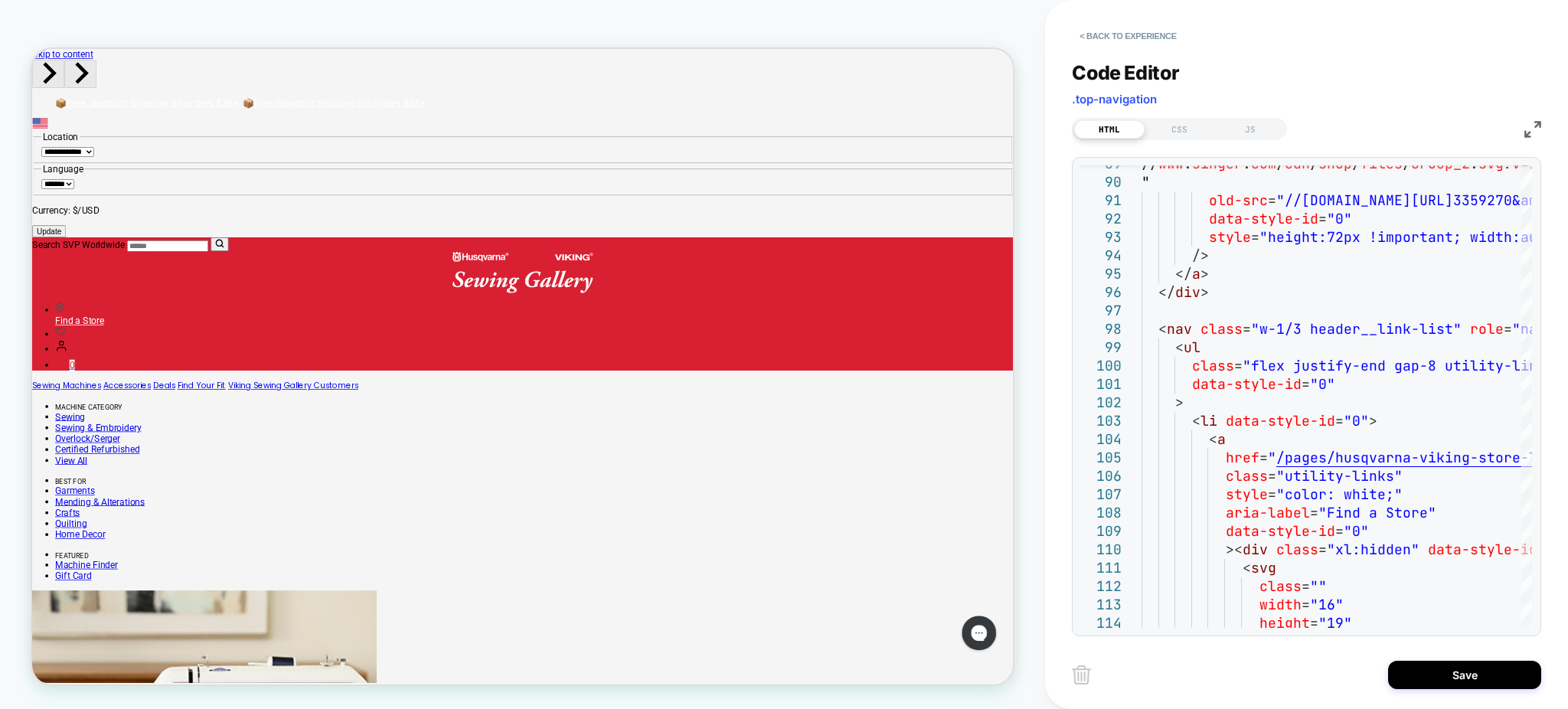
click at [1534, 134] on img at bounding box center [1533, 129] width 17 height 17
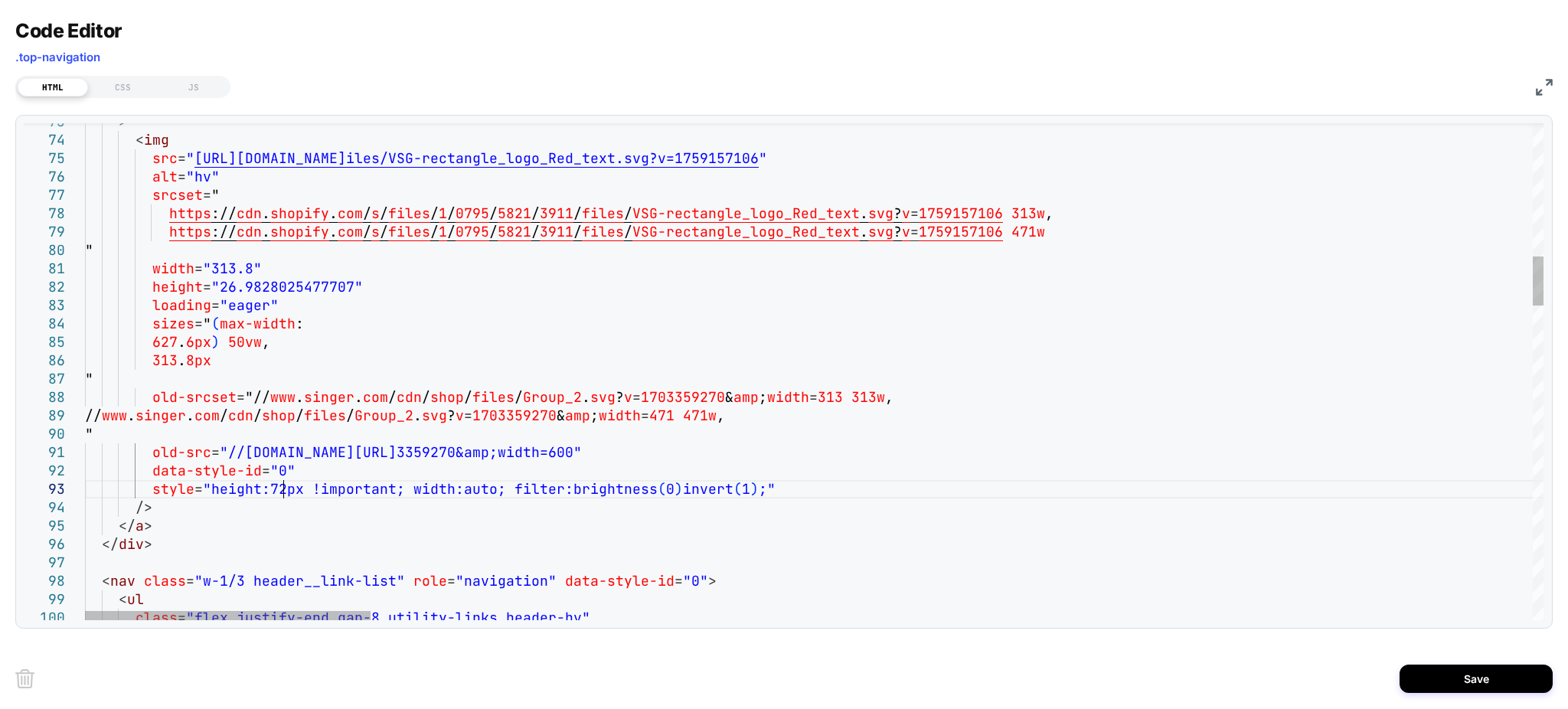
type textarea "**********"
click at [1442, 673] on button "Save" at bounding box center [1476, 679] width 153 height 28
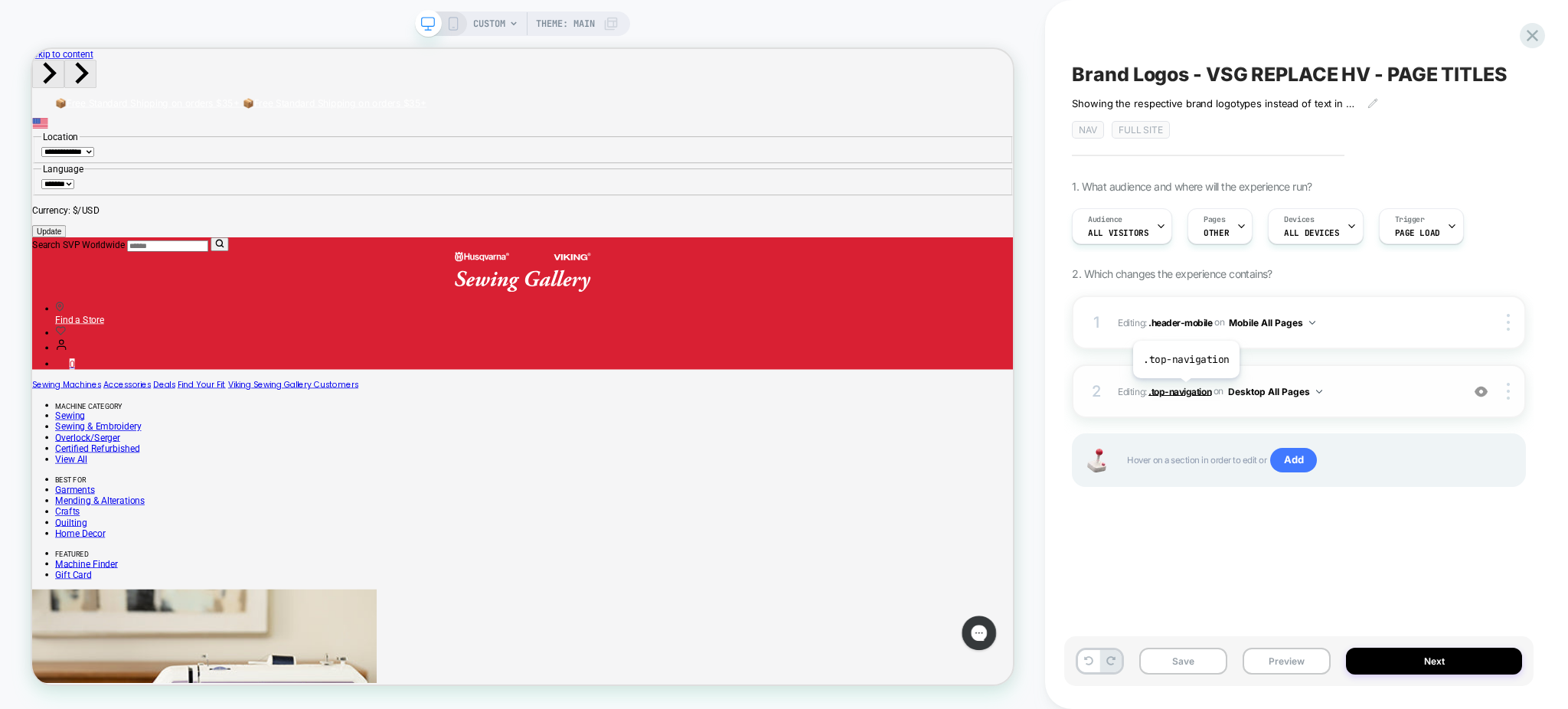
click at [1186, 390] on span ".top-navigation" at bounding box center [1180, 391] width 63 height 12
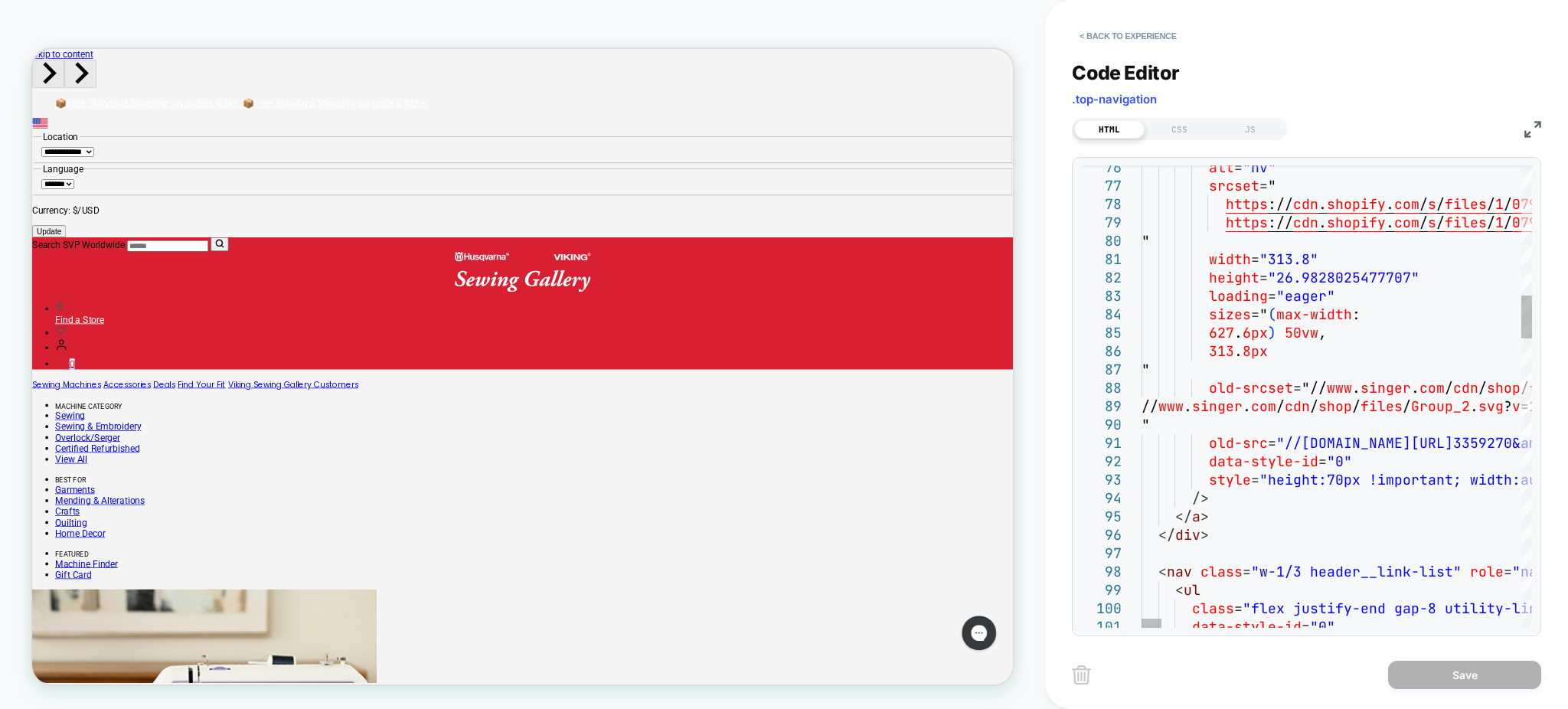
scroll to position [0, 0]
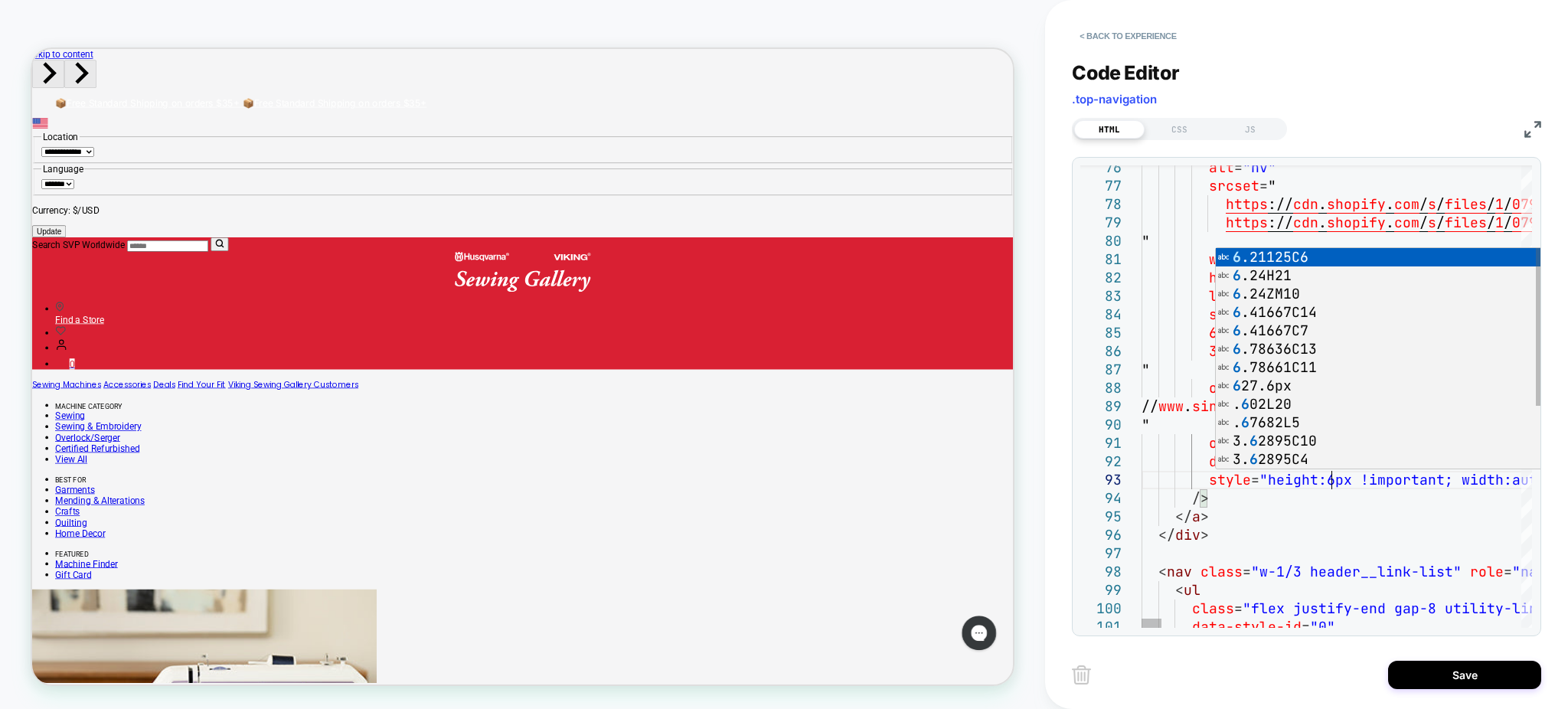
scroll to position [35, 197]
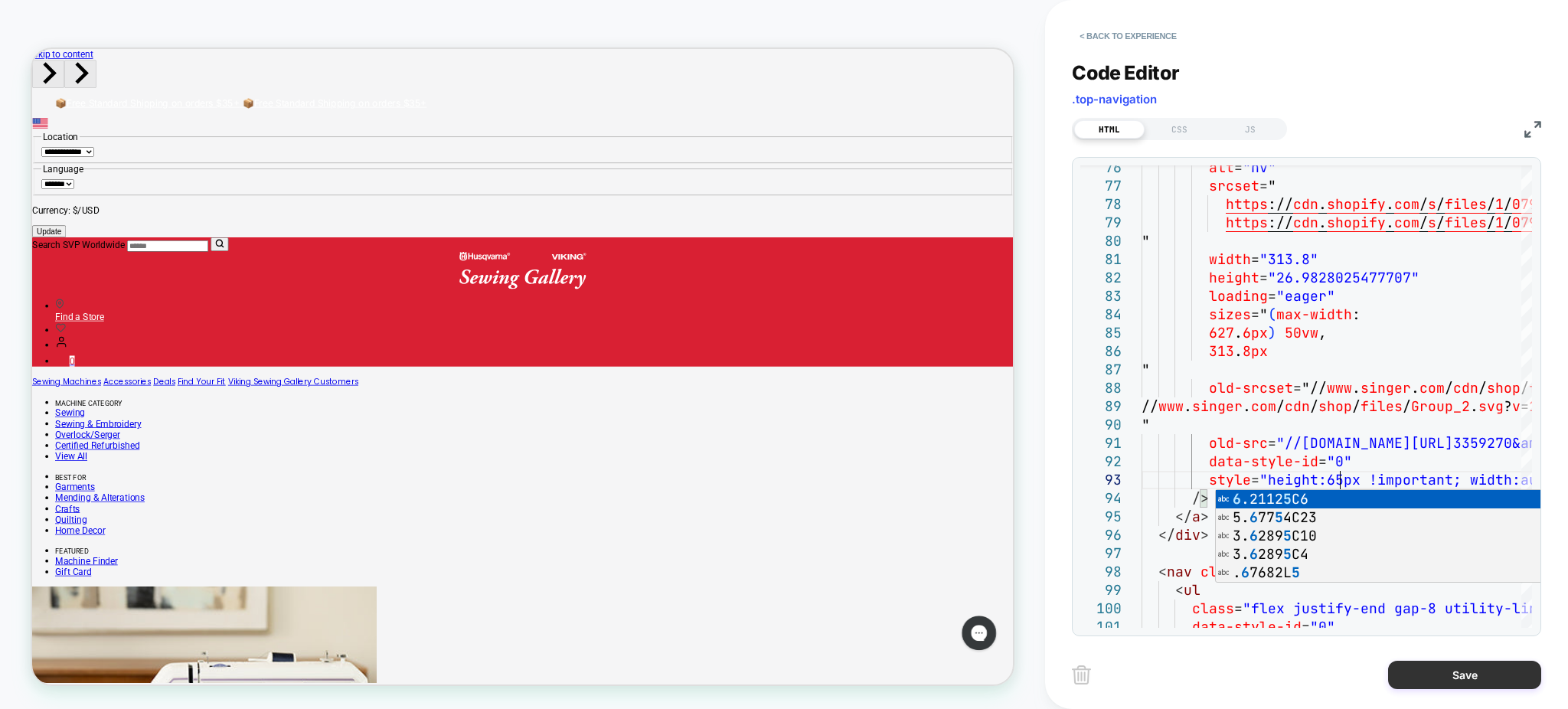
type textarea "**********"
click at [1497, 685] on button "Save" at bounding box center [1465, 675] width 153 height 28
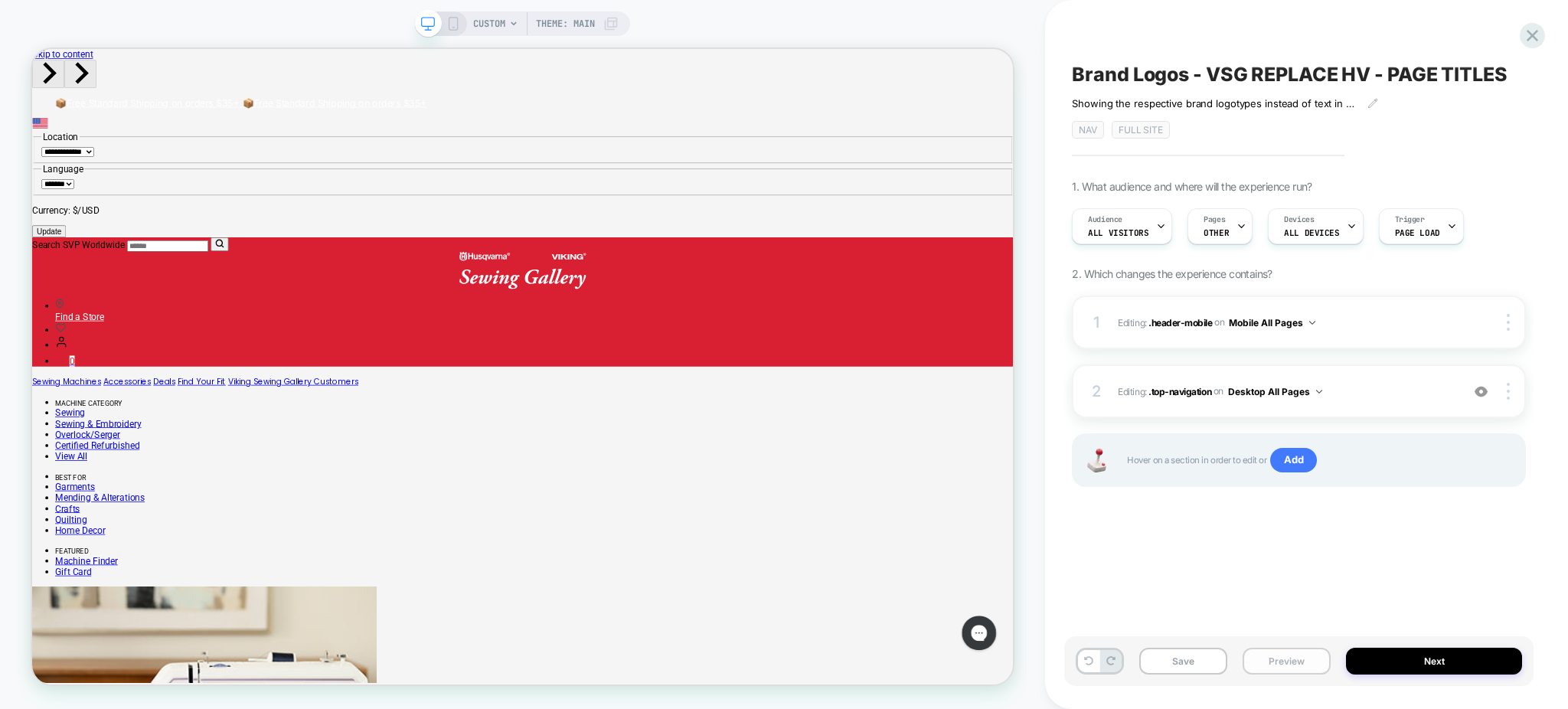
click at [1281, 654] on button "Preview" at bounding box center [1286, 661] width 88 height 27
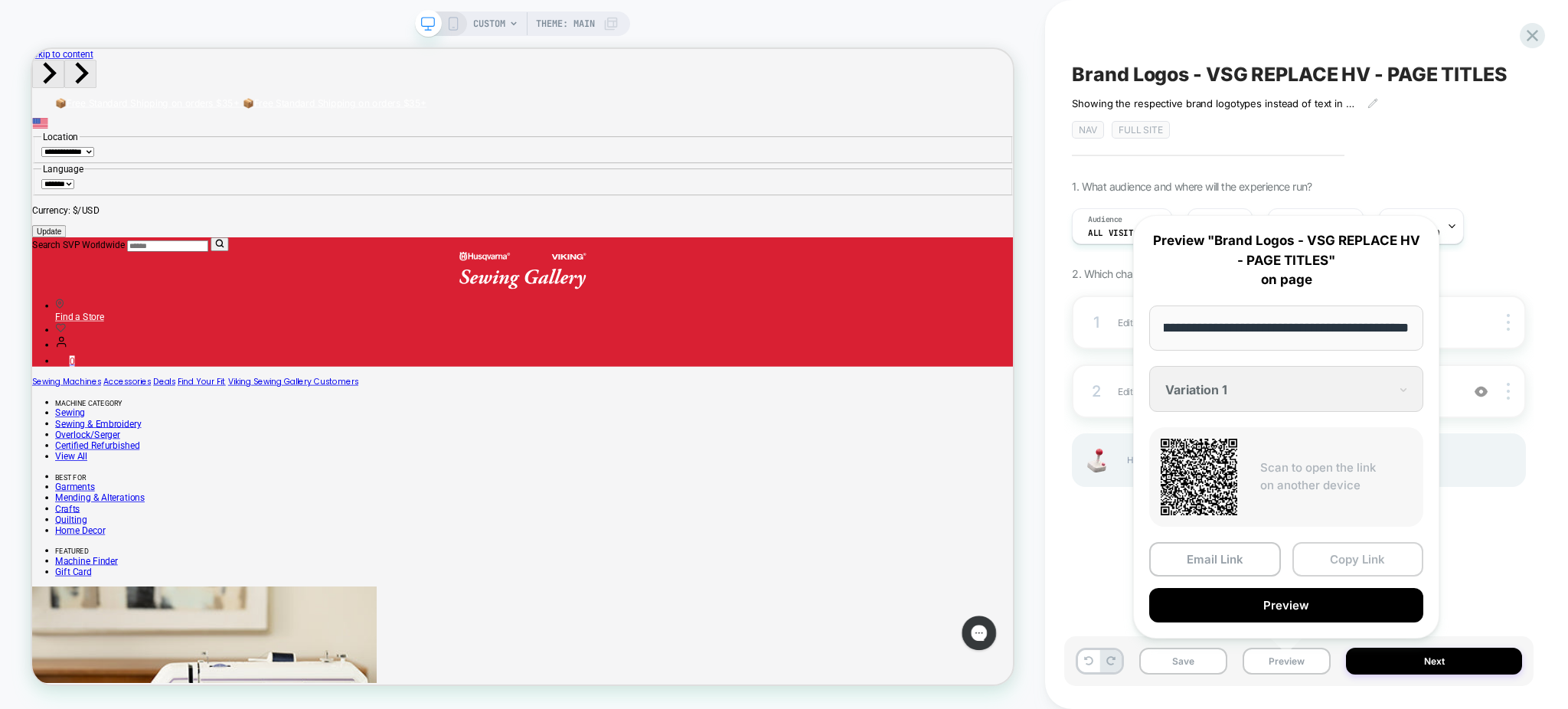
scroll to position [0, 0]
click at [1339, 562] on button "Copy Link" at bounding box center [1358, 559] width 132 height 34
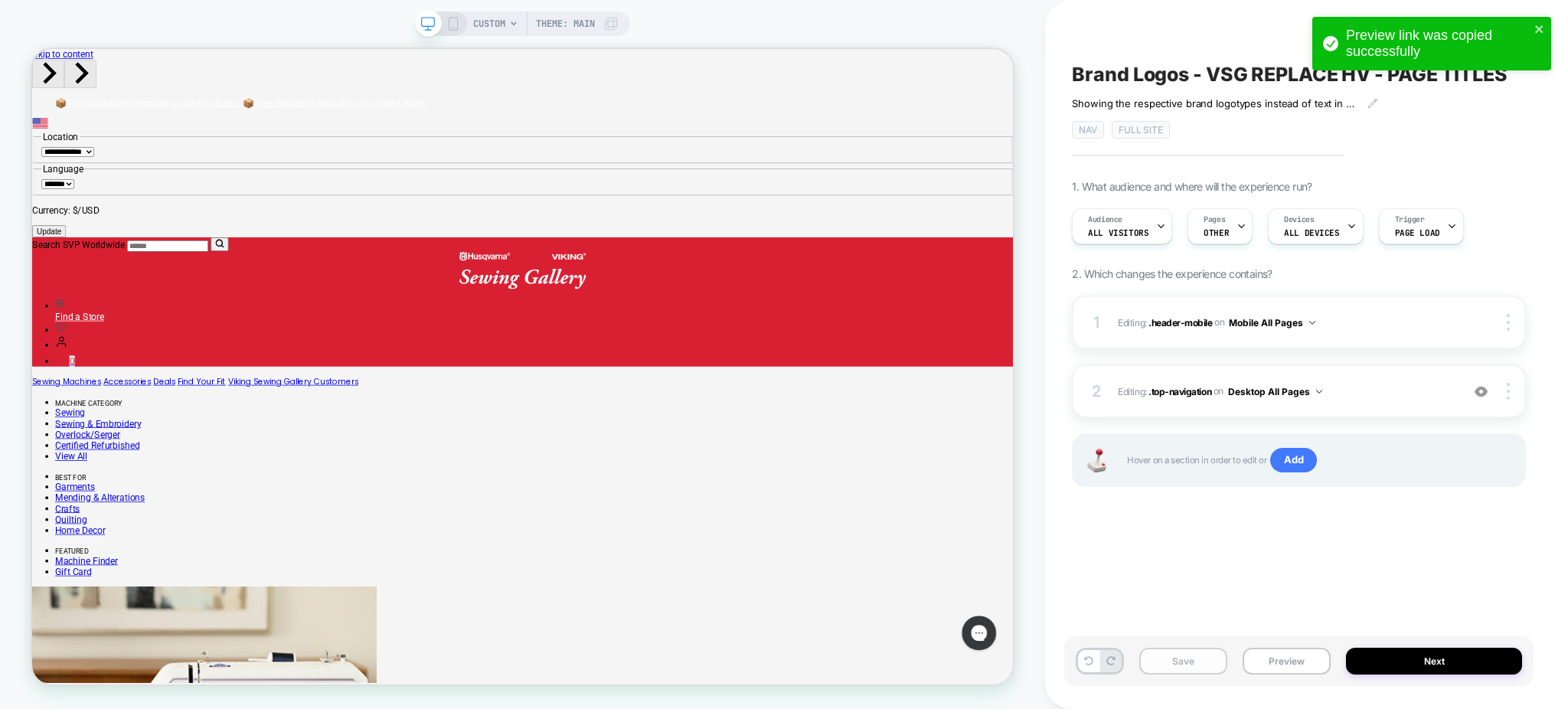
click at [1186, 660] on button "Save" at bounding box center [1183, 661] width 88 height 27
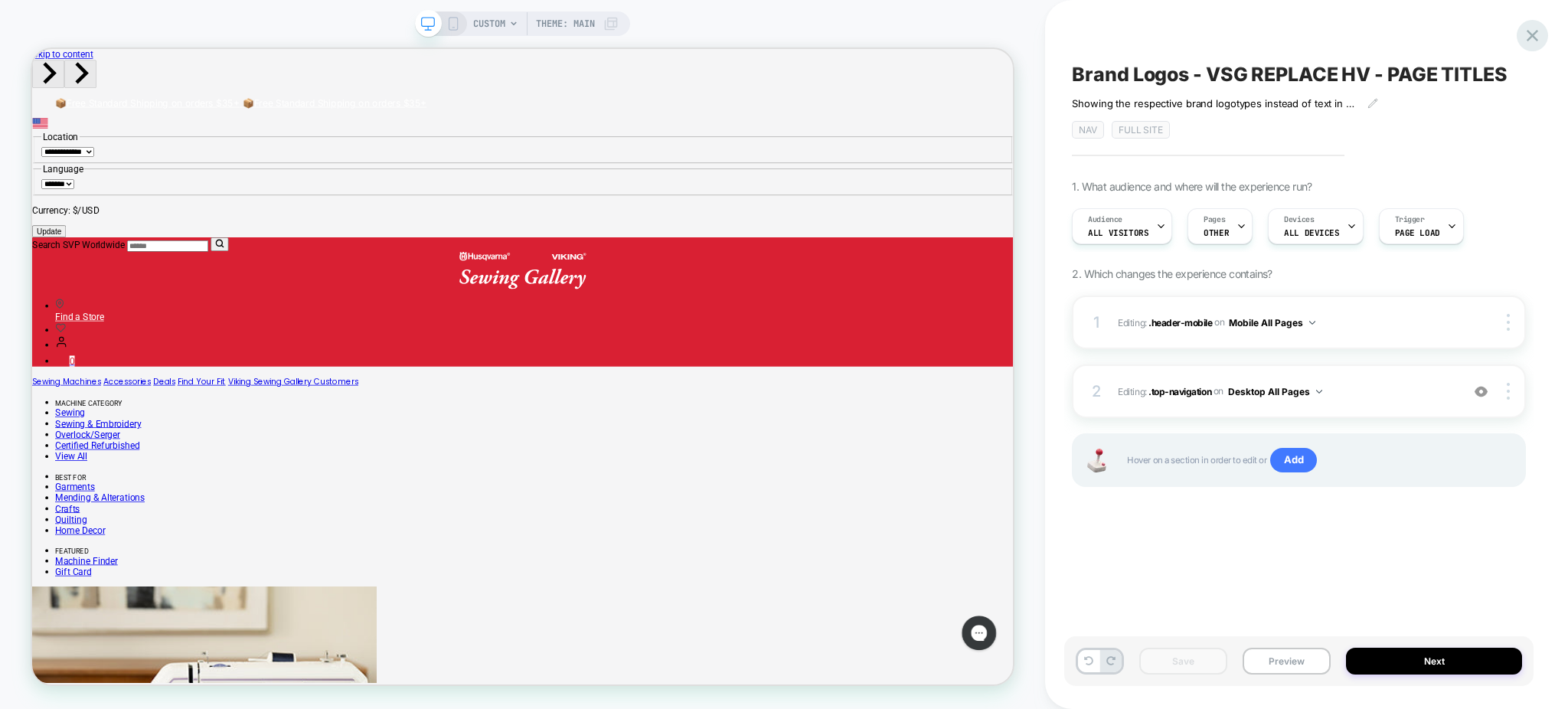
click at [1540, 26] on icon at bounding box center [1533, 35] width 21 height 21
